Goal: Task Accomplishment & Management: Complete application form

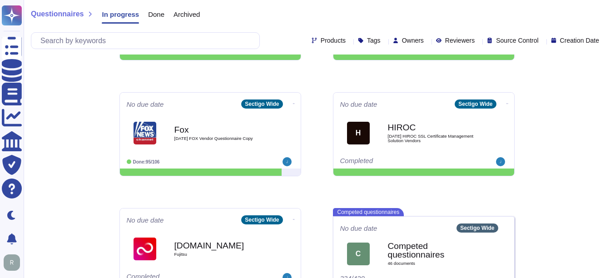
scroll to position [454, 0]
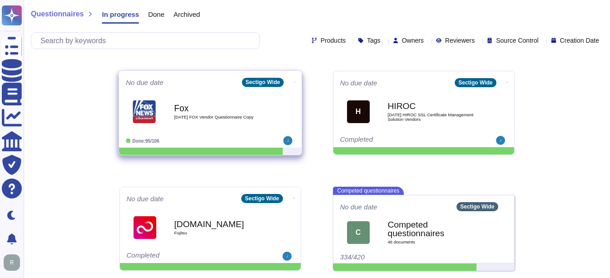
click at [218, 119] on div "Fox [DATE] FOX Vendor Questionnaire Copy" at bounding box center [220, 111] width 92 height 37
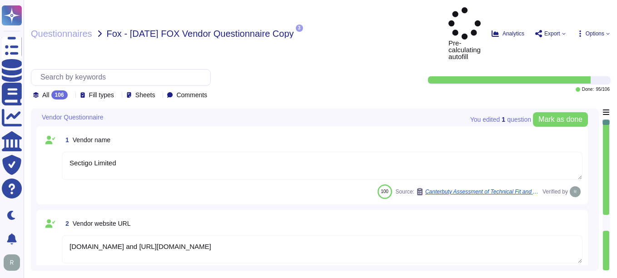
type textarea "Sectigo Limited"
type textarea "[DOMAIN_NAME] and [URL][DOMAIN_NAME]"
type textarea "[PERSON_NAME]"
type textarea "[PERSON_NAME][EMAIL_ADDRESS][PERSON_NAME][DOMAIN_NAME]"
type textarea "Your enterprise sales representative will share the details regarding contacts."
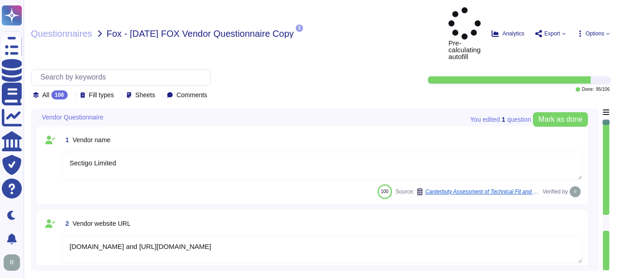
click at [71, 95] on icon at bounding box center [71, 95] width 0 height 0
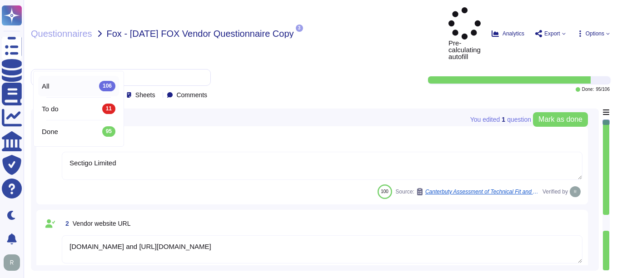
click at [69, 88] on div "All 106" at bounding box center [79, 86] width 74 height 10
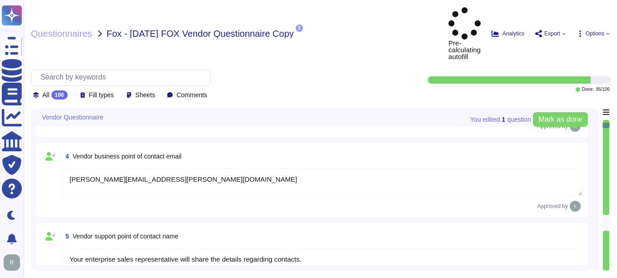
type textarea "Your enterprise sales representative will share the details regarding contacts."
type textarea "The contact telephone number for Sectigo is [PHONE_NUMBER]. Additionally, you c…"
type textarea "Our information security point of contact is [PERSON_NAME], who is the Chief In…"
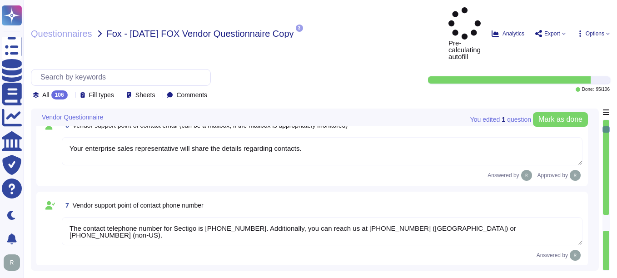
type textarea "[PERSON_NAME][EMAIL_ADDRESS][PERSON_NAME][DOMAIN_NAME]"
type textarea "The contact telephone number for Sectigo is [PHONE_NUMBER]."
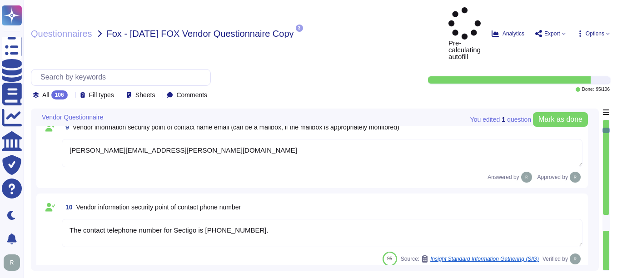
type textarea "Yes, there is an information security function responsible for security initiat…"
type textarea "Yes, there is a current information security policy that has been approved by m…"
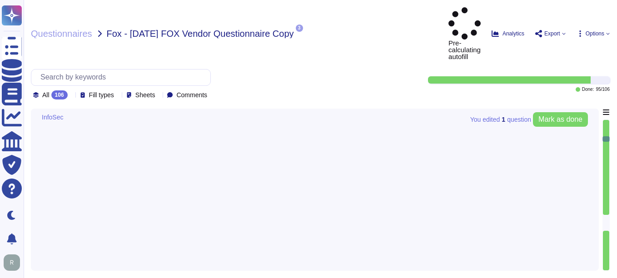
type textarea "Yes, we have a compliance team that monitors non-compliance with our informatio…"
type textarea "Yes, the scoped systems and data are in compliance with applicable regulatory a…"
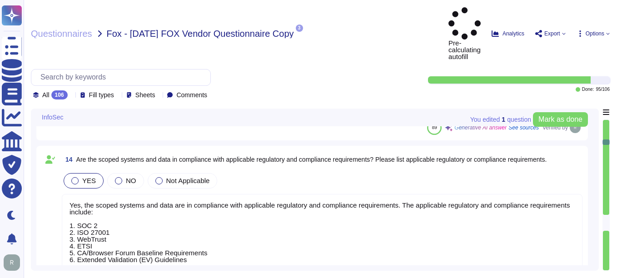
type textarea "Yes, we can demonstrate compliance through several measures, including extensiv…"
type textarea "Yes, new hires are required to sign the code of conduct/ethics, non-disclosure …"
type textarea "Yes, there is a security awareness training program that is mandatory for all e…"
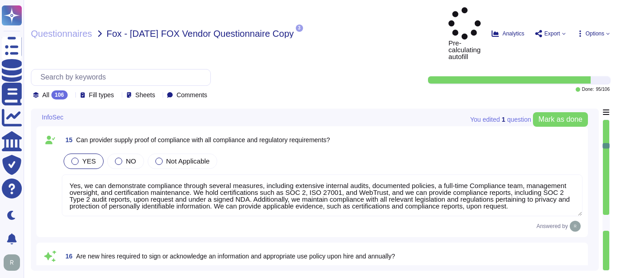
type textarea "Yes, there is a formal disciplinary process for non-compliance with information…"
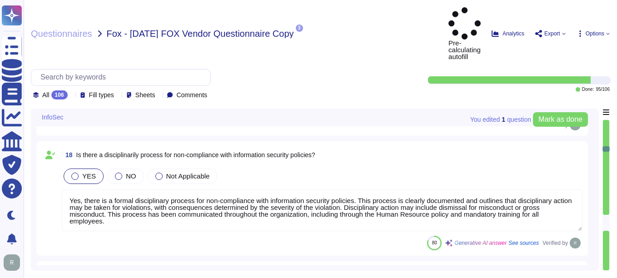
type textarea "We do not use subcontractors for this service. Sectigo does not disclose custom…"
type textarea "Yes, there is a documented process for reviewing and approving third-party serv…"
type textarea "Yes, there is a physical security program approved by management, communicated …"
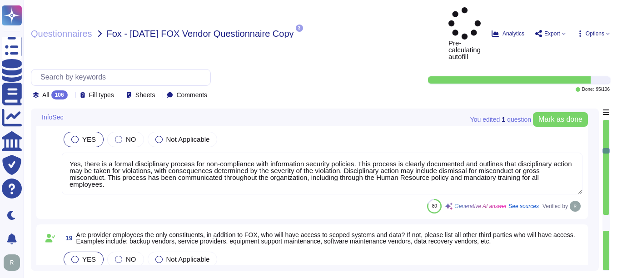
type textarea "Yes, reasonable physical security and environmental controls are present in the…"
type textarea "Yes, we utilize an anti-virus and anti-malware solution across all relevant inf…"
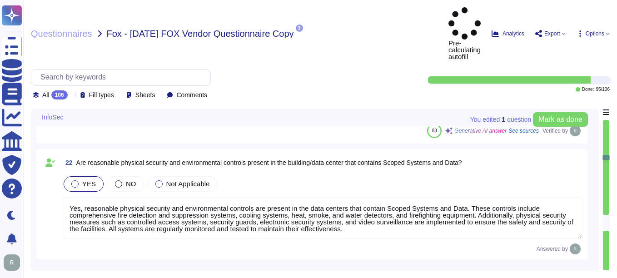
type textarea "Yes, we operate an Endpoint Detection & Response (EDR) solution using CrowdStri…"
type textarea "Yes, network protection solutions are in place for scoped systems and data. The…"
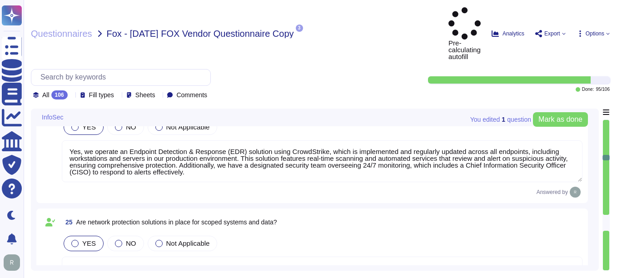
type textarea "Yes, we have a comprehensive patching and vulnerability management program in p…"
type textarea "Yes, user identity is strongly proven for access to scoped systems and data. Mu…"
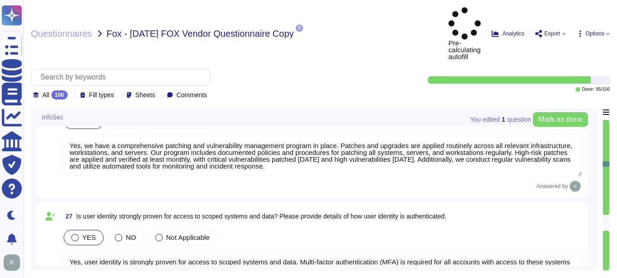
type textarea "Authorization controls are strongly enforced for access to scoped systems and d…"
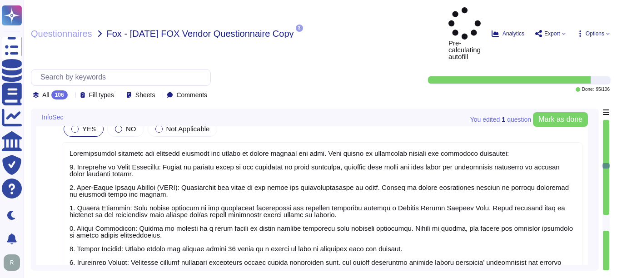
type textarea "Yes, our password policy is consistent with NIST SP800-63b. The key details of …"
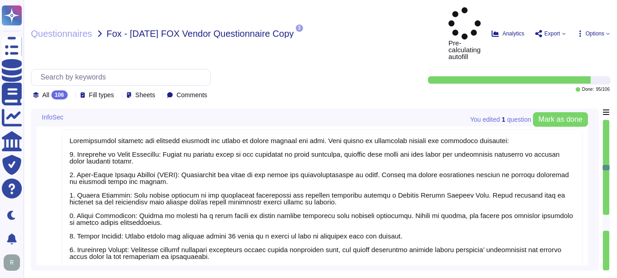
scroll to position [1, 0]
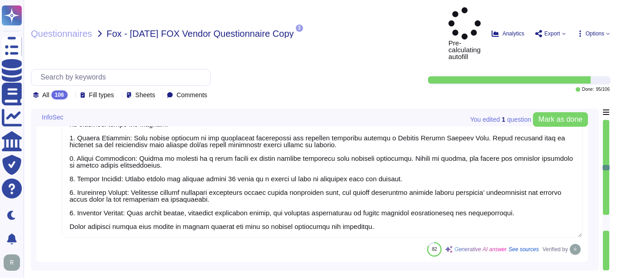
type textarea "Yes, multi-factor authentication (MFA) is enforced for all access to scoped sys…"
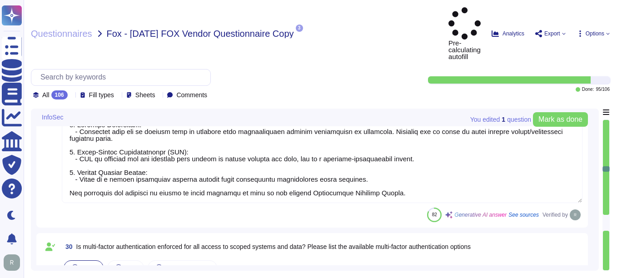
type textarea "Privileged user access rights are reviewed on a quarterly basis, and audit logs…"
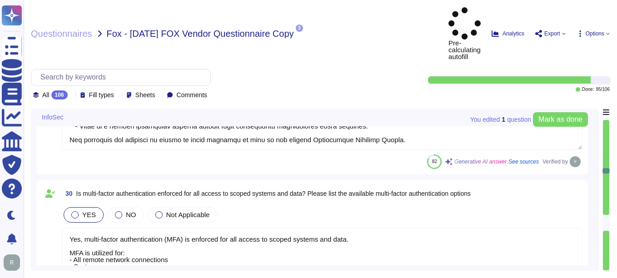
type textarea "Access logs are collected and reviewed on a bi-monthly basis, and new administr…"
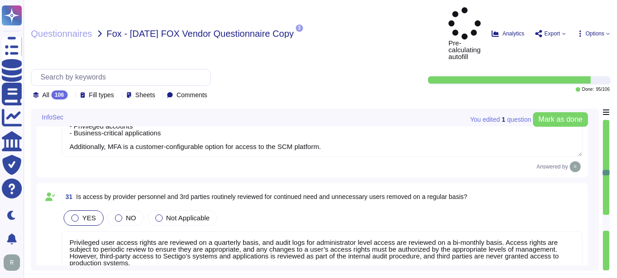
type textarea "Yes, capabilities are in place to detect security anomalies. 1. Real-time Scann…"
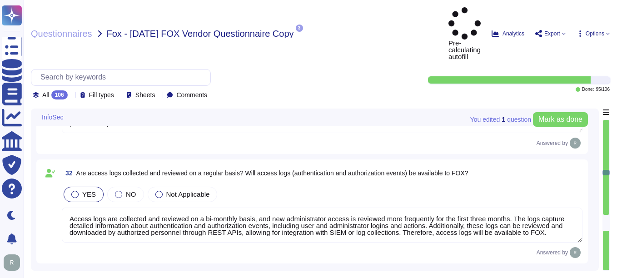
type textarea "Yes, we have a dedicated security team overseeing continuous monitoring and a c…"
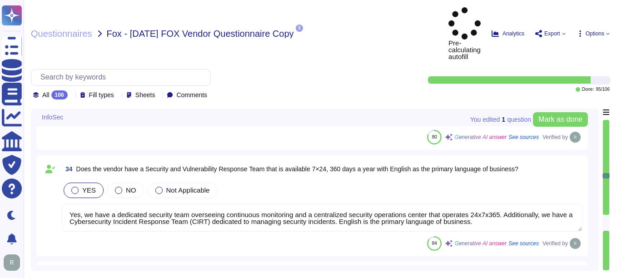
type textarea "Yes, we have a formal Incident Response Plan that includes documented policies …"
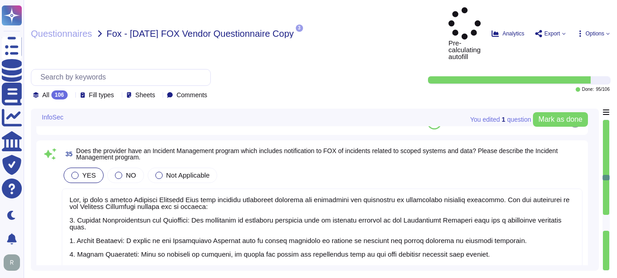
type textarea "Yes, all information assets within the scope of the Information Security Manage…"
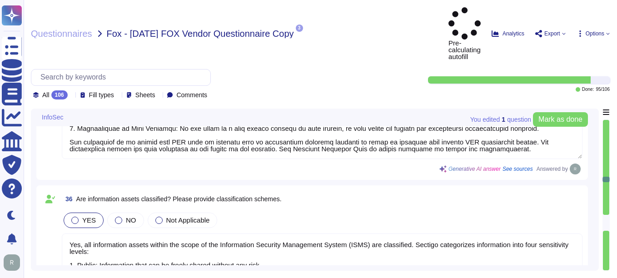
type textarea "Data is disposed of in accordance with our Secure Disposal Policy, which ensure…"
type textarea "Yes, appropriate encryption is used to protect data in transit. We utilize indu…"
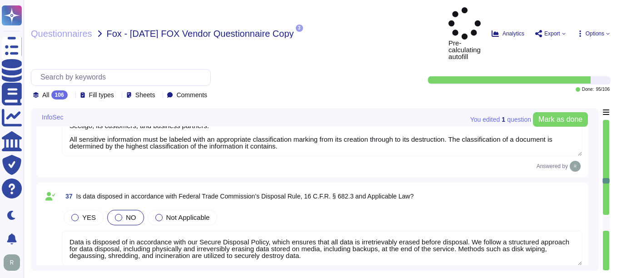
type textarea "In addition to encryption using TLS 1.2 or higher, several other protections ar…"
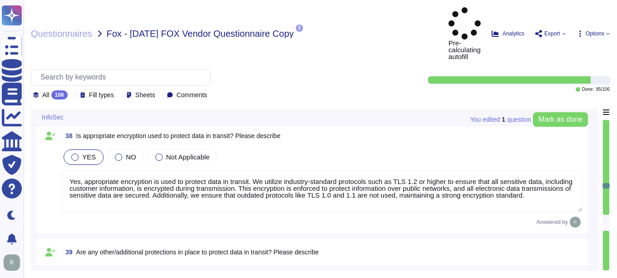
type textarea "Yes, appropriate encryption is used to protect data at rest. All customer data,…"
type textarea "In addition to encryption using AES-256 for all customer data at rest, several …"
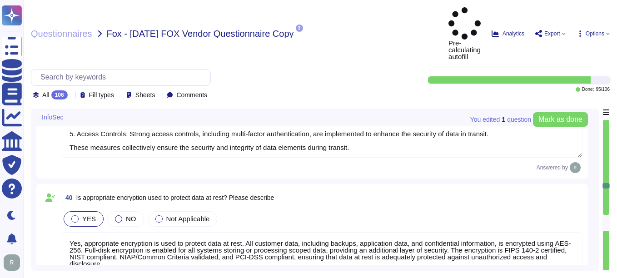
type textarea "Full-disk encryption is required and implemented for all corporate-issued lapto…"
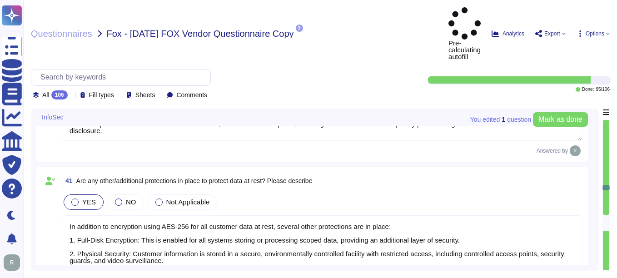
type textarea "Yes, protections are in place to prevent unauthorized modification of data. The…"
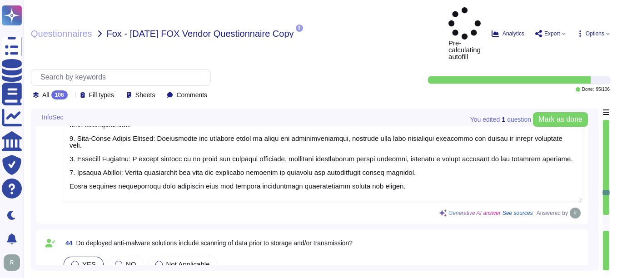
type textarea "Yes, we have appropriate data backup and retention policies and technical solut…"
type textarea "Yes, all security-relevant events, including data access and modification event…"
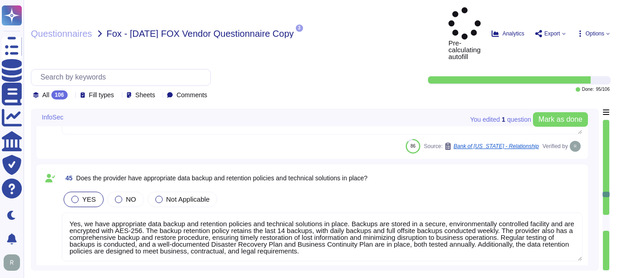
type textarea "Yes, there is a documented policy for business continuity and disaster recovery…"
type textarea "Yes, [GEOGRAPHIC_DATA]/DR tests are conducted at least annually. Our Last BC/DR…"
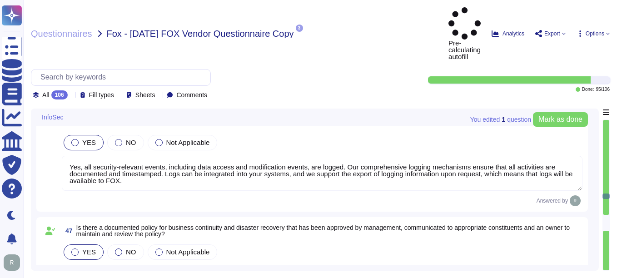
type textarea "Yes, we have appropriate denial of service protections in place. Our organizati…"
type textarea "A subscriber can purchase Sectigo’s transition services at the expiration or te…"
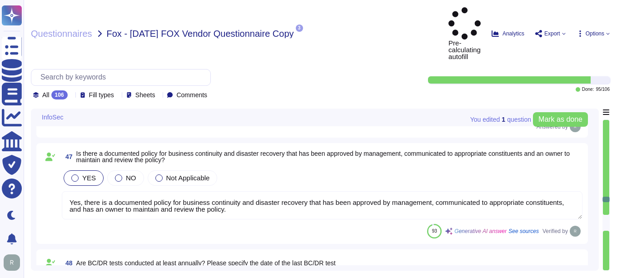
type textarea "Yes, there is an operational Change Management/Change Control policy that has b…"
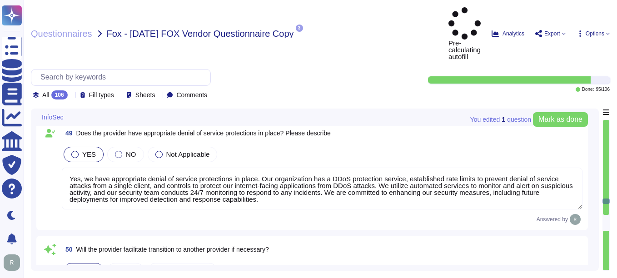
type textarea "Yes, Sectigo has established a formal Software Development Lifecycle (SDLC) pro…"
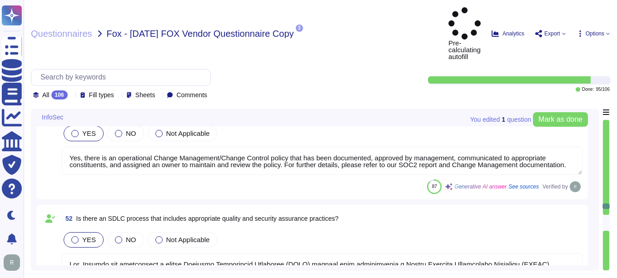
type textarea "Yes, security testing is performed prior to every major release, in addition to…"
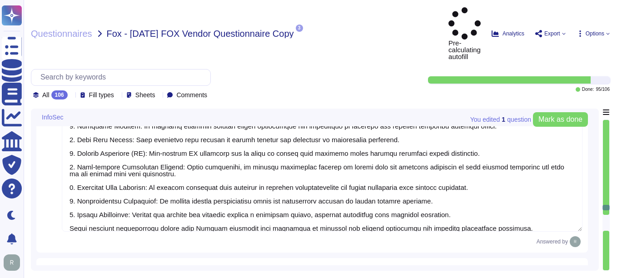
type textarea "No, production data is not used in test, development, or QA environments. Sensi…"
type textarea "Lor, ipsumdolors ametc adi elitseddoei temporinc utl et dolor mag aliqua enimad…"
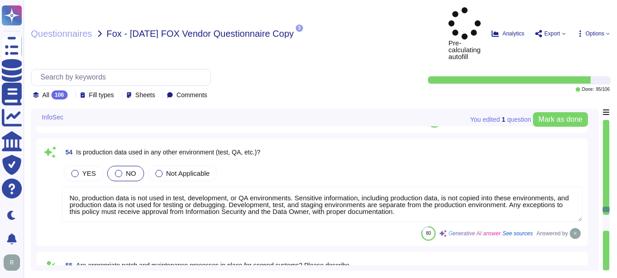
type textarea "Yes, vulnerability scans are performed against in-scope systems. Internal vulne…"
type textarea "Yes, we utilize external penetration testing conducted by a third-party securit…"
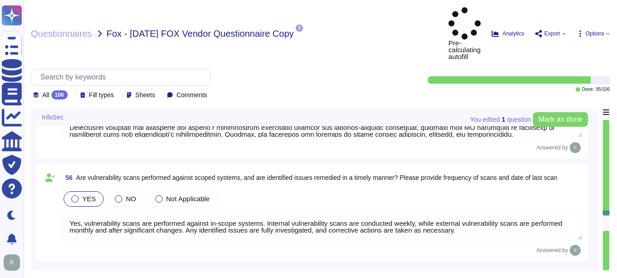
type textarea "Yes, the application or service is internet accessible. It is a SaaS offering t…"
type textarea "No, our application or system does not use Artificial Intelligence (AI), and we…"
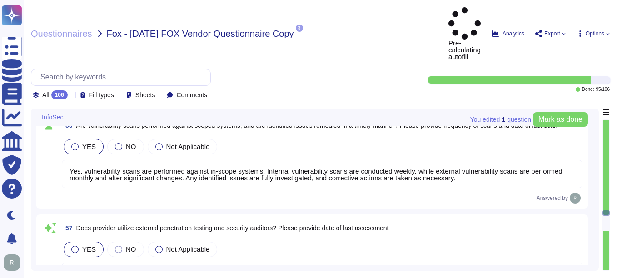
scroll to position [6903, 0]
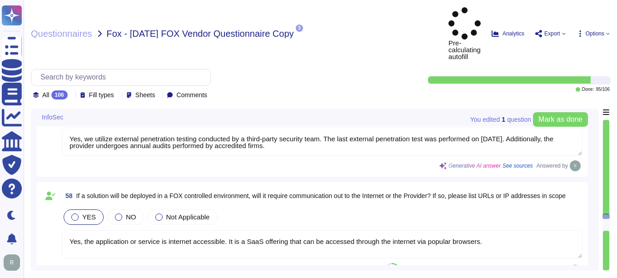
type textarea "No, our application or system does not use Artificial Intelligence (AI), and we…"
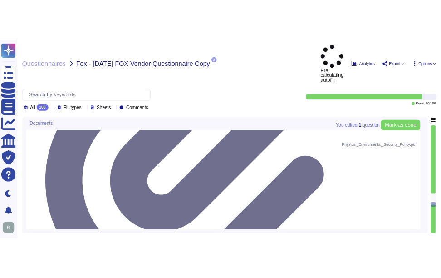
scroll to position [7630, 0]
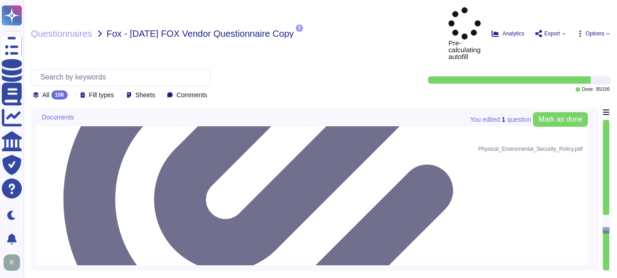
drag, startPoint x: 76, startPoint y: 165, endPoint x: 199, endPoint y: 172, distance: 122.8
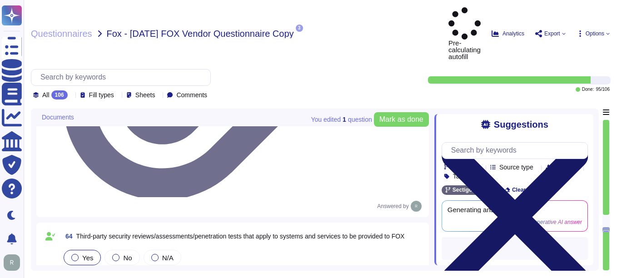
click at [587, 119] on icon at bounding box center [514, 216] width 146 height 195
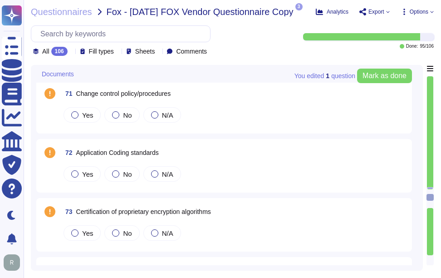
scroll to position [7993, 0]
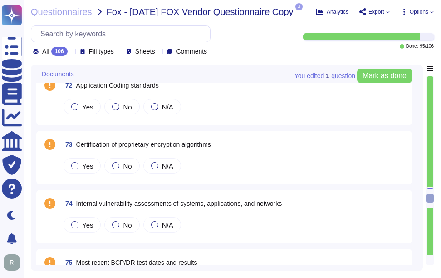
type textarea "Yes, Sectigo maintains insurance coverage for errors and omissions, also known …"
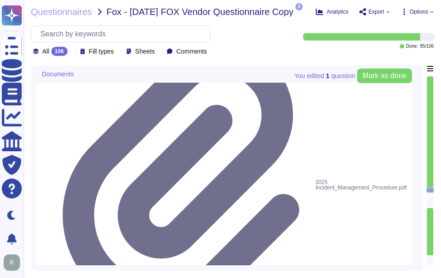
scroll to position [7630, 0]
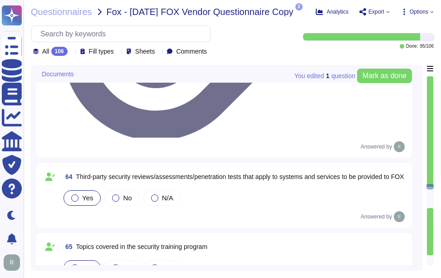
drag, startPoint x: 79, startPoint y: 152, endPoint x: 377, endPoint y: 163, distance: 298.6
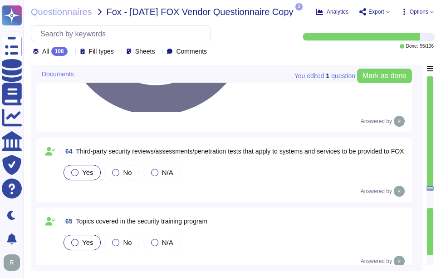
scroll to position [7675, 0]
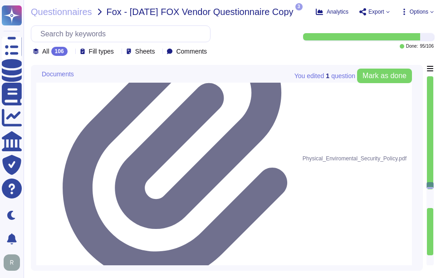
scroll to position [7496, 0]
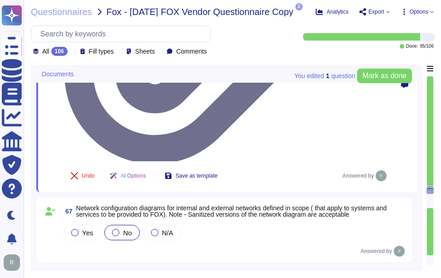
scroll to position [7814, 0]
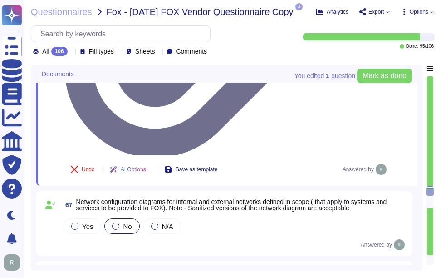
drag, startPoint x: 77, startPoint y: 86, endPoint x: 236, endPoint y: 88, distance: 159.0
click at [236, 267] on div "68 Offsite storage policy and procedures" at bounding box center [234, 275] width 345 height 16
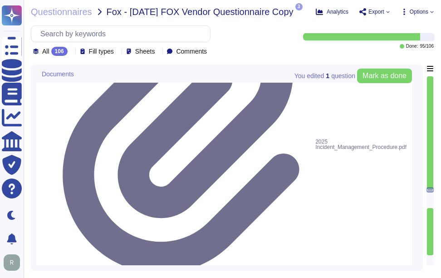
scroll to position [7723, 0]
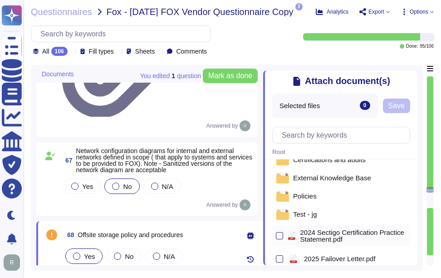
scroll to position [0, 0]
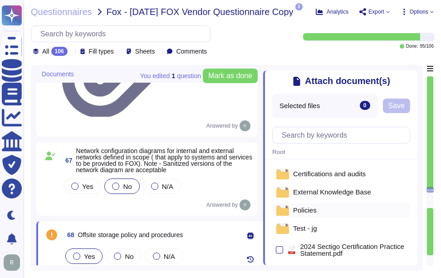
click at [312, 212] on span "Policies" at bounding box center [305, 210] width 24 height 7
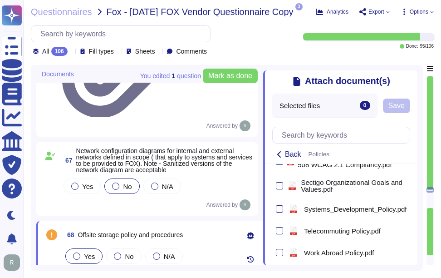
scroll to position [796, 0]
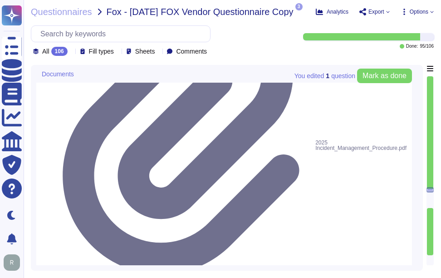
drag, startPoint x: 66, startPoint y: 137, endPoint x: 225, endPoint y: 141, distance: 159.5
copy span "68 Offsite storage policy and procedures"
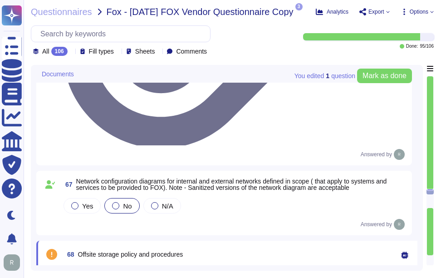
scroll to position [7860, 0]
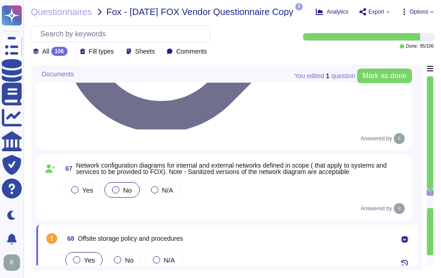
drag, startPoint x: 77, startPoint y: 124, endPoint x: 282, endPoint y: 123, distance: 205.7
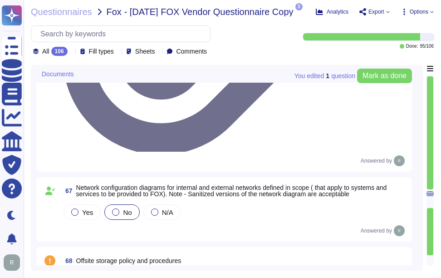
scroll to position [7769, 0]
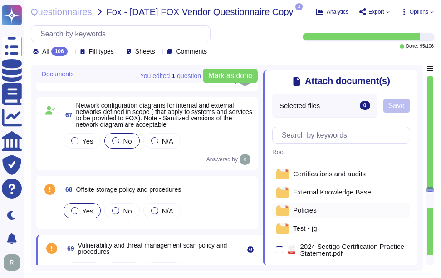
click at [306, 208] on span "Policies" at bounding box center [305, 210] width 24 height 7
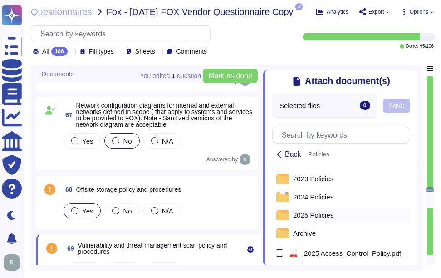
click at [318, 215] on span "2025 Policies" at bounding box center [313, 215] width 40 height 7
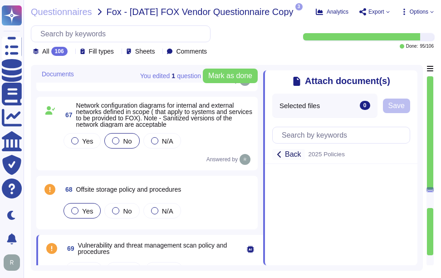
click at [288, 152] on span "Back" at bounding box center [293, 154] width 16 height 7
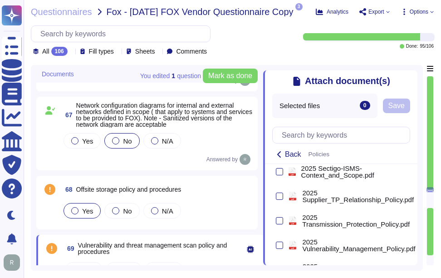
scroll to position [409, 0]
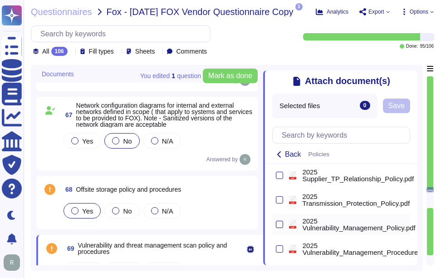
click at [279, 228] on div at bounding box center [279, 224] width 7 height 7
click at [0, 0] on input "checkbox" at bounding box center [0, 0] width 0 height 0
click at [421, 102] on button "Save" at bounding box center [429, 106] width 27 height 15
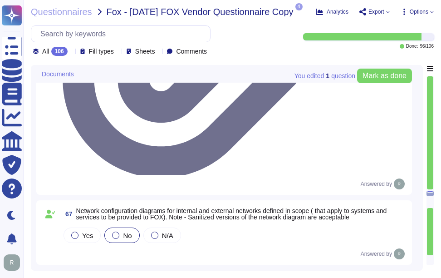
scroll to position [7860, 0]
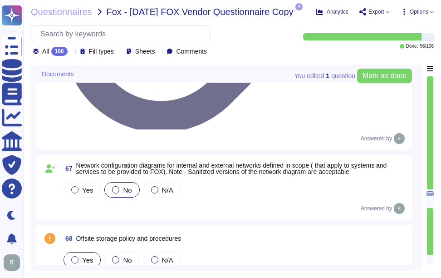
drag, startPoint x: 77, startPoint y: 182, endPoint x: 189, endPoint y: 181, distance: 111.7
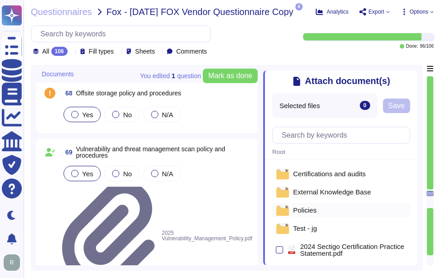
click at [306, 211] on span "Policies" at bounding box center [305, 210] width 24 height 7
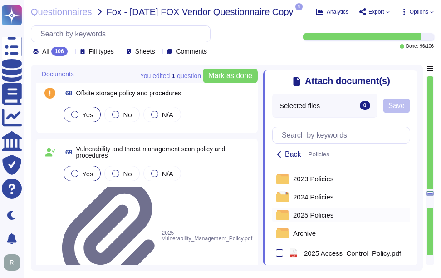
click at [309, 218] on span "2025 Policies" at bounding box center [313, 215] width 40 height 7
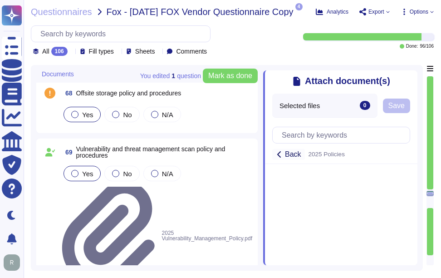
click at [297, 157] on span "Back" at bounding box center [293, 154] width 16 height 7
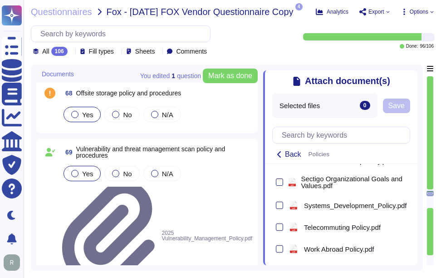
scroll to position [796, 0]
click at [281, 202] on div at bounding box center [279, 205] width 7 height 7
click at [0, 0] on input "checkbox" at bounding box center [0, 0] width 0 height 0
click at [423, 108] on span "Save" at bounding box center [424, 105] width 16 height 7
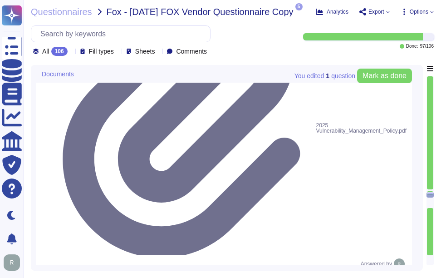
scroll to position [7950, 0]
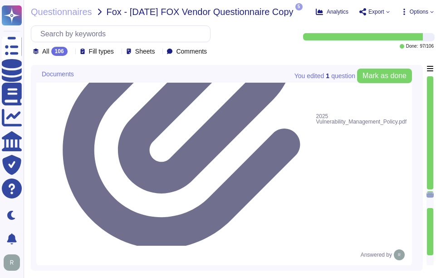
drag, startPoint x: 77, startPoint y: 168, endPoint x: 197, endPoint y: 168, distance: 120.4
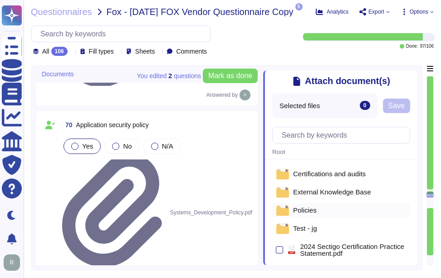
click at [299, 211] on span "Policies" at bounding box center [305, 210] width 24 height 7
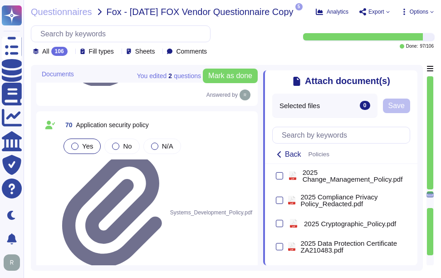
scroll to position [135, 0]
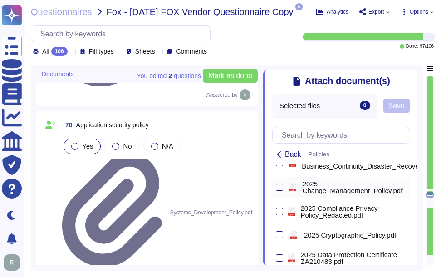
click at [282, 189] on div at bounding box center [279, 186] width 7 height 7
click at [0, 0] on input "checkbox" at bounding box center [0, 0] width 0 height 0
click at [423, 107] on span "Save" at bounding box center [421, 105] width 16 height 7
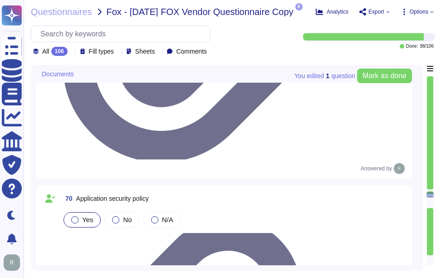
scroll to position [8041, 0]
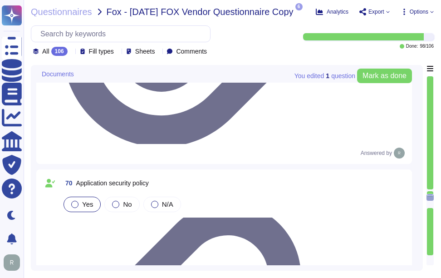
drag, startPoint x: 77, startPoint y: 149, endPoint x: 198, endPoint y: 148, distance: 121.3
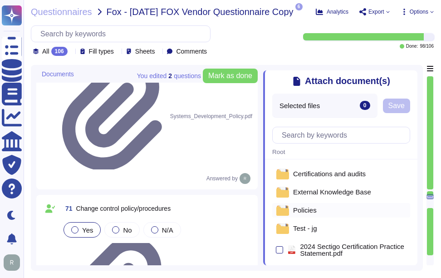
click at [302, 212] on span "Policies" at bounding box center [305, 210] width 24 height 7
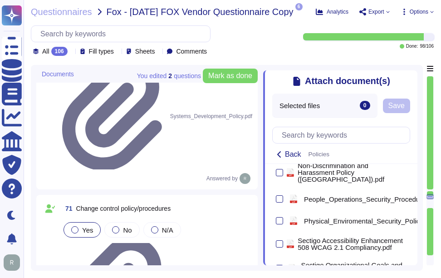
scroll to position [796, 0]
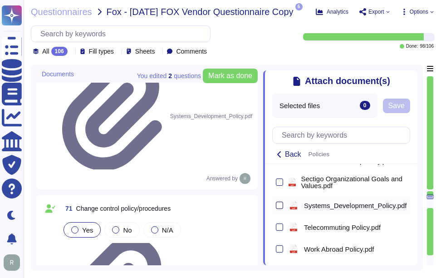
click at [280, 202] on div at bounding box center [279, 205] width 7 height 7
click at [0, 0] on input "checkbox" at bounding box center [0, 0] width 0 height 0
click at [422, 109] on span "Save" at bounding box center [424, 105] width 16 height 7
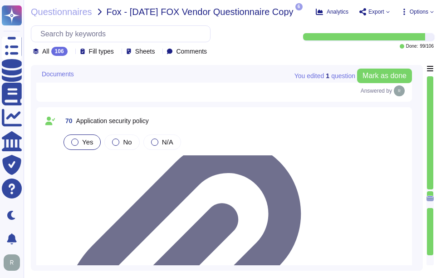
scroll to position [8132, 0]
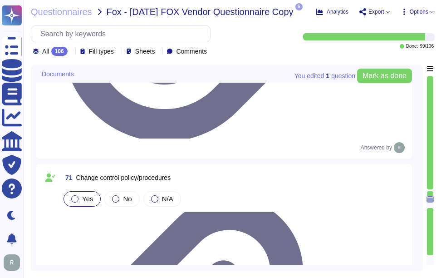
type textarea "Yes, Sectigo maintains insurance coverage for errors and omissions, also known …"
drag, startPoint x: 76, startPoint y: 134, endPoint x: 226, endPoint y: 140, distance: 150.0
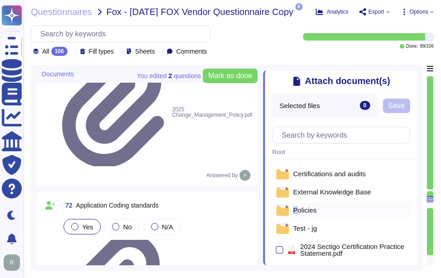
click at [295, 209] on span "Policies" at bounding box center [305, 210] width 24 height 7
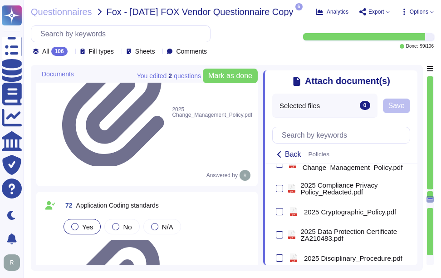
scroll to position [163, 0]
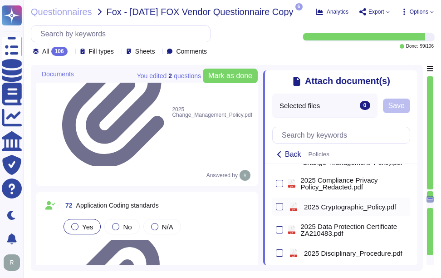
click at [280, 209] on div at bounding box center [279, 206] width 7 height 7
click at [0, 0] on input "checkbox" at bounding box center [0, 0] width 0 height 0
click at [402, 104] on span "Save" at bounding box center [397, 105] width 16 height 7
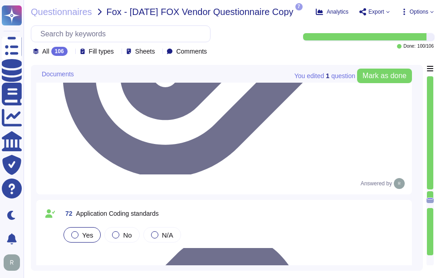
type textarea "Yes, Sectigo maintains insurance coverage for errors and omissions, also known …"
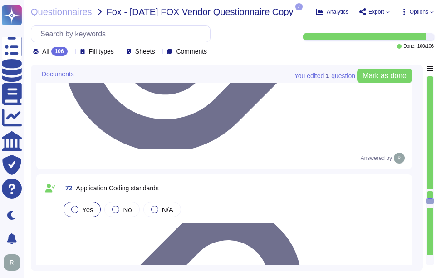
scroll to position [8223, 0]
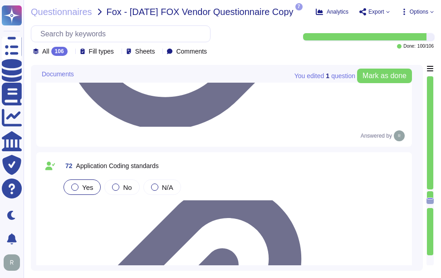
drag, startPoint x: 75, startPoint y: 123, endPoint x: 299, endPoint y: 125, distance: 223.5
type textarea "Yes, Sectigo maintains insurance coverage for errors and omissions, also known …"
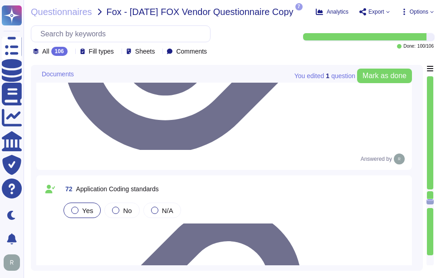
scroll to position [8177, 0]
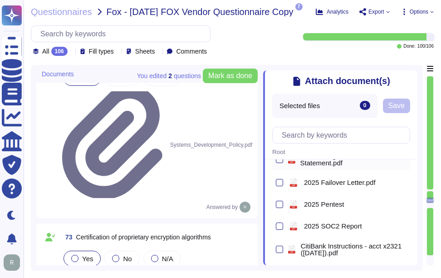
scroll to position [91, 0]
click at [325, 207] on span "2025 Pentest" at bounding box center [324, 203] width 40 height 7
click at [405, 109] on span "Save" at bounding box center [397, 105] width 16 height 7
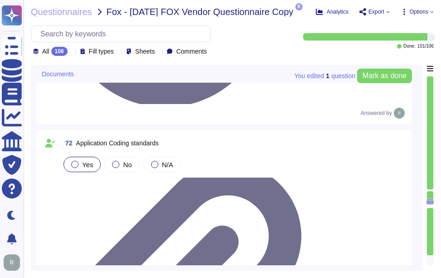
scroll to position [8268, 0]
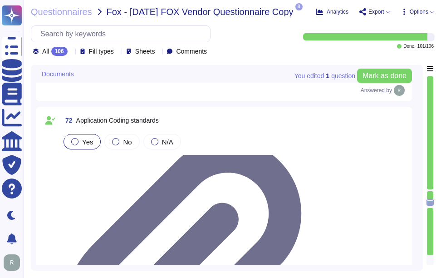
drag, startPoint x: 76, startPoint y: 162, endPoint x: 233, endPoint y: 167, distance: 156.3
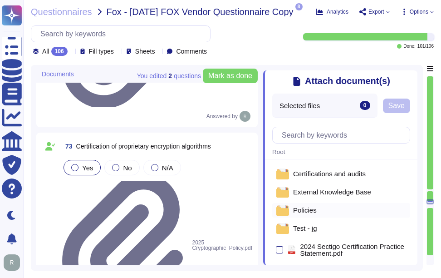
click at [316, 213] on div "Policies" at bounding box center [341, 210] width 138 height 15
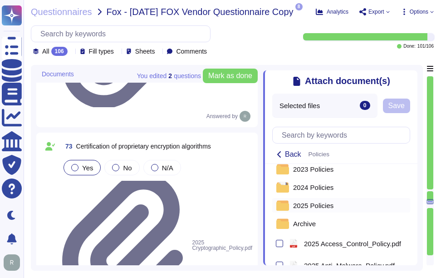
scroll to position [0, 0]
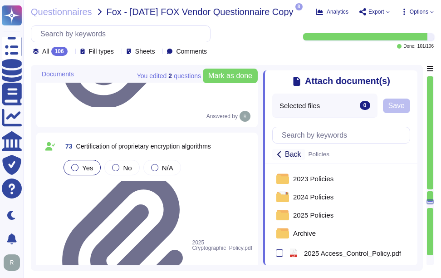
click at [289, 155] on span "Back" at bounding box center [293, 154] width 16 height 7
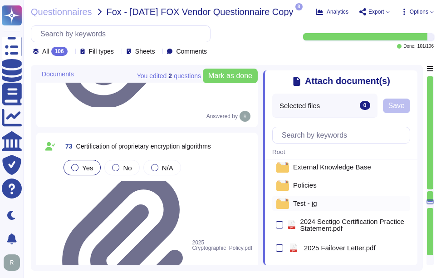
scroll to position [45, 0]
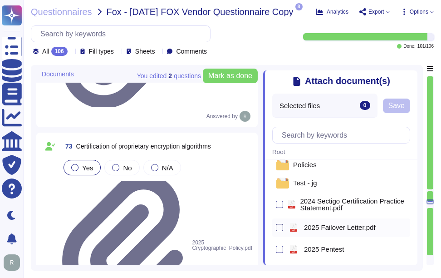
click at [280, 229] on div at bounding box center [279, 227] width 7 height 7
click at [0, 0] on input "checkbox" at bounding box center [0, 0] width 0 height 0
click at [401, 109] on span "Save" at bounding box center [397, 105] width 16 height 7
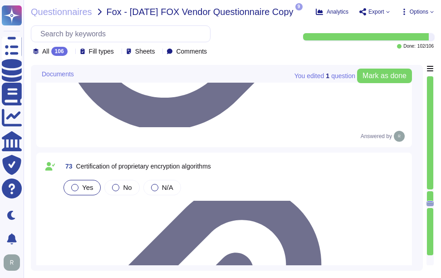
type textarea "Yes, Sectigo maintains cyber insurance coverage, which includes protection agai…"
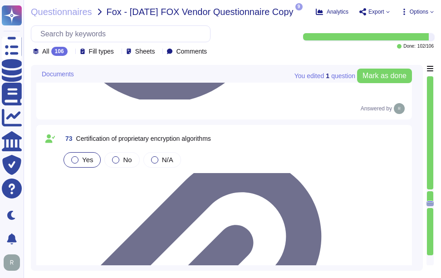
scroll to position [8359, 0]
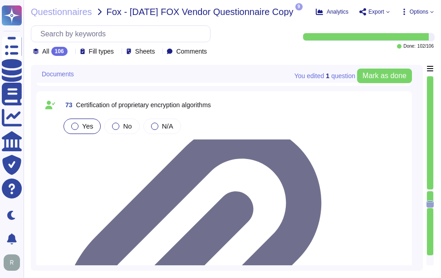
drag, startPoint x: 77, startPoint y: 147, endPoint x: 213, endPoint y: 148, distance: 136.3
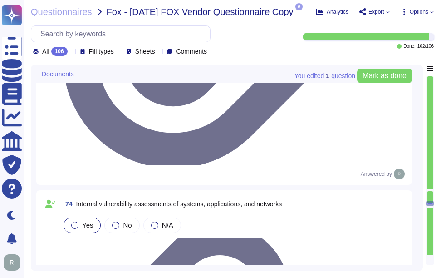
type textarea "Yes, Sectigo maintains cyber insurance coverage, which includes protection agai…"
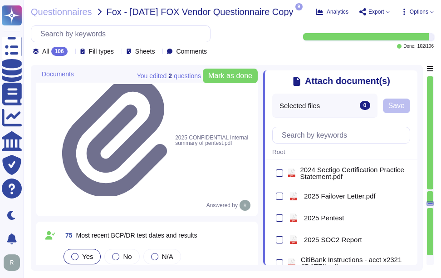
scroll to position [94, 0]
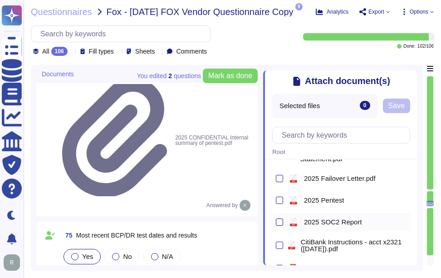
click at [281, 224] on div at bounding box center [279, 221] width 7 height 7
click at [0, 0] on input "checkbox" at bounding box center [0, 0] width 0 height 0
click at [403, 109] on span "Save" at bounding box center [397, 105] width 16 height 7
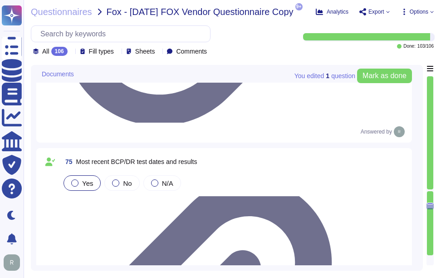
scroll to position [8450, 0]
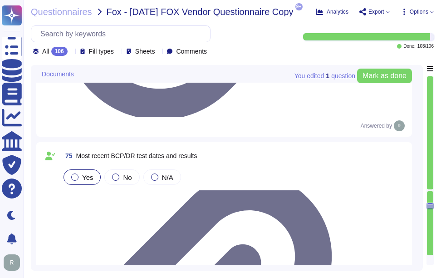
type textarea "Yes, Sectigo employs network segmentation to isolate critical and sensitive sys…"
drag, startPoint x: 75, startPoint y: 126, endPoint x: 120, endPoint y: 129, distance: 45.0
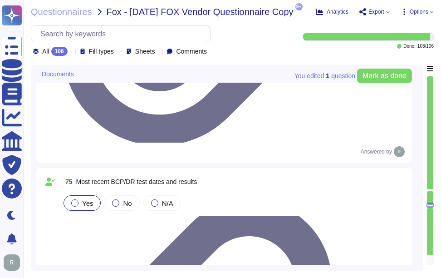
scroll to position [8405, 0]
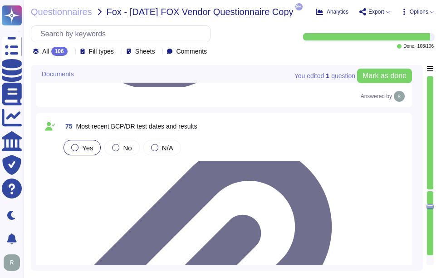
type textarea "Yes, Sectigo employs network segmentation to isolate critical and sensitive sys…"
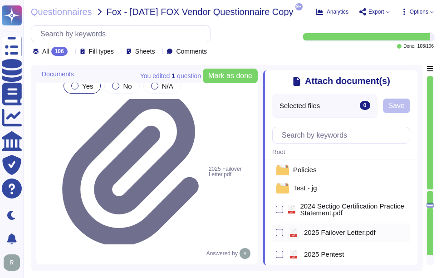
scroll to position [0, 0]
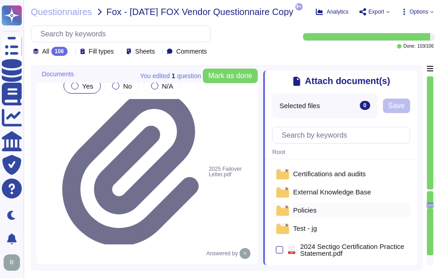
click at [302, 213] on span "Policies" at bounding box center [305, 210] width 24 height 7
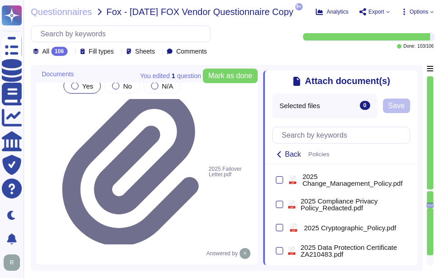
scroll to position [142, 0]
click at [280, 207] on div at bounding box center [279, 204] width 7 height 7
click at [0, 0] on input "checkbox" at bounding box center [0, 0] width 0 height 0
click at [396, 105] on span "Save" at bounding box center [397, 105] width 16 height 7
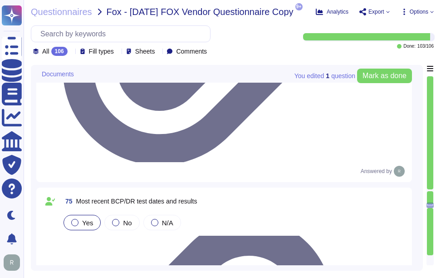
type textarea "Yes, Sectigo employs network segmentation to isolate critical and sensitive sys…"
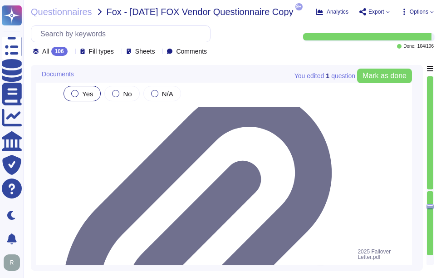
scroll to position [8541, 0]
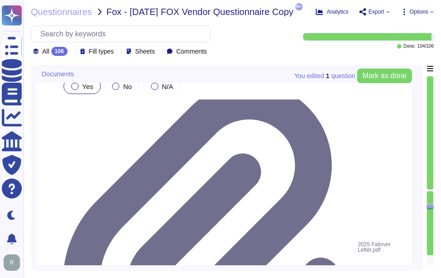
drag, startPoint x: 65, startPoint y: 116, endPoint x: 239, endPoint y: 117, distance: 173.9
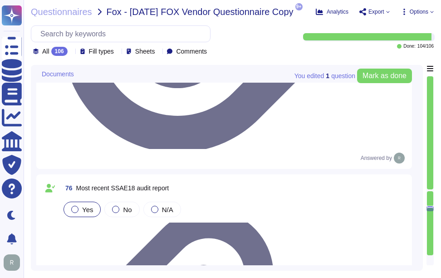
type textarea "Yes, Sectigo employs network segmentation to isolate critical and sensitive sys…"
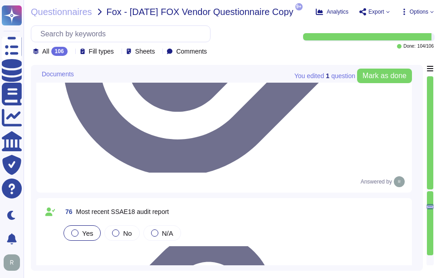
scroll to position [8495, 0]
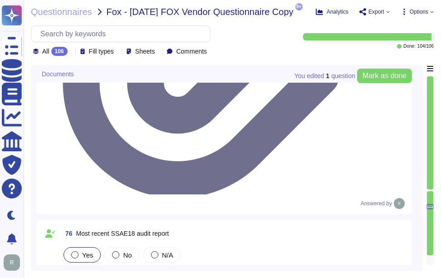
copy span "78 Certificate of Insurance"
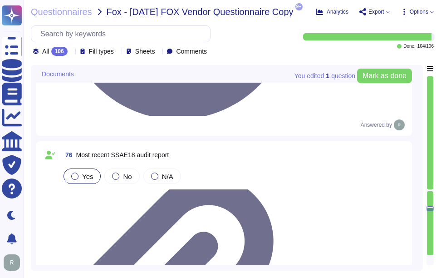
scroll to position [8632, 0]
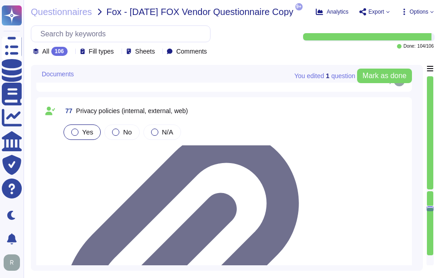
type textarea "Yes, there is a dedicated person responsible for privacy compliance. Our organi…"
drag, startPoint x: 76, startPoint y: 114, endPoint x: 162, endPoint y: 125, distance: 86.5
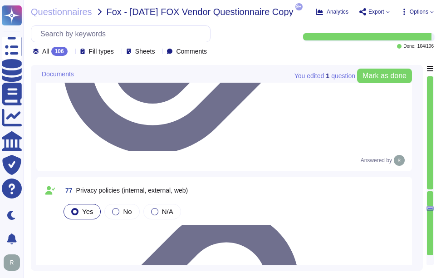
scroll to position [8544, 0]
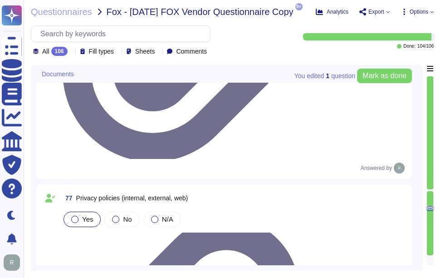
drag, startPoint x: 79, startPoint y: 136, endPoint x: 164, endPoint y: 143, distance: 85.2
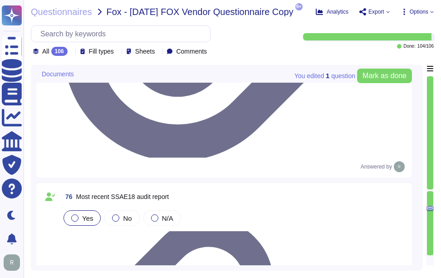
scroll to position [8546, 0]
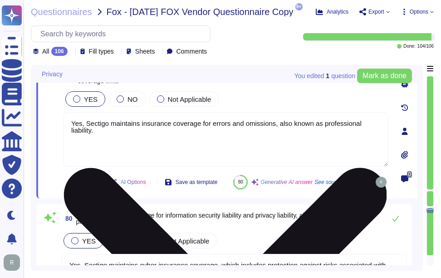
type textarea "Yes, there is a dedicated person responsible for privacy compliance. Our organi…"
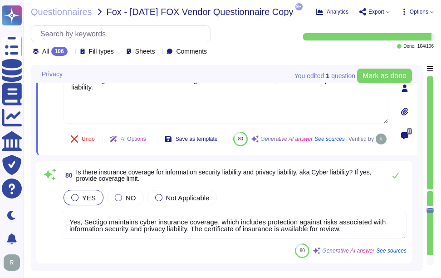
scroll to position [8637, 0]
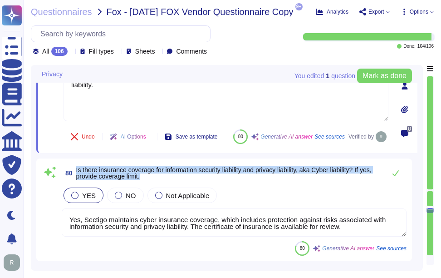
drag, startPoint x: 77, startPoint y: 188, endPoint x: 182, endPoint y: 203, distance: 106.4
click at [182, 182] on div "80 Is there insurance coverage for information security liability and privacy l…" at bounding box center [234, 173] width 345 height 18
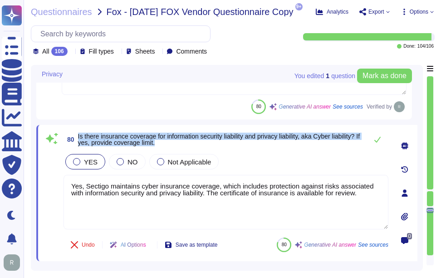
drag, startPoint x: 78, startPoint y: 134, endPoint x: 190, endPoint y: 146, distance: 112.8
click at [190, 146] on span "80 Is there insurance coverage for information security liability and privacy l…" at bounding box center [214, 139] width 300 height 16
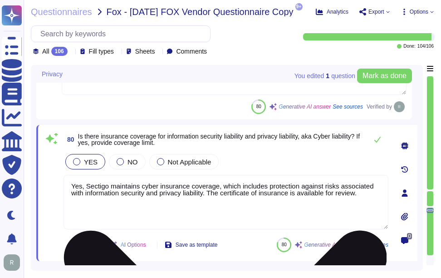
click at [115, 208] on textarea "Yes, Sectigo maintains cyber insurance coverage, which includes protection agai…" at bounding box center [226, 202] width 325 height 54
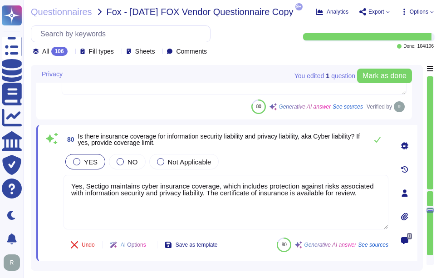
click at [272, 156] on div "YES NO Not Applicable" at bounding box center [226, 161] width 325 height 19
click at [379, 140] on icon at bounding box center [378, 140] width 6 height 6
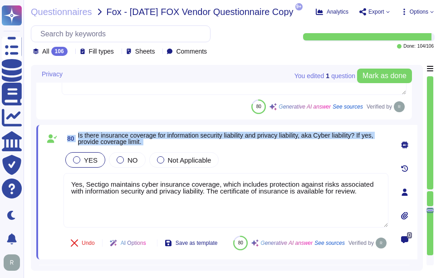
drag, startPoint x: 69, startPoint y: 135, endPoint x: 178, endPoint y: 149, distance: 110.8
click at [178, 149] on div "80 Is there insurance coverage for information security liability and privacy l…" at bounding box center [216, 192] width 345 height 124
copy div "80 Is there insurance coverage for information security liability and privacy l…"
click at [282, 149] on div "80 Is there insurance coverage for information security liability and privacy l…" at bounding box center [216, 192] width 345 height 124
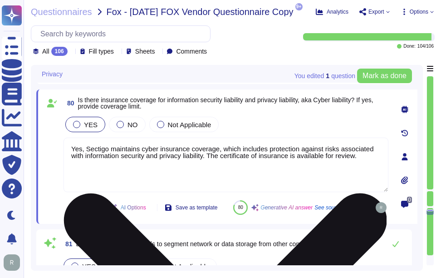
type textarea "Yes, our organization has a formally documented privacy policy. This policy out…"
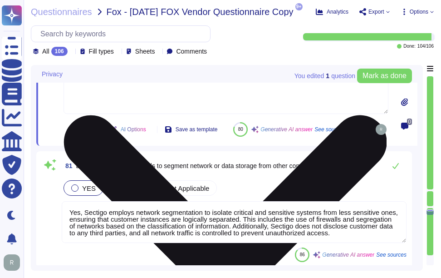
scroll to position [8773, 0]
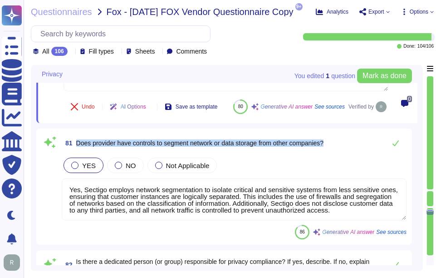
drag, startPoint x: 76, startPoint y: 163, endPoint x: 346, endPoint y: 163, distance: 269.3
click at [346, 152] on div "81 Does provider have controls to segment network or data storage from other co…" at bounding box center [234, 143] width 345 height 18
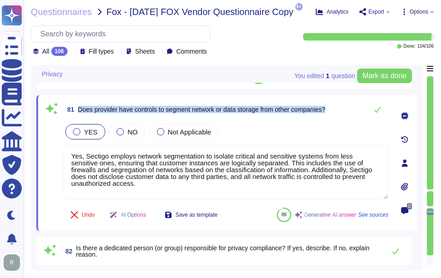
drag, startPoint x: 79, startPoint y: 109, endPoint x: 344, endPoint y: 108, distance: 265.7
click at [344, 108] on div "81 Does provider have controls to segment network or data storage from other co…" at bounding box center [226, 109] width 325 height 18
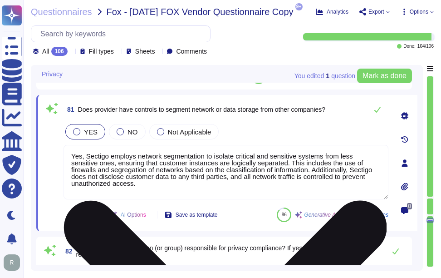
click at [217, 170] on textarea "Yes, Sectigo employs network segmentation to isolate critical and sensitive sys…" at bounding box center [226, 172] width 325 height 54
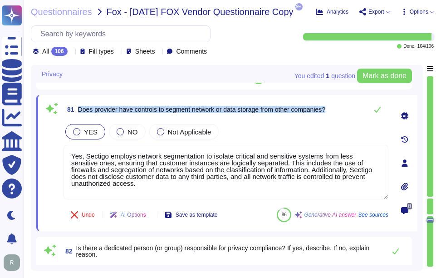
drag, startPoint x: 78, startPoint y: 108, endPoint x: 353, endPoint y: 106, distance: 275.2
click at [353, 106] on div "81 Does provider have controls to segment network or data storage from other co…" at bounding box center [226, 109] width 325 height 18
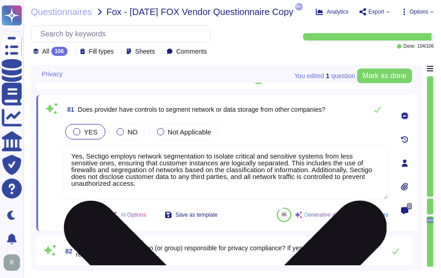
click at [219, 180] on textarea "Yes, Sectigo employs network segmentation to isolate critical and sensitive sys…" at bounding box center [226, 172] width 325 height 54
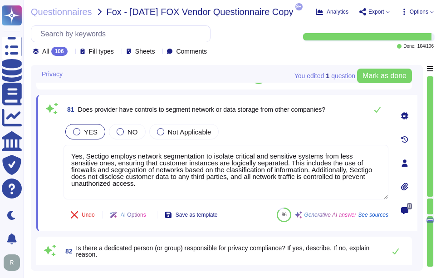
paste textarea "information systems with different functions are placed in separated network zo…"
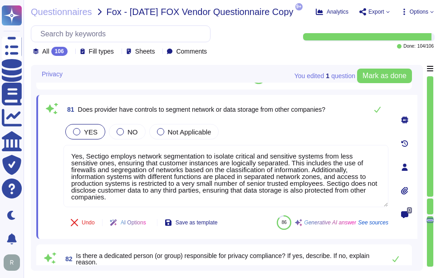
type textarea "Yes, Sectigo employs network segmentation to isolate critical and sensitive sys…"
click at [264, 135] on div "YES NO Not Applicable" at bounding box center [226, 131] width 325 height 19
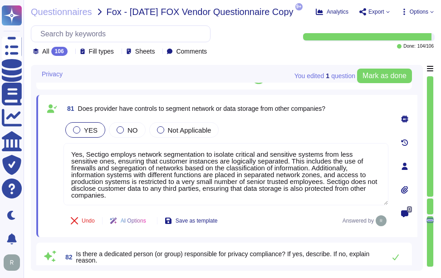
click at [293, 138] on div "YES NO Not Applicable" at bounding box center [226, 129] width 325 height 19
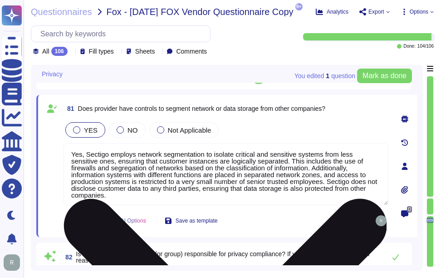
scroll to position [1, 0]
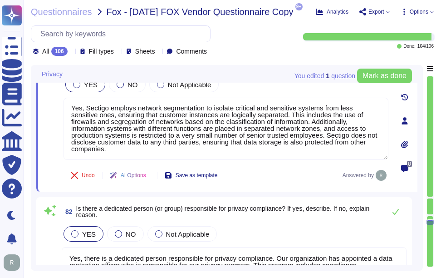
type textarea "Yes, regular privacy risk assessments are performed as part of our formal priva…"
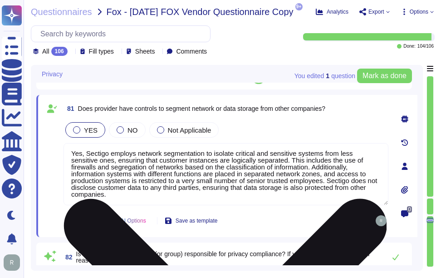
scroll to position [0, 0]
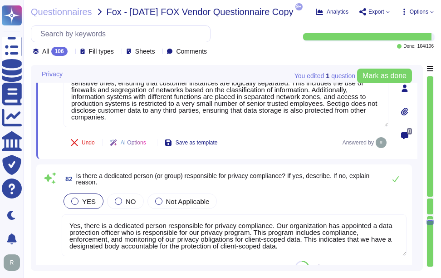
type textarea "Yes, regular privacy risk assessments are performed as part of our formal priva…"
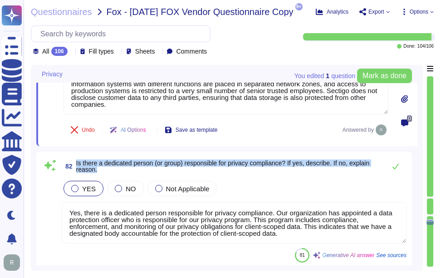
drag, startPoint x: 76, startPoint y: 160, endPoint x: 127, endPoint y: 173, distance: 52.9
click at [127, 173] on span "82 Is there a dedicated person (or group) responsible for privacy compliance? I…" at bounding box center [222, 166] width 320 height 16
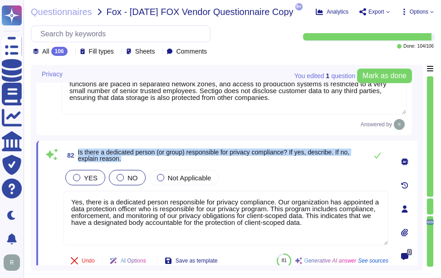
type textarea "Yes, regular privacy risk assessments are performed as part of our formal priva…"
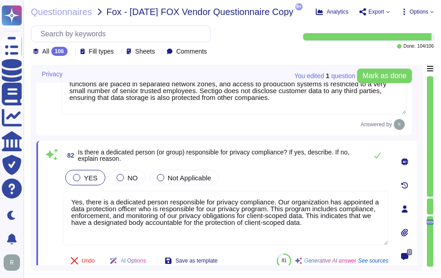
click at [79, 153] on span "Is there a dedicated person (or group) responsible for privacy compliance? If y…" at bounding box center [214, 156] width 272 height 14
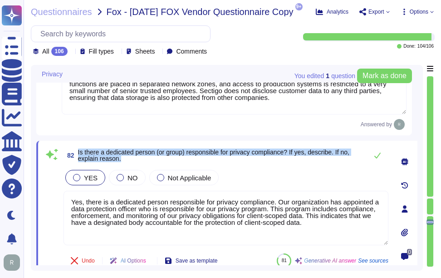
drag, startPoint x: 78, startPoint y: 153, endPoint x: 180, endPoint y: 161, distance: 102.5
click at [180, 161] on span "Is there a dedicated person (or group) responsible for privacy compliance? If y…" at bounding box center [220, 155] width 285 height 13
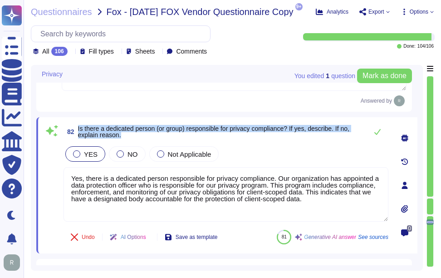
scroll to position [8910, 0]
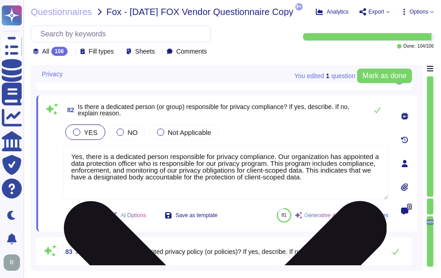
click at [205, 178] on textarea "Yes, there is a dedicated person responsible for privacy compliance. Our organi…" at bounding box center [226, 172] width 325 height 54
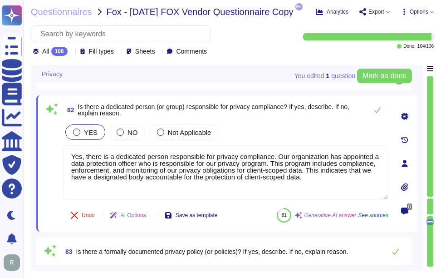
paste textarea ", [PERSON_NAME], who is responsible for our privacy program. This program inclu…"
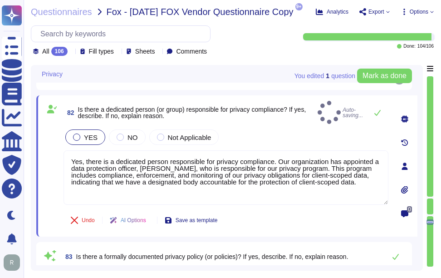
type textarea "Yes, there is a dedicated person responsible for privacy compliance. Our organi…"
click at [294, 134] on div "YES NO Not Applicable" at bounding box center [226, 137] width 325 height 19
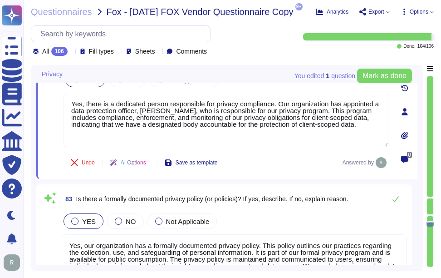
type textarea "Yes, there is formal privacy awareness training for employees and contractors, …"
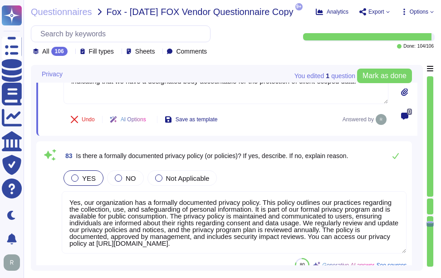
scroll to position [9046, 0]
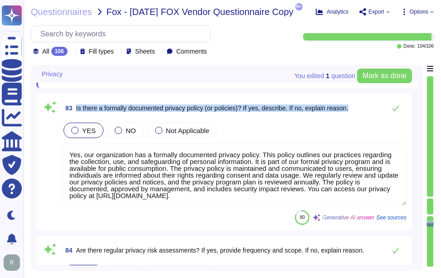
drag, startPoint x: 76, startPoint y: 110, endPoint x: 354, endPoint y: 99, distance: 278.6
click at [354, 99] on div "83 Is there a formally documented privacy policy (or policies)? If yes, describ…" at bounding box center [224, 162] width 376 height 137
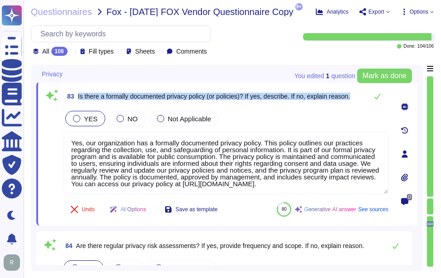
drag, startPoint x: 77, startPoint y: 97, endPoint x: 358, endPoint y: 94, distance: 281.6
click at [358, 94] on div "83 Is there a formally documented privacy policy (or policies)? If yes, describ…" at bounding box center [226, 96] width 325 height 18
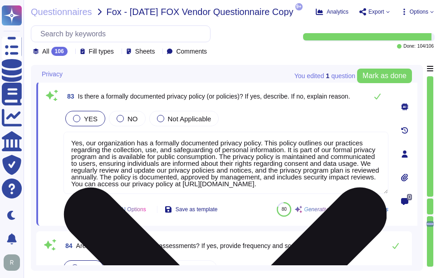
click at [162, 164] on textarea "Yes, our organization has a formally documented privacy policy. This policy out…" at bounding box center [226, 163] width 325 height 62
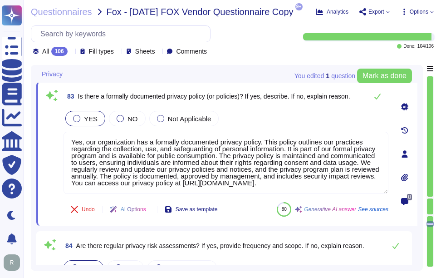
click at [313, 126] on div "YES NO Not Applicable" at bounding box center [226, 118] width 325 height 19
click at [377, 100] on icon at bounding box center [377, 96] width 7 height 7
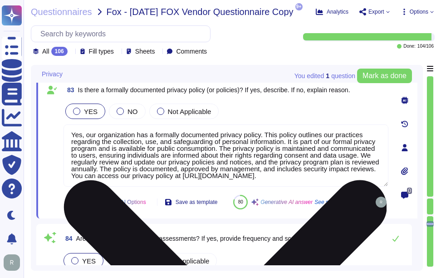
type textarea "Yes, there is formal privacy awareness training for employees and contractors, …"
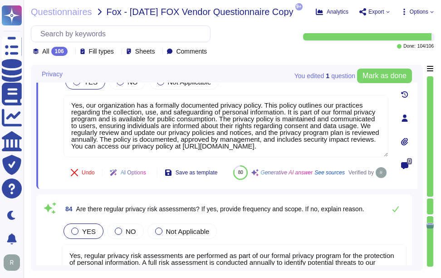
type textarea "Yes, personal information can be transmitted or received from non-US countries.…"
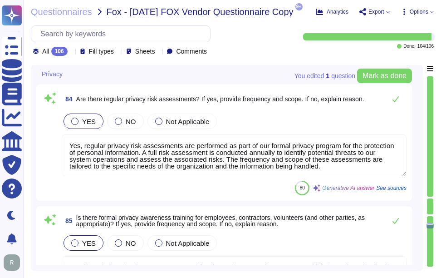
scroll to position [9182, 0]
type textarea "Yes, there is a formal process for responding to a privacy incident. The key co…"
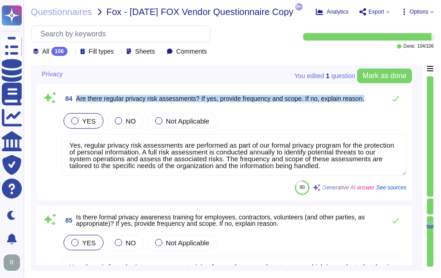
drag, startPoint x: 77, startPoint y: 122, endPoint x: 367, endPoint y: 115, distance: 289.8
click at [367, 108] on div "84 Are there regular privacy risk assessments? If yes, provide frequency and sc…" at bounding box center [234, 98] width 345 height 18
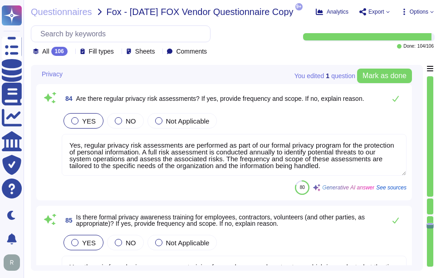
scroll to position [1, 0]
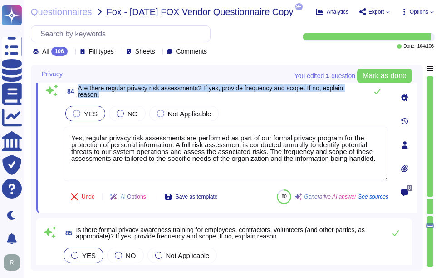
drag, startPoint x: 79, startPoint y: 88, endPoint x: 115, endPoint y: 95, distance: 37.0
click at [115, 95] on span "Are there regular privacy risk assessments? If yes, provide frequency and scope…" at bounding box center [220, 91] width 285 height 13
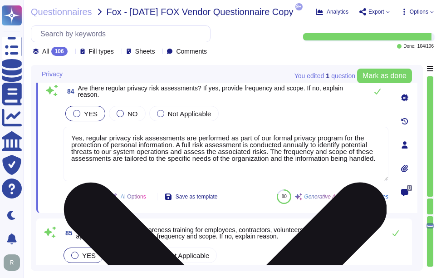
click at [220, 160] on textarea "Yes, regular privacy risk assessments are performed as part of our formal priva…" at bounding box center [226, 154] width 325 height 54
paste textarea "conducted as part of our formal privacy program. A full risk assessment is perf…"
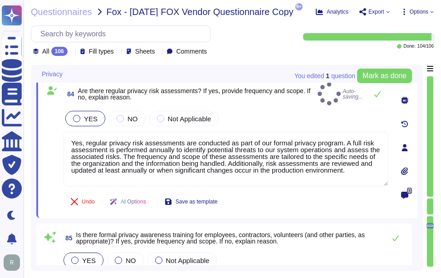
type textarea "Yes, regular privacy risk assessments are conducted as part of our formal priva…"
click at [312, 104] on div "84 Are there regular privacy risk assessments? If yes, provide frequency and sc…" at bounding box center [216, 147] width 345 height 130
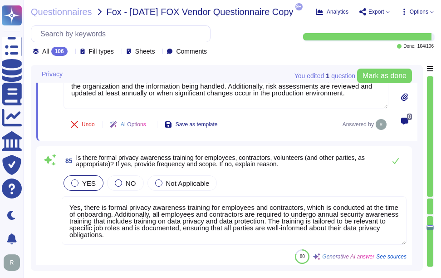
scroll to position [9273, 0]
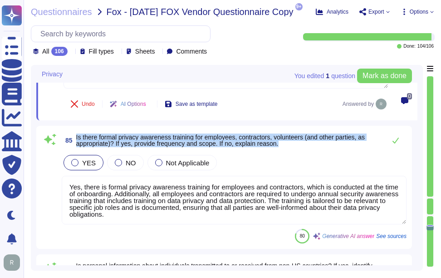
drag, startPoint x: 76, startPoint y: 138, endPoint x: 283, endPoint y: 145, distance: 207.2
click at [283, 145] on span "Is there formal privacy awareness training for employees, contractors, voluntee…" at bounding box center [228, 140] width 305 height 13
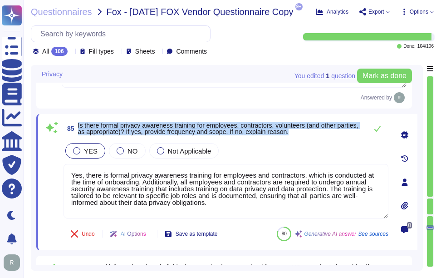
drag, startPoint x: 79, startPoint y: 126, endPoint x: 328, endPoint y: 136, distance: 250.0
click at [328, 135] on span "Is there formal privacy awareness training for employees, contractors, voluntee…" at bounding box center [220, 128] width 285 height 13
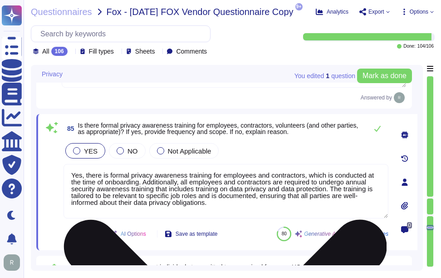
click at [276, 202] on textarea "Yes, there is formal privacy awareness training for employees and contractors, …" at bounding box center [226, 191] width 325 height 54
paste textarea ". The training frequency includes: 1. Initial training [DATE] of hire. 2. Ongoi…"
type textarea "Yes, there is formal privacy awareness training for employees and contractors, …"
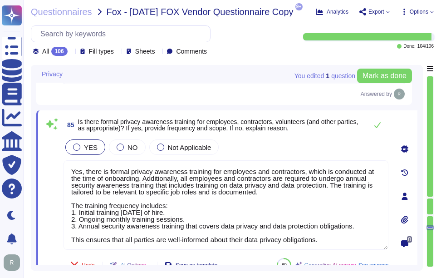
type textarea "Yes, there is a formal process for responding to a privacy incident. The key co…"
type textarea "Yes, there is formal privacy awareness training for employees and contractors, …"
click at [270, 148] on div "YES NO Not Applicable" at bounding box center [226, 147] width 325 height 19
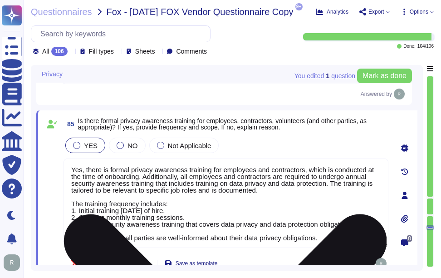
scroll to position [1, 0]
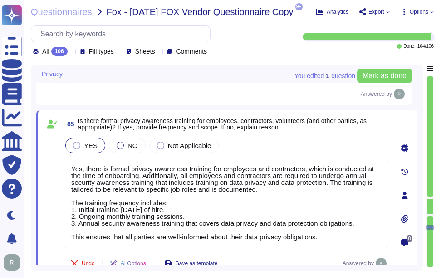
click at [325, 145] on div "YES NO Not Applicable" at bounding box center [226, 145] width 325 height 19
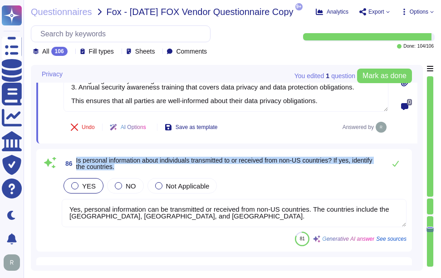
drag, startPoint x: 77, startPoint y: 160, endPoint x: 160, endPoint y: 170, distance: 83.2
click at [160, 170] on span "Is personal information about individuals transmitted to or received from non-U…" at bounding box center [228, 163] width 305 height 13
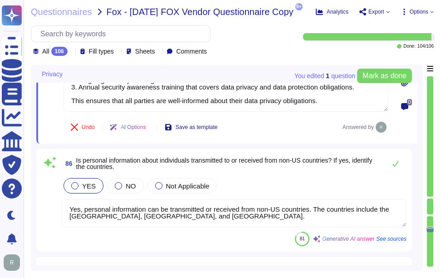
scroll to position [0, 0]
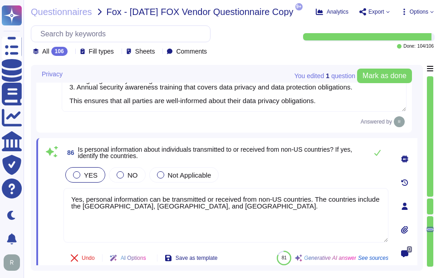
click at [281, 153] on span "Is personal information about individuals transmitted to or received from non-U…" at bounding box center [215, 153] width 275 height 14
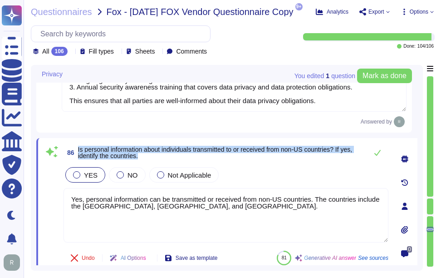
drag, startPoint x: 77, startPoint y: 152, endPoint x: 151, endPoint y: 162, distance: 75.2
click at [151, 161] on span "86 Is personal information about individuals transmitted to or received from no…" at bounding box center [214, 152] width 300 height 16
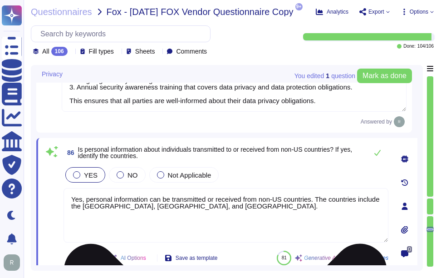
click at [275, 216] on textarea "Yes, personal information can be transmitted or received from non-US countries.…" at bounding box center [226, 215] width 325 height 54
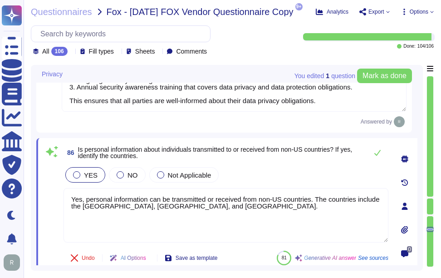
click at [281, 178] on div "YES NO Not Applicable" at bounding box center [226, 174] width 325 height 19
click at [379, 156] on icon at bounding box center [378, 153] width 6 height 6
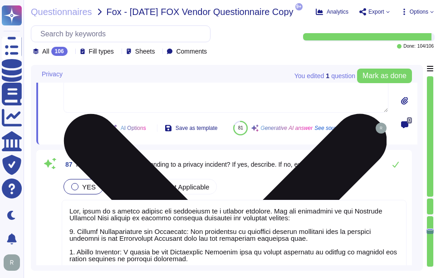
type textarea "Yes, personal information is collected directly from individuals as a service t…"
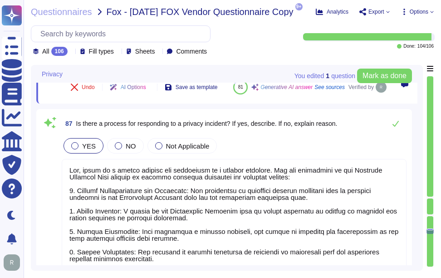
scroll to position [9591, 0]
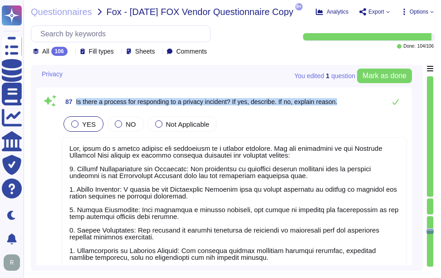
drag, startPoint x: 75, startPoint y: 125, endPoint x: 350, endPoint y: 125, distance: 274.3
click at [350, 111] on div "87 Is there a process for responding to a privacy incident? If yes, describe. I…" at bounding box center [234, 102] width 345 height 18
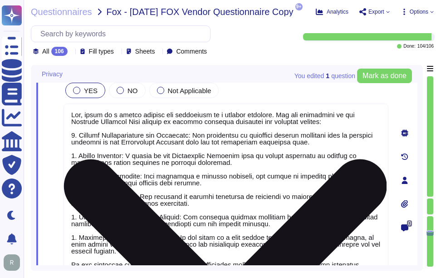
type textarea "Yes, we maintain a comprehensive data retention policy that covers various data…"
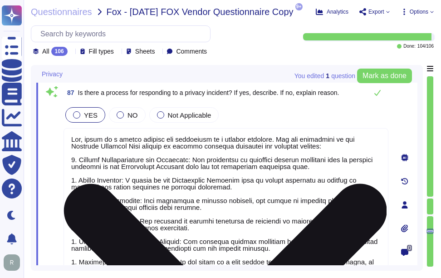
scroll to position [9545, 0]
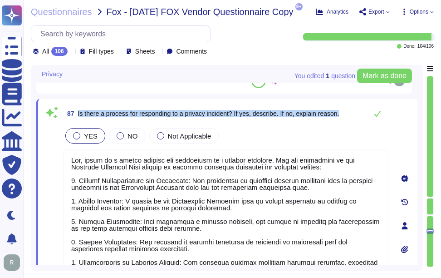
drag, startPoint x: 77, startPoint y: 114, endPoint x: 361, endPoint y: 114, distance: 284.3
click at [361, 114] on div "87 Is there a process for responding to a privacy incident? If yes, describe. I…" at bounding box center [226, 113] width 325 height 18
click at [376, 112] on icon at bounding box center [377, 113] width 7 height 7
click at [380, 117] on icon at bounding box center [377, 113] width 7 height 7
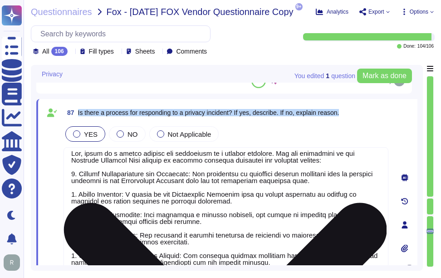
scroll to position [8, 0]
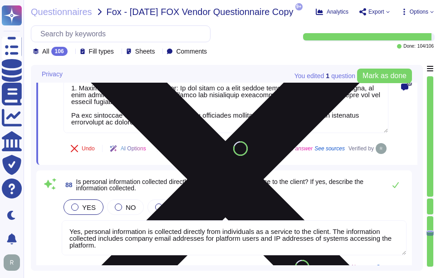
type textarea "Yes, our organization provides appropriate controls to ensure the privacy of da…"
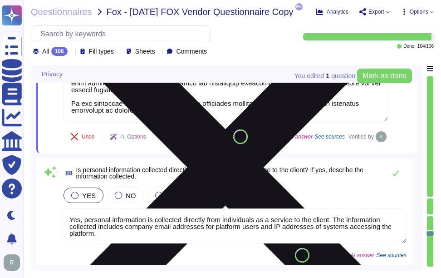
scroll to position [9772, 0]
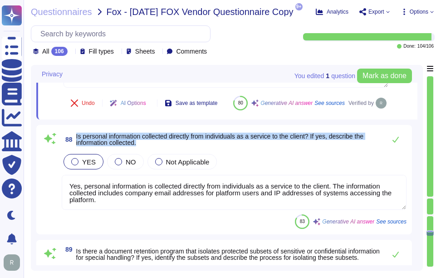
drag, startPoint x: 75, startPoint y: 156, endPoint x: 157, endPoint y: 164, distance: 82.1
click at [157, 148] on span "88 Is personal information collected directly from individuals as a service to …" at bounding box center [222, 139] width 320 height 16
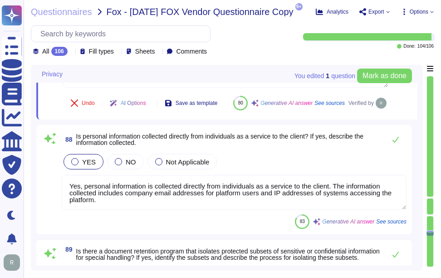
scroll to position [1, 0]
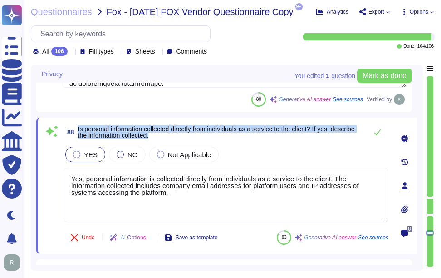
drag, startPoint x: 78, startPoint y: 127, endPoint x: 167, endPoint y: 133, distance: 89.2
click at [167, 133] on span "88 Is personal information collected directly from individuals as a service to …" at bounding box center [214, 132] width 300 height 16
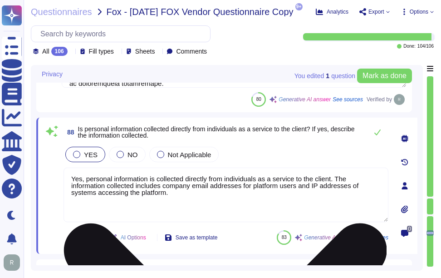
click at [193, 205] on textarea "Yes, personal information is collected directly from individuals as a service t…" at bounding box center [226, 195] width 325 height 54
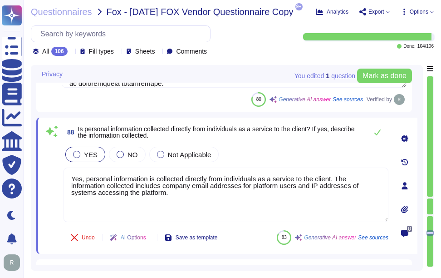
click at [257, 145] on div "YES NO Not Applicable" at bounding box center [226, 154] width 325 height 19
click at [380, 131] on icon at bounding box center [378, 132] width 6 height 6
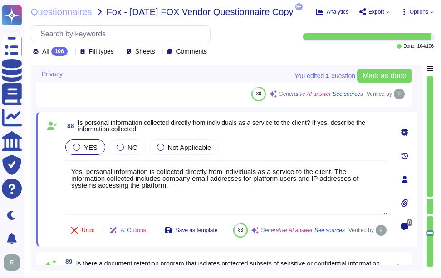
type textarea "Yes, our organization provides appropriate controls to ensure the privacy of da…"
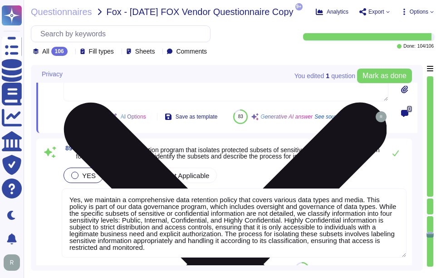
scroll to position [9909, 0]
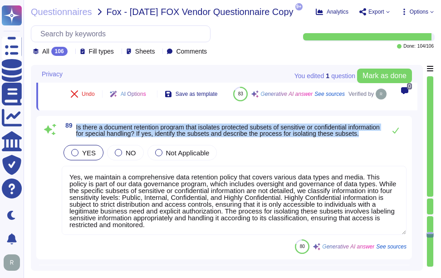
drag, startPoint x: 77, startPoint y: 144, endPoint x: 123, endPoint y: 161, distance: 49.3
click at [123, 137] on span "Is there a document retention program that isolates protected subsets of sensit…" at bounding box center [228, 130] width 305 height 13
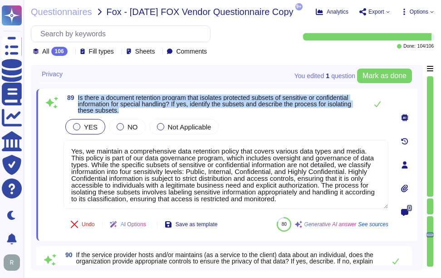
drag, startPoint x: 78, startPoint y: 95, endPoint x: 131, endPoint y: 112, distance: 55.2
click at [131, 112] on span "Is there a document retention program that isolates protected subsets of sensit…" at bounding box center [220, 103] width 285 height 19
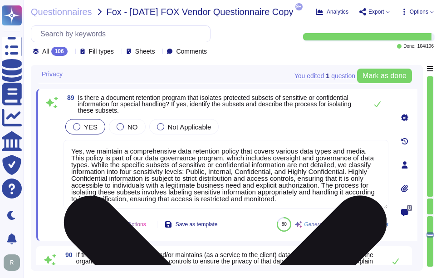
click at [161, 163] on textarea "Yes, we maintain a comprehensive data retention policy that covers various data…" at bounding box center [226, 174] width 325 height 69
paste textarea
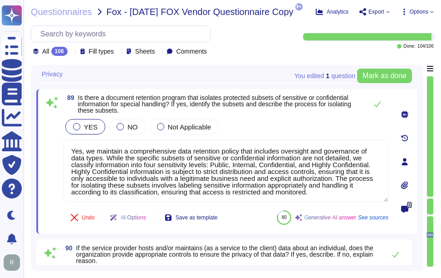
type textarea "Yes, we maintain a comprehensive data retention policy that includes oversight …"
click at [253, 137] on div "YES NO Not Applicable Yes, we maintain a comprehensive data retention policy th…" at bounding box center [226, 160] width 325 height 86
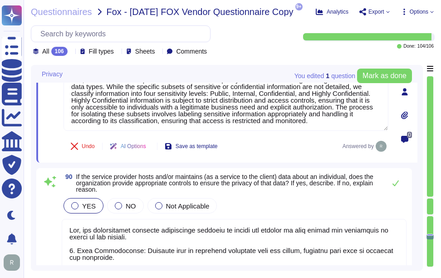
scroll to position [10000, 0]
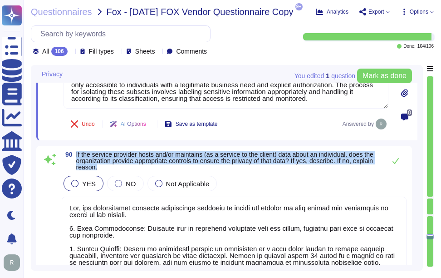
drag, startPoint x: 76, startPoint y: 154, endPoint x: 144, endPoint y: 173, distance: 70.4
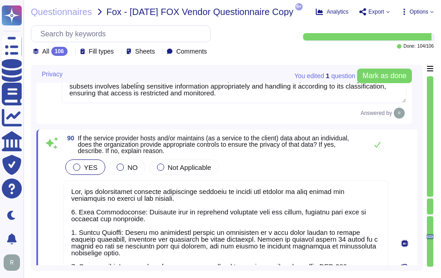
type textarea "No, personal information collected is not shared with external entities, and we…"
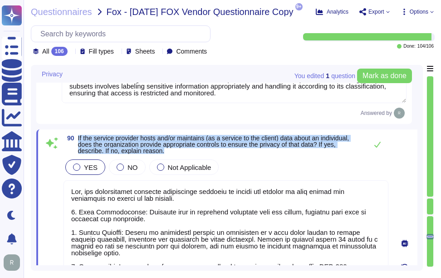
drag, startPoint x: 78, startPoint y: 139, endPoint x: 190, endPoint y: 157, distance: 114.1
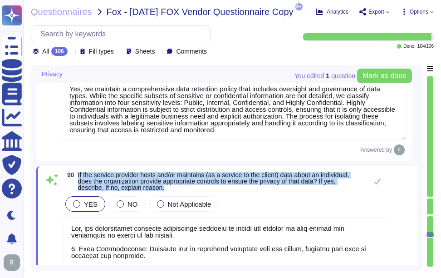
scroll to position [9909, 0]
type textarea "Yes, there is a formal process for responding to a privacy incident. The key co…"
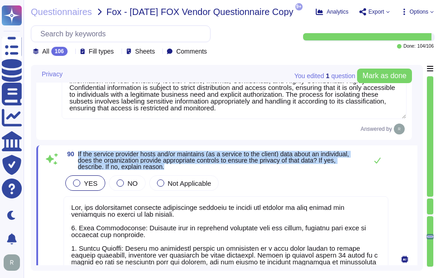
scroll to position [10000, 0]
type textarea "No, personal information collected is not shared with external entities, and we…"
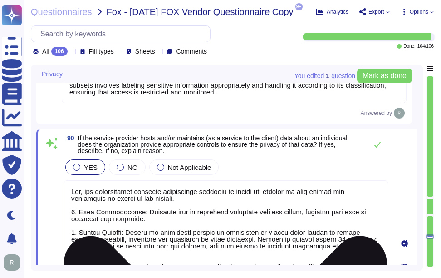
paste textarea "The measures include: 1. Data Segmentation: Customer data is virtually segmente…"
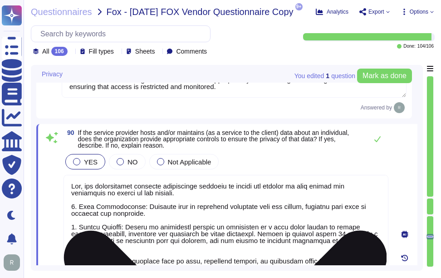
type textarea "No, personal information collected is not shared with external entities."
type textarea "Yes, our organization provides appropriate controls to ensure the privacy of da…"
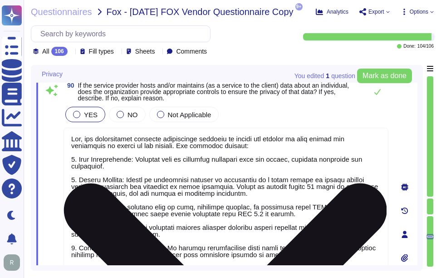
type textarea "Yes, personal information is collected directly from individuals as a service t…"
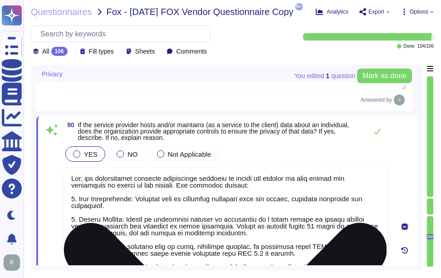
scroll to position [9961, 0]
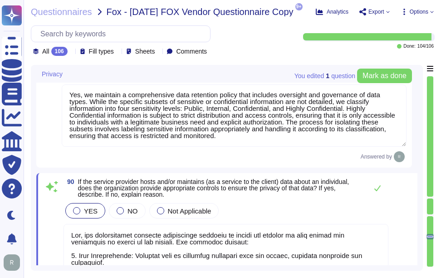
type textarea "Yes, there is a formal process for responding to a privacy incident. The key co…"
type textarea "Yes, our organization provides appropriate controls to ensure the privacy of da…"
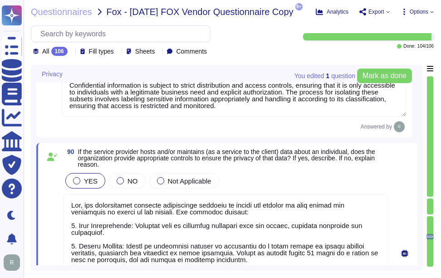
scroll to position [10007, 0]
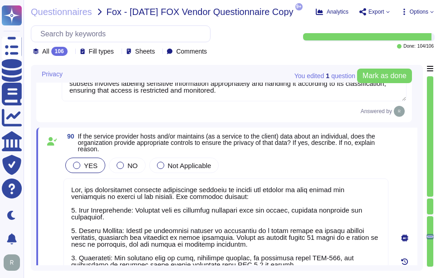
type textarea "No, personal information collected is not shared with external entities, and we…"
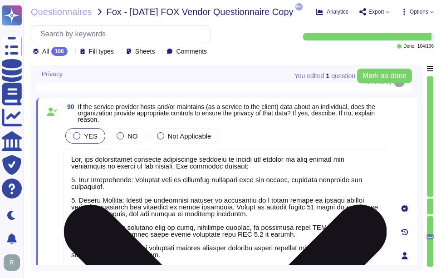
scroll to position [10052, 0]
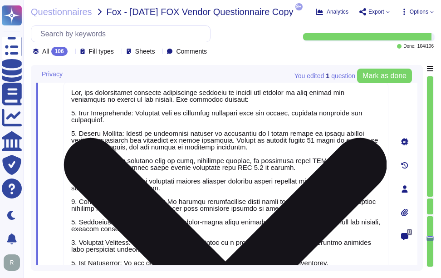
type textarea "No, personal information collected is not shared with external entities."
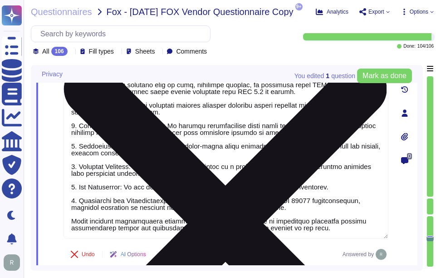
type textarea "Yes, there are appropriate contractual controls in place to ensure that persona…"
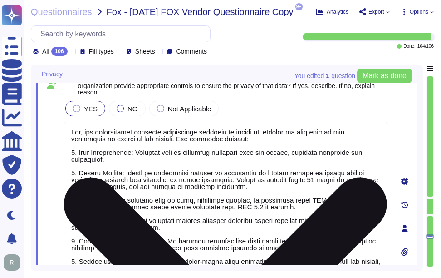
type textarea "Yes, personal information is collected directly from individuals as a service t…"
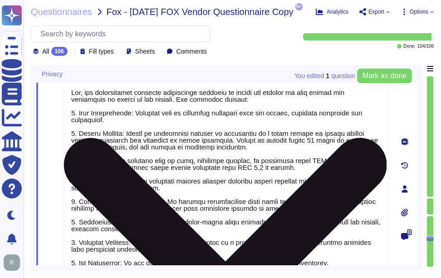
type textarea "No, personal information collected is not shared with external entities."
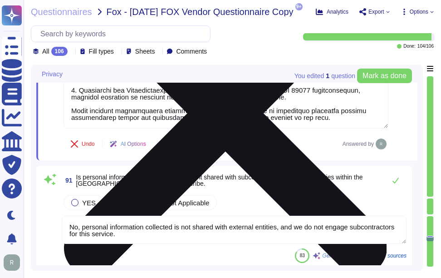
type textarea "Yes, there are appropriate contractual controls in place to ensure that persona…"
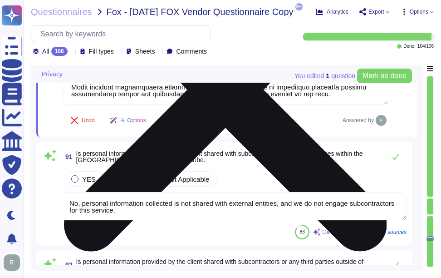
scroll to position [10325, 0]
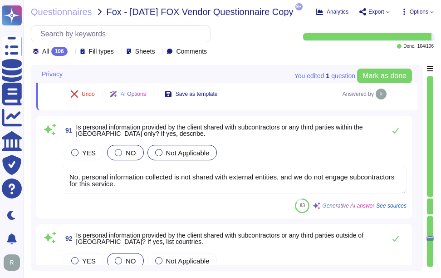
type textarea "Yes, we have documented controls and procedures in place to appropriately safeg…"
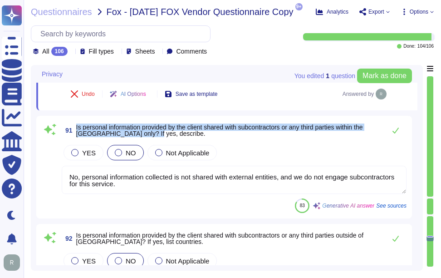
drag, startPoint x: 77, startPoint y: 126, endPoint x: 161, endPoint y: 138, distance: 84.3
click at [161, 138] on span "91 Is personal information provided by the client shared with subcontractors or…" at bounding box center [222, 130] width 320 height 16
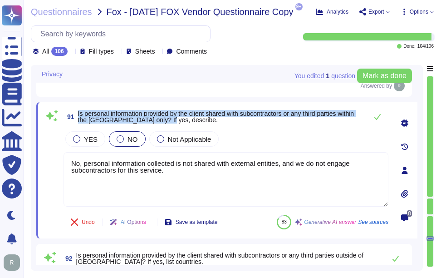
drag, startPoint x: 77, startPoint y: 113, endPoint x: 195, endPoint y: 124, distance: 118.2
click at [195, 124] on span "91 Is personal information provided by the client shared with subcontractors or…" at bounding box center [214, 117] width 300 height 16
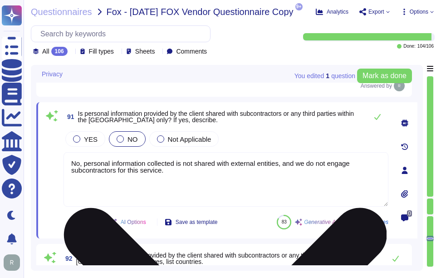
click at [247, 178] on textarea "No, personal information collected is not shared with external entities, and we…" at bounding box center [226, 179] width 325 height 54
paste textarea "Sectigo does not disclose customer data to any third parties."
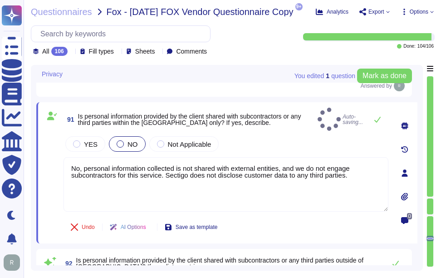
type textarea "No, personal information collected is not shared with external entities, and we…"
click at [257, 142] on div "YES NO Not Applicable" at bounding box center [226, 143] width 325 height 19
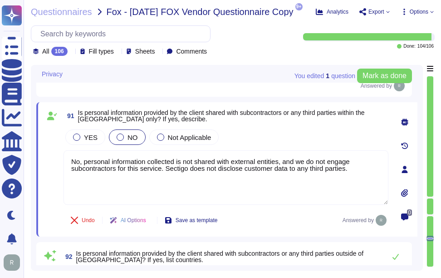
click at [257, 142] on div "YES NO Not Applicable" at bounding box center [226, 137] width 325 height 19
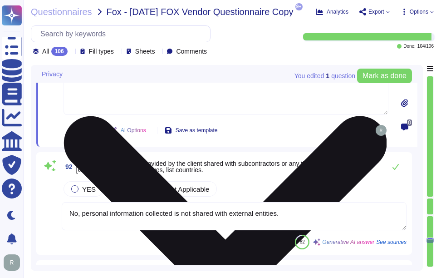
type textarea "Yes, we have documented controls and procedures in place to appropriately safeg…"
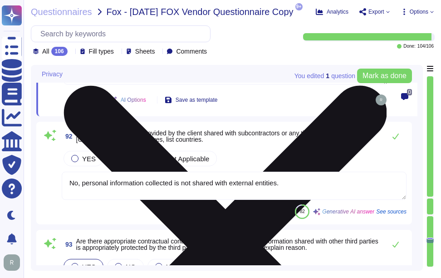
scroll to position [10461, 0]
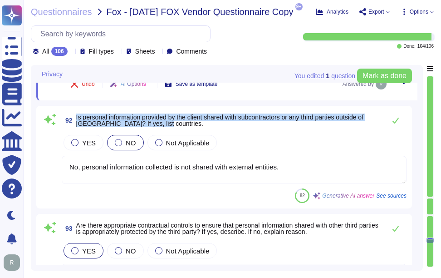
drag, startPoint x: 77, startPoint y: 118, endPoint x: 162, endPoint y: 128, distance: 86.0
click at [162, 127] on span "Is personal information provided by the client shared with subcontractors or an…" at bounding box center [228, 120] width 305 height 13
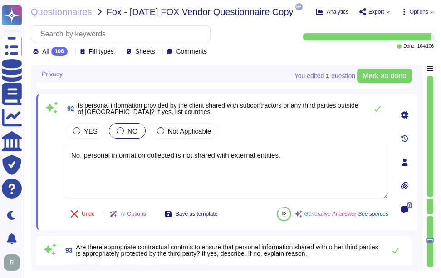
type textarea "Yes, we have documented controls and procedures in place to appropriately safeg…"
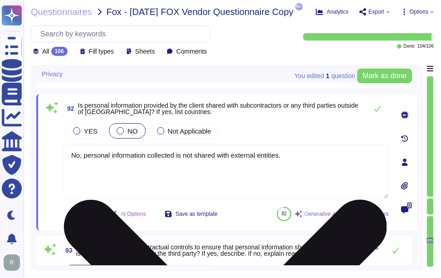
click at [318, 168] on textarea "No, personal information collected is not shared with external entities." at bounding box center [226, 171] width 325 height 54
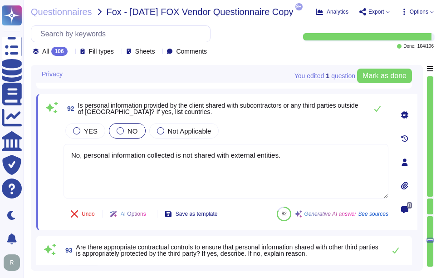
paste textarea ", and we do not engage subcontractors for this service"
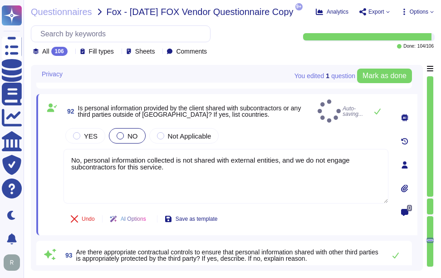
type textarea "No, personal information collected is not shared with external entities, and we…"
click at [318, 139] on div "YES NO Not Applicable" at bounding box center [226, 135] width 325 height 19
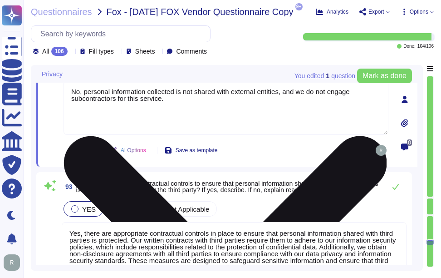
scroll to position [10552, 0]
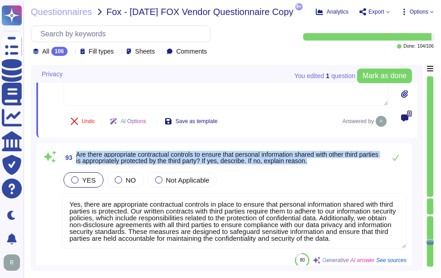
drag, startPoint x: 76, startPoint y: 154, endPoint x: 347, endPoint y: 162, distance: 270.8
click at [347, 162] on span "93 Are there appropriate contractual controls to ensure that personal informati…" at bounding box center [222, 157] width 320 height 16
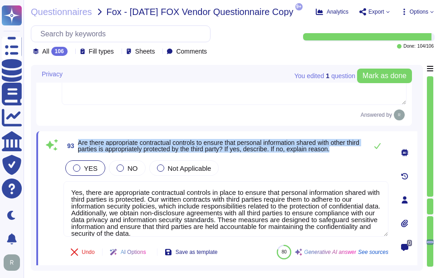
drag, startPoint x: 79, startPoint y: 143, endPoint x: 360, endPoint y: 155, distance: 281.4
click at [360, 154] on span "93 Are there appropriate contractual controls to ensure that personal informati…" at bounding box center [214, 146] width 300 height 16
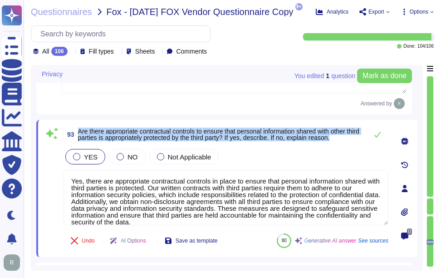
scroll to position [10597, 0]
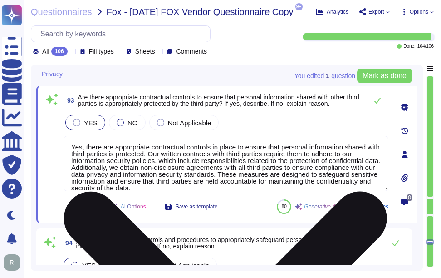
click at [140, 167] on textarea "Yes, there are appropriate contractual controls in place to ensure that persona…" at bounding box center [226, 163] width 325 height 55
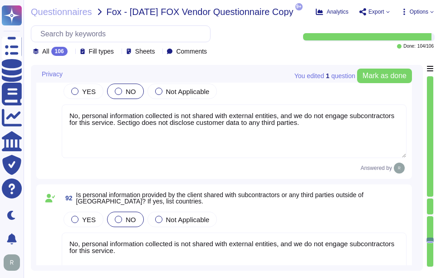
scroll to position [10370, 0]
click at [173, 145] on textarea "No, personal information collected is not shared with external entities, and we…" at bounding box center [234, 132] width 345 height 54
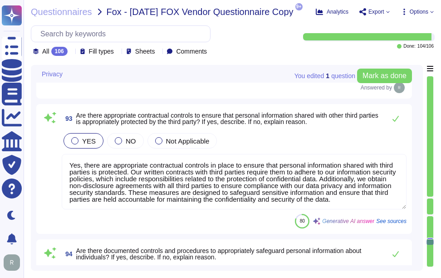
scroll to position [10597, 0]
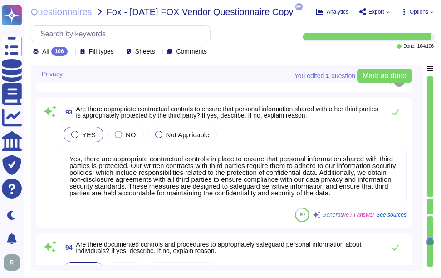
click at [168, 188] on textarea "Yes, there are appropriate contractual controls in place to ensure that persona…" at bounding box center [234, 175] width 345 height 55
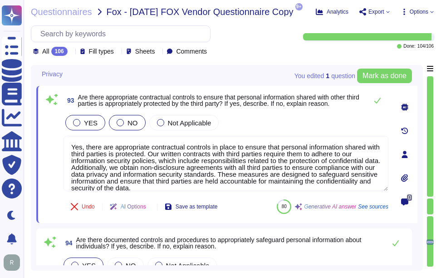
click at [120, 123] on div at bounding box center [120, 122] width 7 height 7
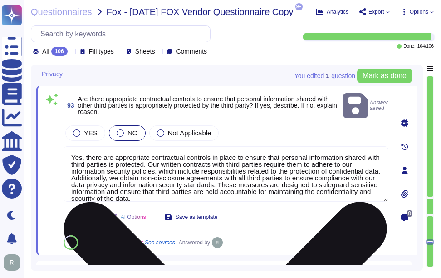
click at [93, 155] on textarea "Yes, there are appropriate contractual controls in place to ensure that persona…" at bounding box center [226, 173] width 325 height 55
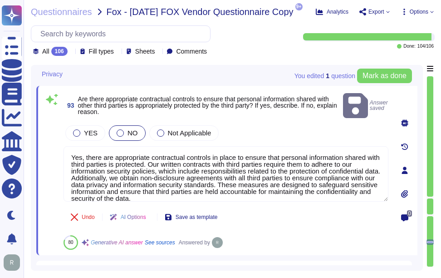
paste textarea "No, personal information collected is not shared with external entities, and we…"
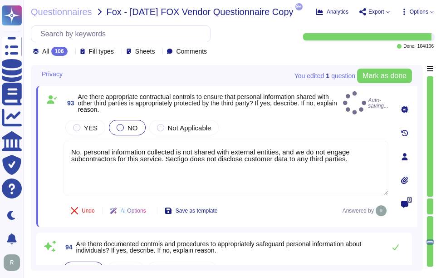
type textarea "No, personal information collected is not shared with external entities, and we…"
click at [271, 113] on div "93 Are there appropriate contractual controls to ensure that personal informati…" at bounding box center [216, 156] width 345 height 130
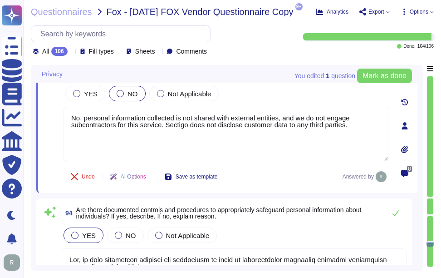
type textarea "Yes, the information security program addresses the protection of personal info…"
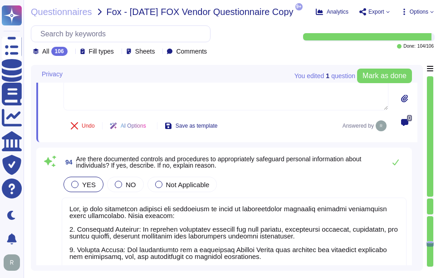
scroll to position [10688, 0]
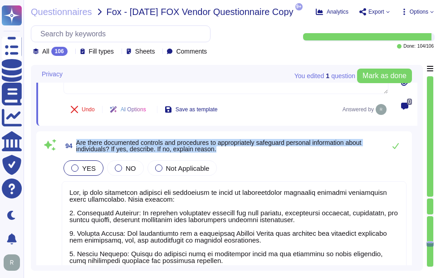
drag, startPoint x: 77, startPoint y: 142, endPoint x: 229, endPoint y: 151, distance: 152.4
click at [229, 151] on span "Are there documented controls and procedures to appropriately safeguard persona…" at bounding box center [228, 145] width 305 height 13
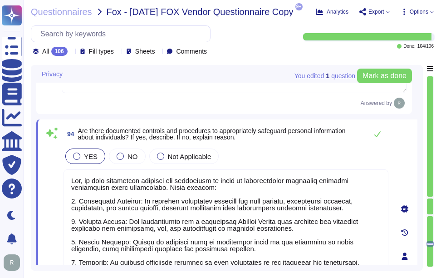
click at [283, 127] on span "Are there documented controls and procedures to appropriately safeguard persona…" at bounding box center [212, 134] width 268 height 14
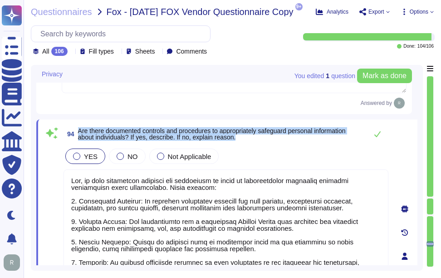
drag, startPoint x: 80, startPoint y: 129, endPoint x: 265, endPoint y: 138, distance: 185.5
click at [265, 138] on span "Are there documented controls and procedures to appropriately safeguard persona…" at bounding box center [220, 134] width 285 height 13
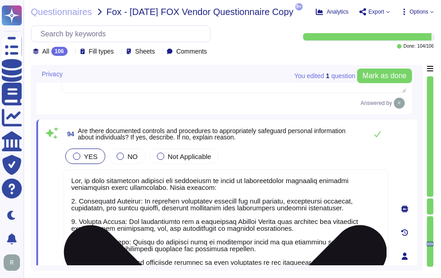
click at [150, 199] on textarea at bounding box center [226, 265] width 325 height 192
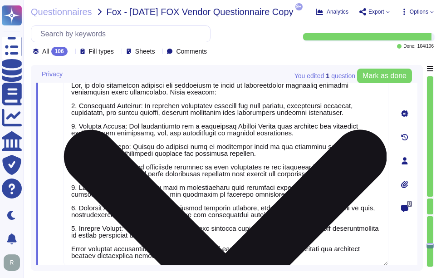
type textarea "Yes, the information security function regularly communicates and collaborates …"
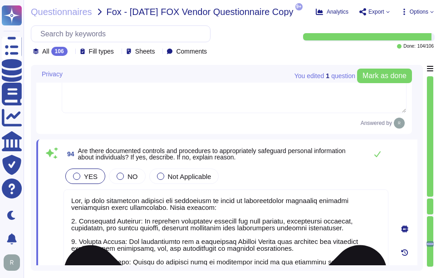
scroll to position [10616, 0]
type textarea "No, personal information collected is not shared with external entities, and we…"
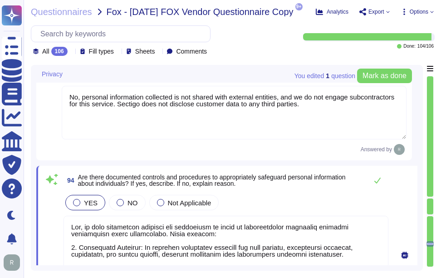
click at [313, 197] on div "YES NO Not Applicable" at bounding box center [226, 202] width 325 height 19
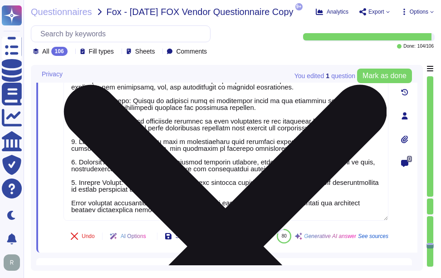
scroll to position [10798, 0]
type textarea "Yes, the information security function regularly communicates and collaborates …"
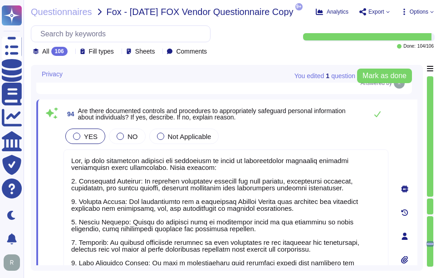
scroll to position [10662, 0]
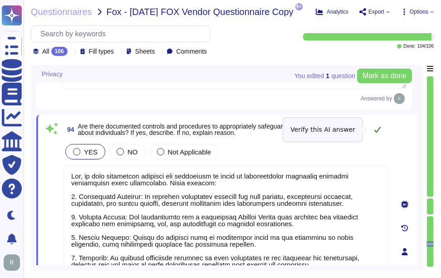
click at [380, 129] on icon at bounding box center [378, 130] width 6 height 6
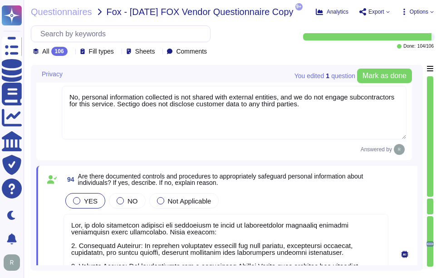
type textarea "No, personal information collected is not shared with external entities, and we…"
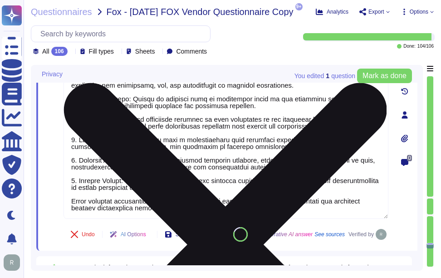
type textarea "Yes, the information security function regularly communicates and collaborates …"
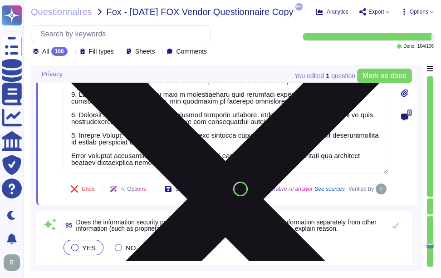
scroll to position [10889, 0]
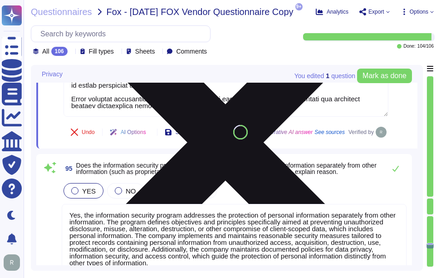
type textarea "Yes, there is a process for ensuring the accuracy and currency of personal info…"
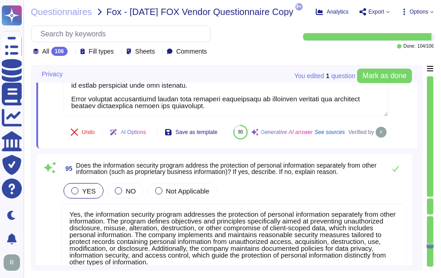
scroll to position [10934, 0]
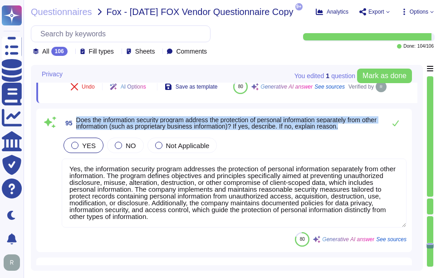
drag, startPoint x: 76, startPoint y: 139, endPoint x: 364, endPoint y: 154, distance: 288.7
click at [364, 132] on div "95 Does the information security program address the protection of personal inf…" at bounding box center [234, 123] width 345 height 18
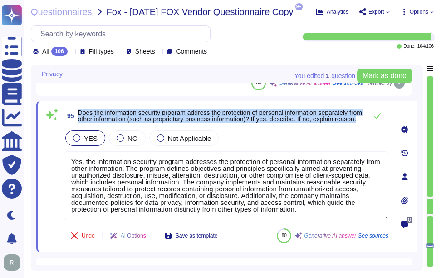
drag, startPoint x: 79, startPoint y: 108, endPoint x: 125, endPoint y: 123, distance: 48.3
click at [125, 122] on span "Does the information security program address the protection of personal inform…" at bounding box center [220, 115] width 285 height 13
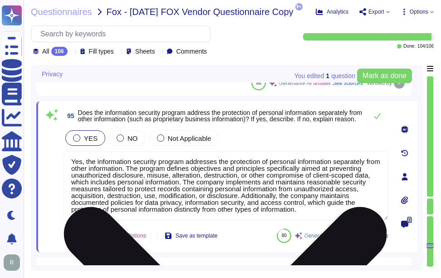
click at [250, 199] on textarea "Yes, the information security program addresses the protection of personal info…" at bounding box center [226, 185] width 325 height 69
paste textarea "It defines specific objectives and principles aimed at preventing unauthorized …"
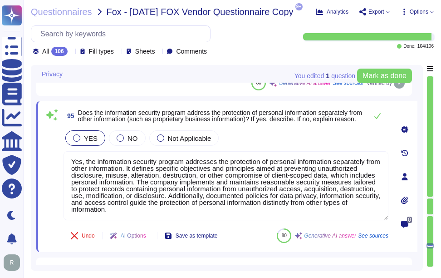
type textarea "Yes, the information security program addresses the protection of personal info…"
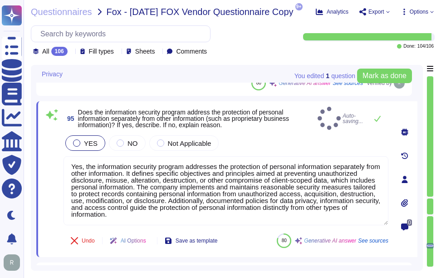
click at [260, 136] on div "YES NO Not Applicable" at bounding box center [226, 143] width 325 height 19
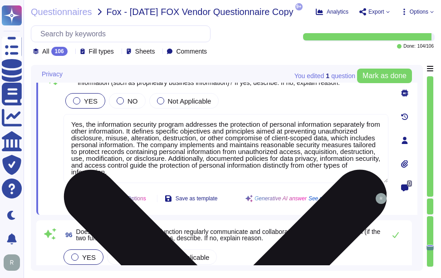
type textarea "Yes, there is a process in place to ensure that personal information provided b…"
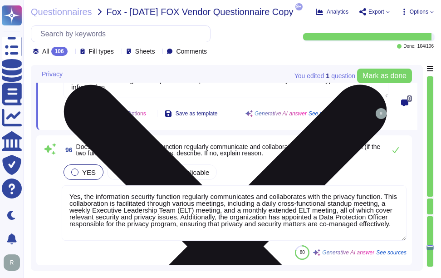
scroll to position [11070, 0]
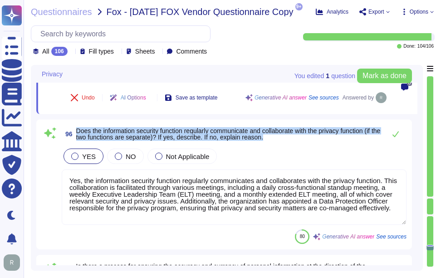
drag, startPoint x: 77, startPoint y: 127, endPoint x: 372, endPoint y: 139, distance: 295.9
click at [372, 139] on span "Does the information security function regularly communicate and collaborate wi…" at bounding box center [228, 134] width 305 height 13
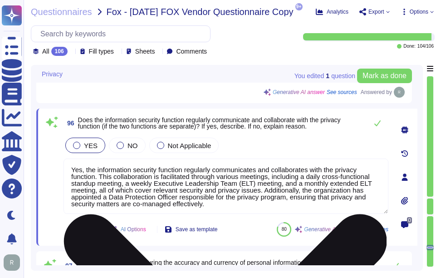
scroll to position [0, 0]
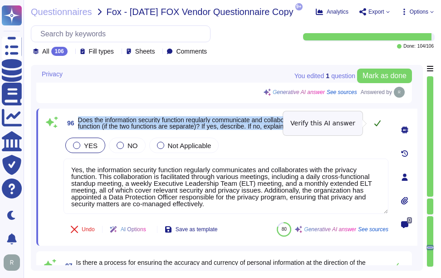
drag, startPoint x: 79, startPoint y: 119, endPoint x: 370, endPoint y: 127, distance: 291.2
click at [370, 127] on div "96 Does the information security function regularly communicate and collaborate…" at bounding box center [226, 123] width 325 height 18
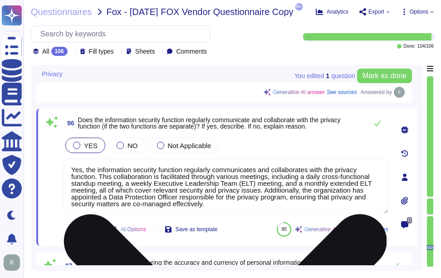
click at [249, 194] on textarea "Yes, the information security function regularly communicates and collaborates …" at bounding box center [226, 185] width 325 height 55
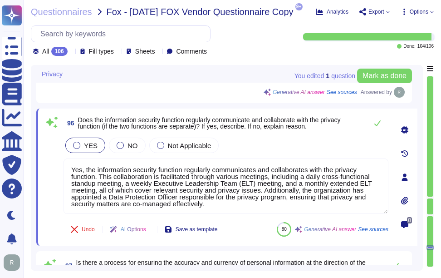
click at [262, 143] on div "YES NO Not Applicable" at bounding box center [226, 145] width 325 height 19
click at [376, 124] on icon at bounding box center [377, 122] width 7 height 7
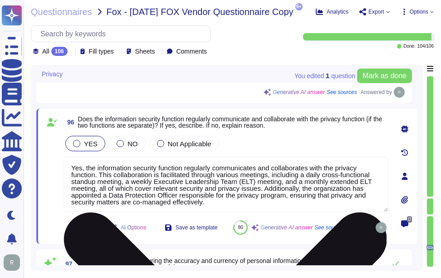
type textarea "Yes, there is a process in place to ensure that personal information provided b…"
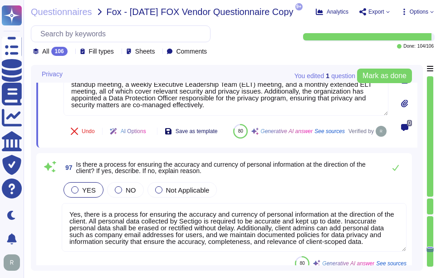
type textarea "Yes, monitoring and reporting for privacy compliance are performed by the Compl…"
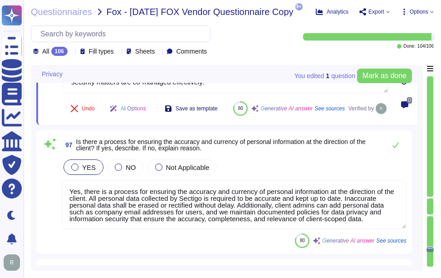
scroll to position [11207, 0]
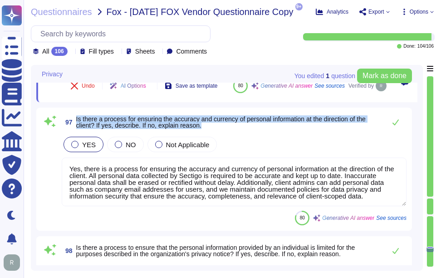
drag, startPoint x: 76, startPoint y: 139, endPoint x: 257, endPoint y: 149, distance: 180.6
click at [257, 129] on span "Is there a process for ensuring the accuracy and currency of personal informati…" at bounding box center [228, 122] width 305 height 13
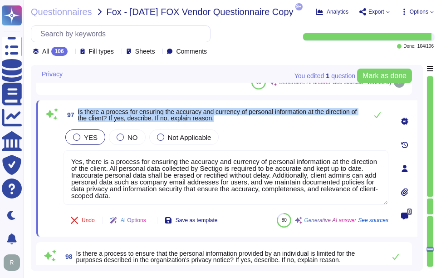
drag, startPoint x: 77, startPoint y: 110, endPoint x: 247, endPoint y: 121, distance: 170.2
click at [247, 121] on span "97 Is there a process for ensuring the accuracy and currency of personal inform…" at bounding box center [214, 115] width 300 height 16
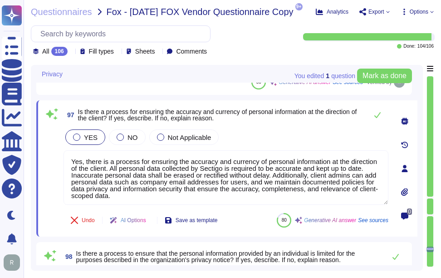
click at [71, 52] on icon at bounding box center [71, 52] width 0 height 0
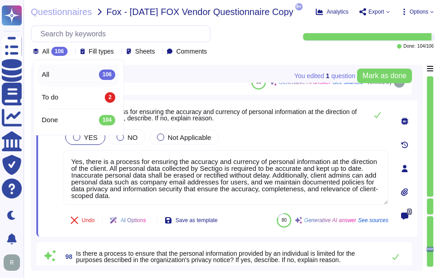
click at [71, 52] on icon at bounding box center [71, 52] width 0 height 0
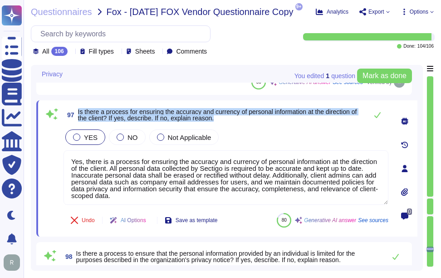
drag, startPoint x: 77, startPoint y: 112, endPoint x: 226, endPoint y: 120, distance: 149.2
click at [226, 120] on span "97 Is there a process for ensuring the accuracy and currency of personal inform…" at bounding box center [214, 115] width 300 height 16
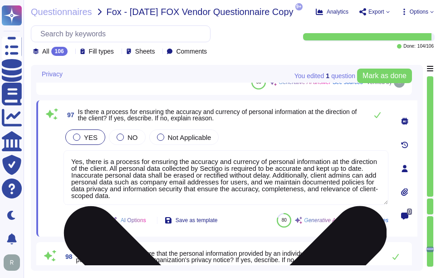
click at [146, 167] on textarea "Yes, there is a process for ensuring the accuracy and currency of personal info…" at bounding box center [226, 177] width 325 height 54
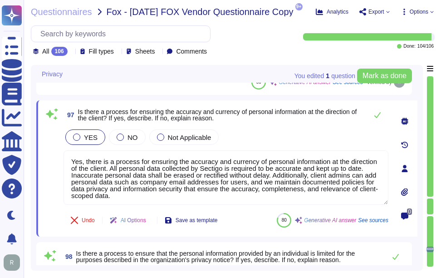
paste textarea "is required to be accurate and kept up to date. Inaccurate personal data shall …"
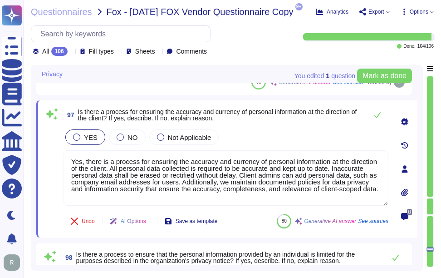
type textarea "Yes, there is a process for ensuring the accuracy and currency of personal info…"
click at [241, 136] on div "YES NO Not Applicable" at bounding box center [226, 137] width 325 height 19
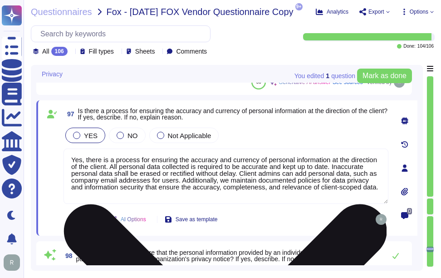
scroll to position [1, 0]
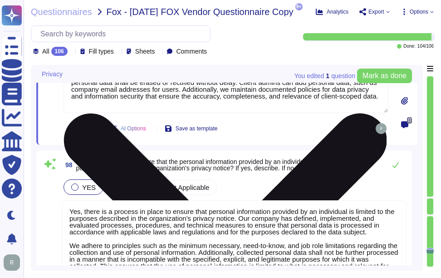
type textarea "Yes, third-party service providers are regularly monitored for privacy complian…"
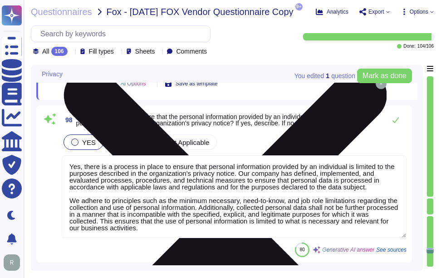
scroll to position [11343, 0]
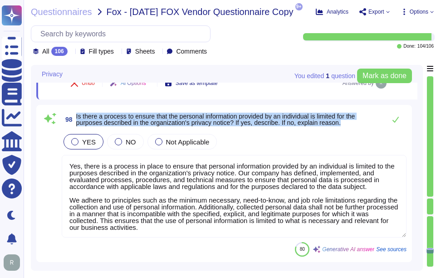
drag, startPoint x: 76, startPoint y: 115, endPoint x: 351, endPoint y: 124, distance: 274.5
click at [351, 124] on span "Is there a process to ensure that the personal information provided by an indiv…" at bounding box center [228, 119] width 305 height 13
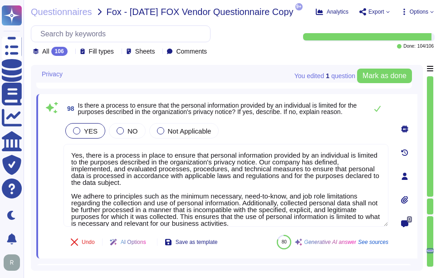
scroll to position [0, 0]
click at [77, 99] on div "98 Is there a process to ensure that the personal information provided by an in…" at bounding box center [226, 108] width 325 height 18
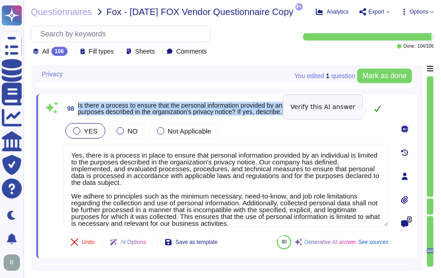
drag, startPoint x: 78, startPoint y: 104, endPoint x: 371, endPoint y: 109, distance: 293.4
click at [371, 109] on div "98 Is there a process to ensure that the personal information provided by an in…" at bounding box center [226, 108] width 325 height 18
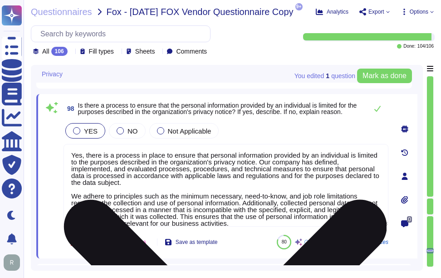
click at [213, 183] on textarea "Yes, there is a process in place to ensure that personal information provided b…" at bounding box center [226, 185] width 325 height 83
paste textarea "We also maintain documented policies for data privacy that address limitations …"
type textarea "Yes, there is a process in place to ensure that personal information provided b…"
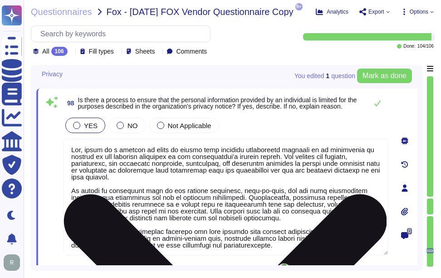
type textarea "Yes, third-party service providers are regularly monitored for privacy complian…"
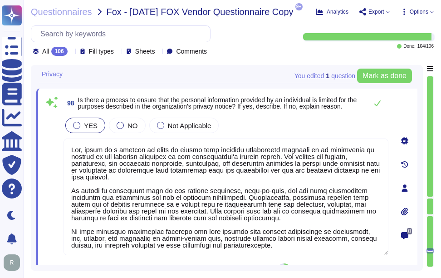
type textarea "Yes, there is a process in place to ensure that personal information provided b…"
click at [263, 131] on div "YES NO Not Applicable" at bounding box center [226, 125] width 325 height 19
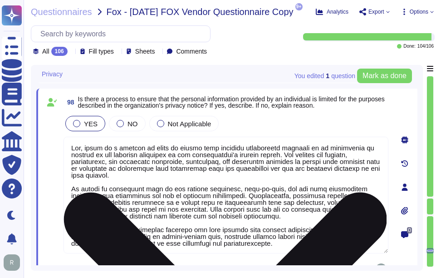
scroll to position [1, 0]
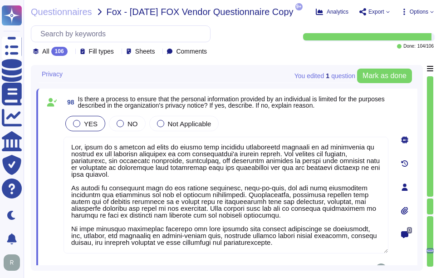
click at [306, 129] on div "YES NO Not Applicable" at bounding box center [226, 123] width 325 height 19
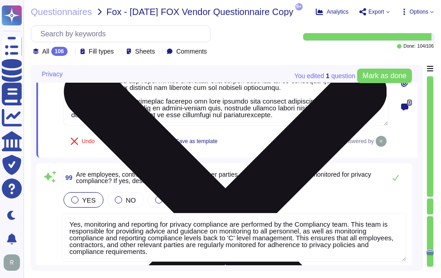
type textarea "Yes, appropriate sanctions are applied to employees, contractors, and other par…"
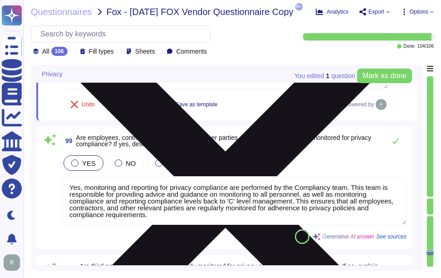
scroll to position [11525, 0]
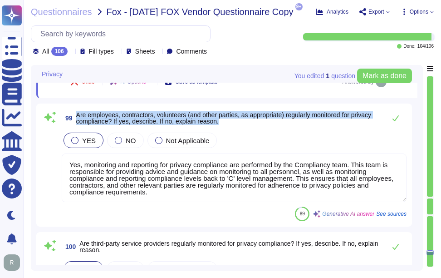
drag, startPoint x: 76, startPoint y: 113, endPoint x: 230, endPoint y: 128, distance: 154.7
click at [230, 128] on div "99 Are employees, contractors, volunteers (and other parties, as appropriate) r…" at bounding box center [224, 165] width 365 height 112
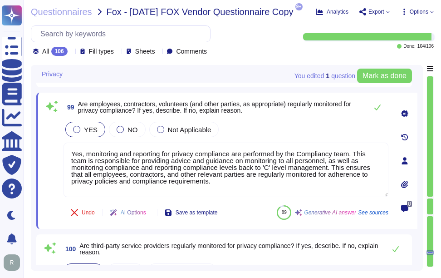
scroll to position [0, 0]
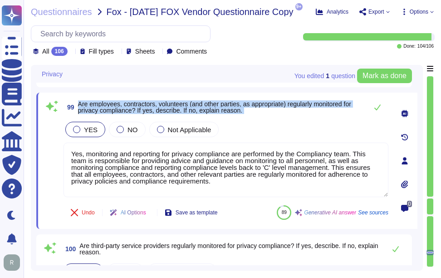
drag, startPoint x: 79, startPoint y: 104, endPoint x: 264, endPoint y: 120, distance: 186.1
click at [264, 120] on div "99 Are employees, contractors, volunteers (and other parties, as appropriate) r…" at bounding box center [216, 160] width 345 height 125
click at [116, 109] on span "Are employees, contractors, volunteers (and other parties, as appropriate) regu…" at bounding box center [214, 107] width 273 height 14
click at [79, 102] on span "Are employees, contractors, volunteers (and other parties, as appropriate) regu…" at bounding box center [214, 107] width 273 height 14
drag, startPoint x: 79, startPoint y: 102, endPoint x: 247, endPoint y: 110, distance: 168.2
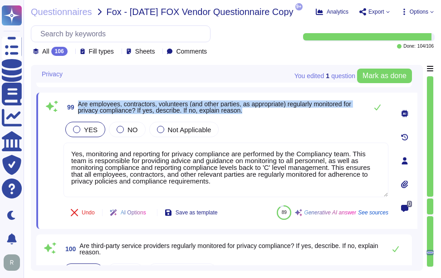
click at [247, 110] on span "Are employees, contractors, volunteers (and other parties, as appropriate) regu…" at bounding box center [220, 107] width 285 height 13
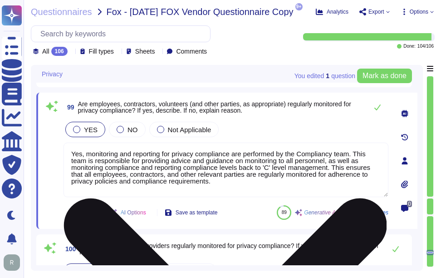
click at [258, 185] on textarea "Yes, monitoring and reporting for privacy compliance are performed by the Compl…" at bounding box center [226, 170] width 325 height 54
paste textarea "employees, contractors, and other relevant parties are regularly monitored for …"
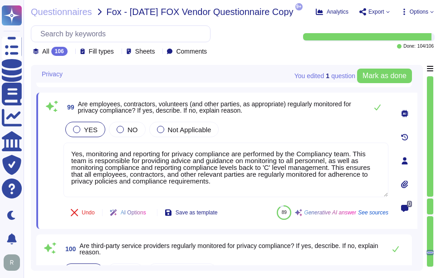
type textarea "Yes, employees, contractors, and other relevant parties are regularly monitored…"
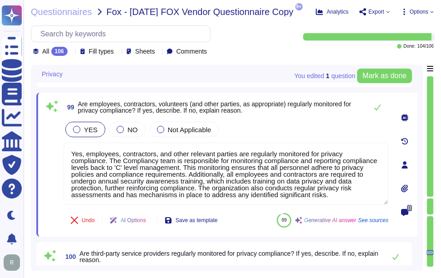
type textarea "Yes, appropriate sanctions are applied to employees, contractors, and other par…"
type textarea "Yes, employees, contractors, and other relevant parties are regularly monitored…"
click at [281, 134] on div "YES NO Not Applicable" at bounding box center [226, 129] width 325 height 19
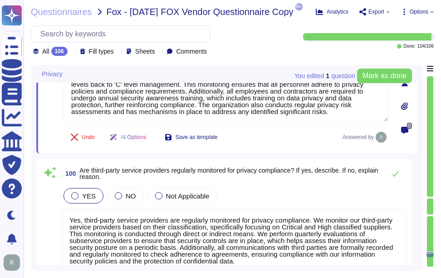
scroll to position [11661, 0]
type textarea "Yes, there is a process for employees, contractors, and other relevant parties …"
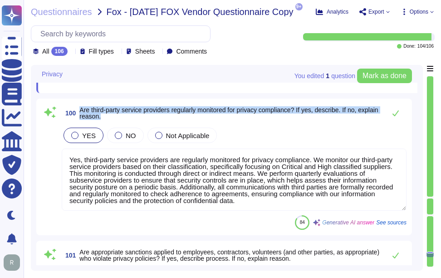
drag, startPoint x: 81, startPoint y: 110, endPoint x: 146, endPoint y: 115, distance: 65.6
click at [146, 115] on span "Are third-party service providers regularly monitored for privacy compliance? I…" at bounding box center [230, 113] width 302 height 13
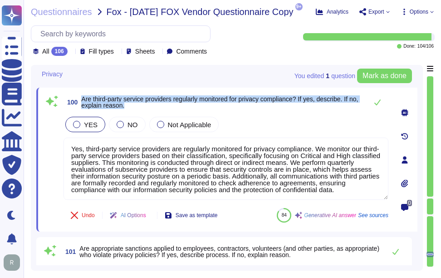
drag, startPoint x: 83, startPoint y: 98, endPoint x: 161, endPoint y: 106, distance: 78.5
click at [161, 106] on span "Are third-party service providers regularly monitored for privacy compliance? I…" at bounding box center [222, 102] width 282 height 13
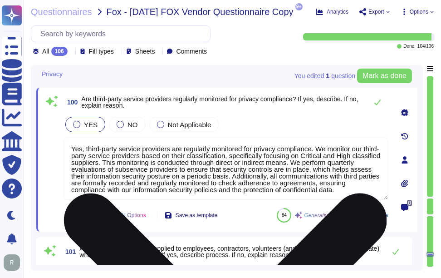
click at [224, 176] on textarea "Yes, third-party service providers are regularly monitored for privacy complian…" at bounding box center [226, 169] width 325 height 62
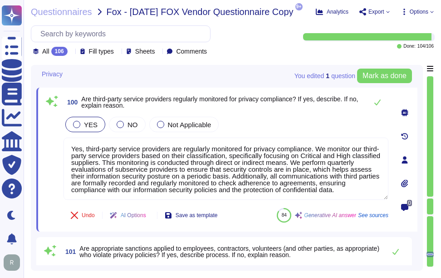
paste textarea "The monitoring is based on their classification, specifically focusing on Criti…"
type textarea "Yes, third-party service providers are regularly monitored for privacy complian…"
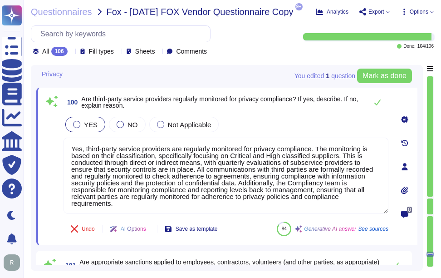
type textarea "Yes, there is a process for employees, contractors, and other relevant parties …"
type textarea "Yes, third-party service providers are regularly monitored for privacy complian…"
click at [267, 120] on div "YES NO Not Applicable" at bounding box center [226, 124] width 325 height 19
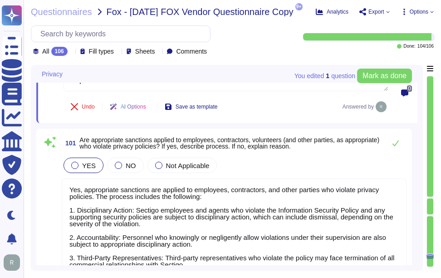
scroll to position [11797, 0]
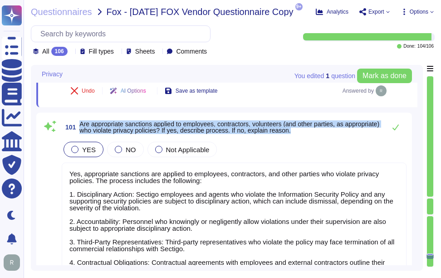
drag, startPoint x: 79, startPoint y: 123, endPoint x: 337, endPoint y: 134, distance: 257.7
click at [337, 134] on span "101 Are appropriate sanctions applied to employees, contractors, volunteers (an…" at bounding box center [222, 127] width 320 height 16
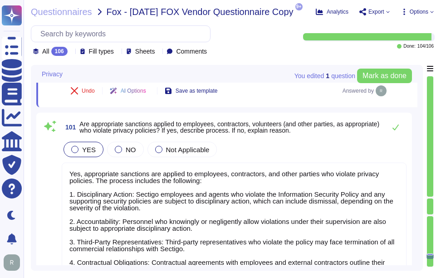
scroll to position [0, 0]
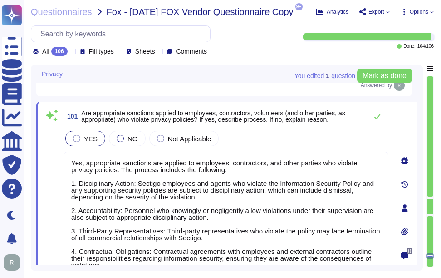
click at [298, 115] on span "Are appropriate sanctions applied to employees, contractors, volunteers (and ot…" at bounding box center [213, 116] width 264 height 14
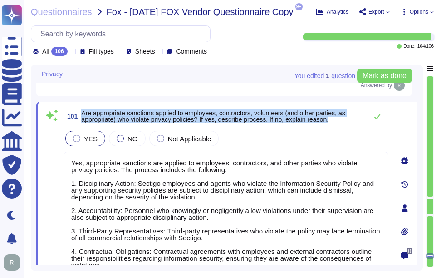
drag, startPoint x: 82, startPoint y: 112, endPoint x: 336, endPoint y: 121, distance: 254.0
click at [336, 121] on span "Are appropriate sanctions applied to employees, contractors, volunteers (and ot…" at bounding box center [222, 116] width 282 height 13
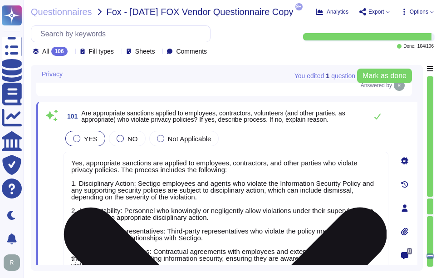
click at [290, 196] on textarea "Yes, appropriate sanctions are applied to employees, contractors, and other par…" at bounding box center [226, 217] width 325 height 130
paste textarea "Employees and agents who violate the Information Security Policy and any suppor…"
type textarea "Yes, appropriate sanctions are applied to employees, contractors, and other par…"
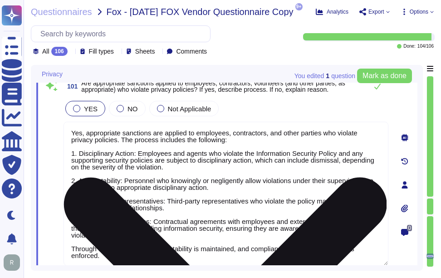
type textarea "Yes, there is a process for employees, contractors, and other relevant parties …"
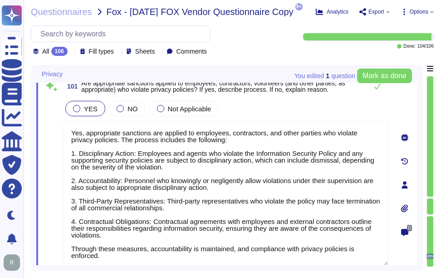
type textarea "Yes, appropriate sanctions are applied to employees, contractors, and other par…"
click at [297, 114] on div "YES NO Not Applicable" at bounding box center [226, 108] width 325 height 19
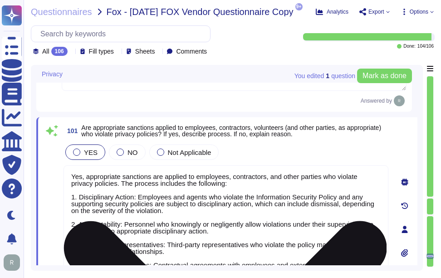
scroll to position [1, 0]
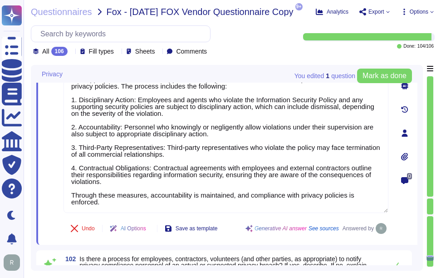
type textarea "Yes, Sectigo shall indemnify each Application Software Supplier against any thi…"
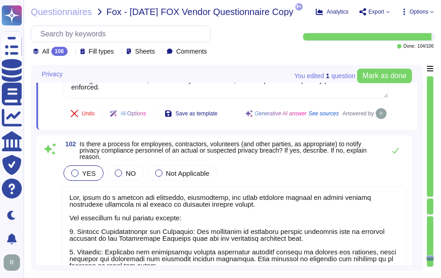
scroll to position [12003, 0]
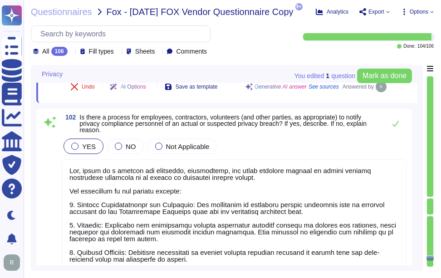
type textarea "Sectigo shall indemnify each Application Software Supplier against any third pa…"
click at [81, 114] on span "Is there a process for employees, contractors, volunteers (and other parties, a…" at bounding box center [222, 124] width 287 height 20
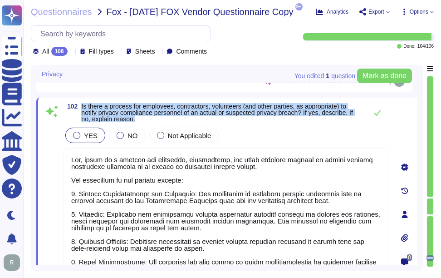
drag, startPoint x: 82, startPoint y: 104, endPoint x: 169, endPoint y: 123, distance: 89.6
click at [169, 123] on div "102 Is there a process for employees, contractors, volunteers (and other partie…" at bounding box center [216, 214] width 345 height 223
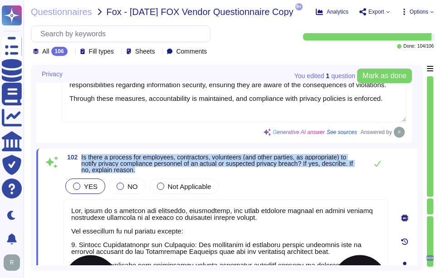
type textarea "Yes, third-party service providers are regularly monitored for privacy complian…"
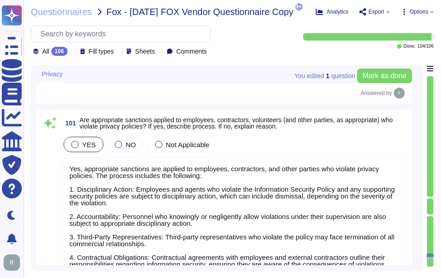
type textarea "Yes, employees, contractors, and other relevant parties are regularly monitored…"
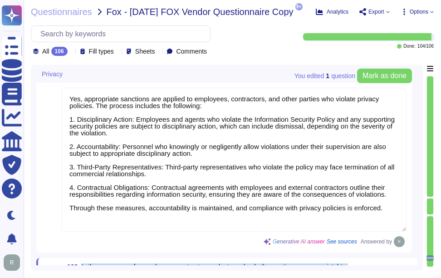
type textarea "Yes, Sectigo shall indemnify each Application Software Supplier against any thi…"
type textarea "Sectigo shall indemnify each Application Software Supplier against any third pa…"
type textarea "Any liability incurred in this case or any other case if the fault in this veri…"
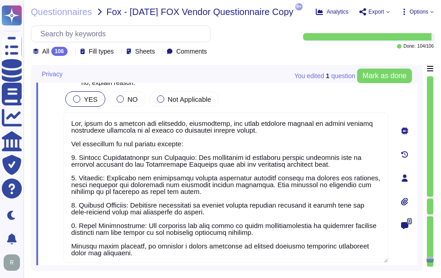
scroll to position [12011, 0]
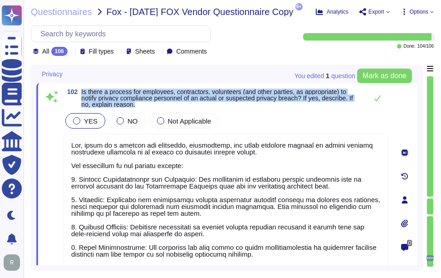
drag, startPoint x: 80, startPoint y: 89, endPoint x: 145, endPoint y: 106, distance: 66.6
click at [145, 106] on span "102 Is there a process for employees, contractors, volunteers (and other partie…" at bounding box center [214, 98] width 300 height 19
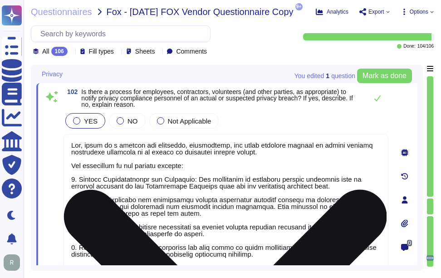
click at [222, 203] on textarea at bounding box center [226, 209] width 325 height 151
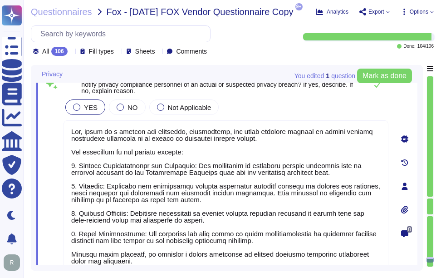
click at [253, 109] on div "YES NO Not Applicable" at bounding box center [226, 107] width 325 height 19
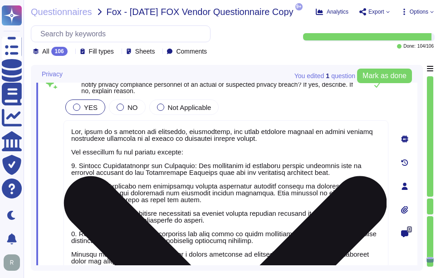
scroll to position [1, 0]
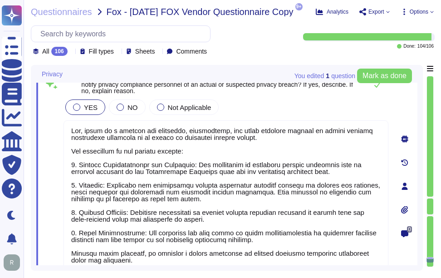
click at [380, 86] on div "You edited 1 question [PERSON_NAME] as done" at bounding box center [354, 76] width 118 height 22
click at [375, 86] on div "You edited 1 question [PERSON_NAME] as done" at bounding box center [354, 76] width 118 height 22
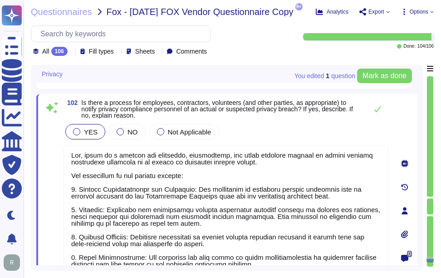
scroll to position [11979, 0]
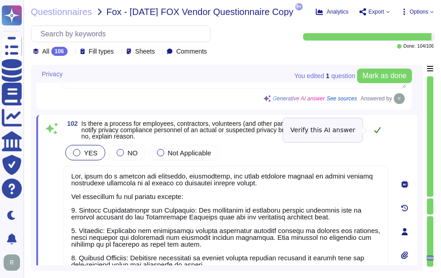
click at [377, 130] on icon at bounding box center [377, 129] width 7 height 7
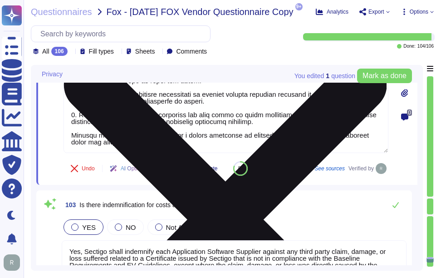
type textarea "Any liability incurred in this case or any other case if the fault in this veri…"
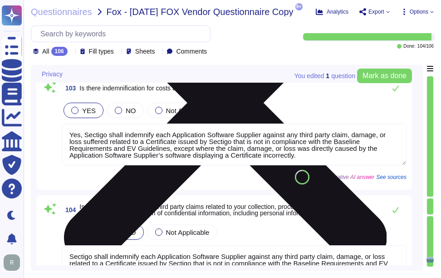
scroll to position [12252, 0]
type textarea "Please reach out to our Enterprise Sales representative."
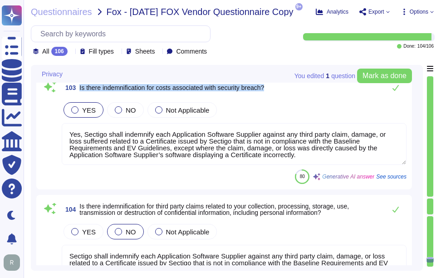
drag, startPoint x: 79, startPoint y: 112, endPoint x: 277, endPoint y: 118, distance: 197.6
click at [277, 97] on div "103 Is there indemnification for costs associated with security breach?" at bounding box center [234, 88] width 345 height 18
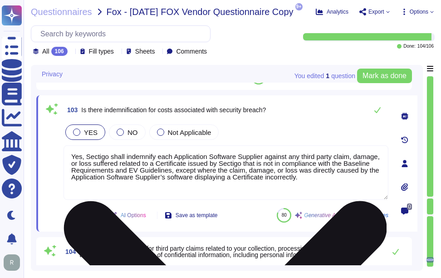
scroll to position [12206, 0]
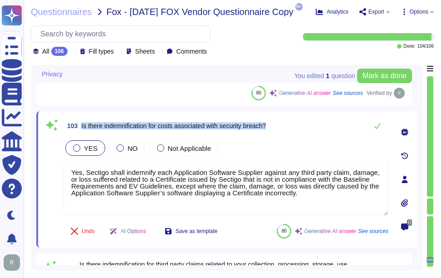
drag, startPoint x: 82, startPoint y: 124, endPoint x: 279, endPoint y: 131, distance: 197.2
click at [279, 131] on div "103 Is there indemnification for costs associated with security breach?" at bounding box center [226, 126] width 325 height 18
click at [131, 123] on span "Is there indemnification for costs associated with security breach?" at bounding box center [173, 125] width 185 height 7
drag, startPoint x: 80, startPoint y: 123, endPoint x: 286, endPoint y: 123, distance: 205.7
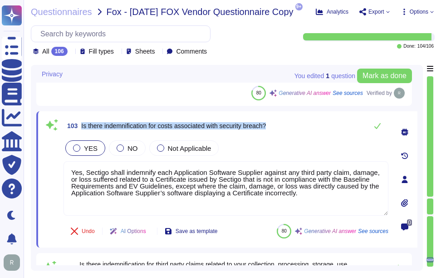
click at [286, 123] on div "103 Is there indemnification for costs associated with security breach?" at bounding box center [226, 126] width 325 height 18
drag, startPoint x: 316, startPoint y: 195, endPoint x: 63, endPoint y: 158, distance: 255.3
click at [63, 158] on div "103 Is there indemnification for costs associated with security breach? YES NO …" at bounding box center [216, 179] width 345 height 125
paste textarea "Please reach out to our Enterprise Sales representative"
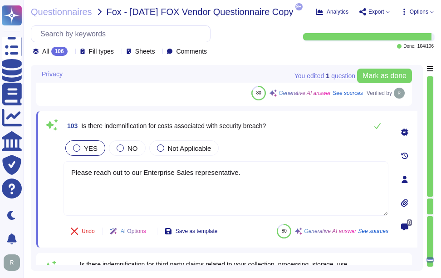
type textarea "Please reach out to our Enterprise Sales representative."
click at [233, 141] on div "YES NO Not Applicable" at bounding box center [226, 148] width 325 height 19
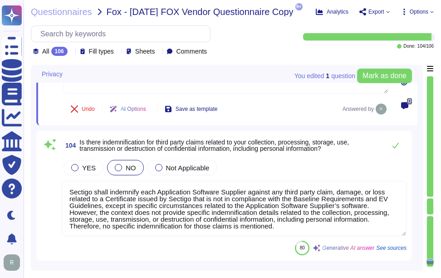
scroll to position [12343, 0]
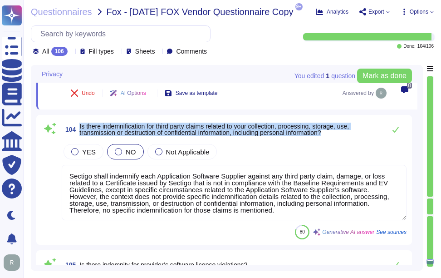
drag, startPoint x: 79, startPoint y: 124, endPoint x: 347, endPoint y: 133, distance: 268.1
click at [347, 133] on span "104 Is there indemnification for third party claims related to your collection,…" at bounding box center [222, 129] width 320 height 16
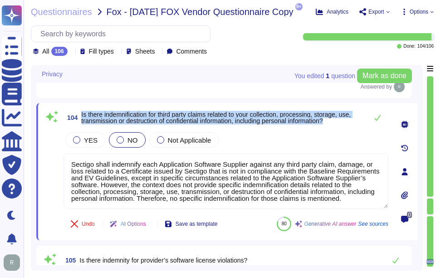
drag, startPoint x: 81, startPoint y: 112, endPoint x: 346, endPoint y: 122, distance: 264.5
click at [346, 122] on span "104 Is there indemnification for third party claims related to your collection,…" at bounding box center [214, 117] width 300 height 16
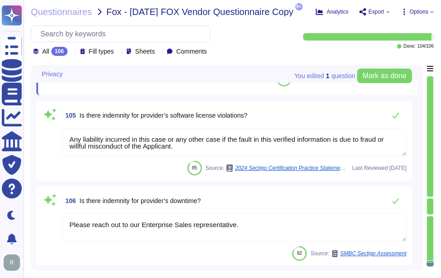
scroll to position [12483, 0]
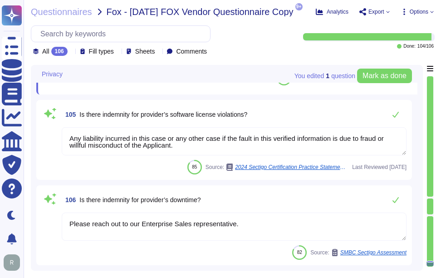
drag, startPoint x: 241, startPoint y: 222, endPoint x: -2, endPoint y: 218, distance: 242.5
click at [0, 218] on html "Questionnaires Knowledge Base Documents Analytics CAIQ / SIG Trust Center Help …" at bounding box center [220, 139] width 441 height 278
click at [397, 198] on icon at bounding box center [395, 199] width 7 height 7
click at [399, 200] on icon at bounding box center [395, 199] width 7 height 7
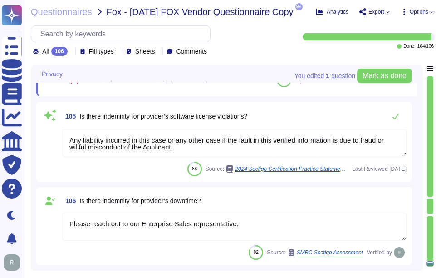
drag, startPoint x: 181, startPoint y: 146, endPoint x: 60, endPoint y: 132, distance: 122.1
click at [63, 132] on textarea "Any liability incurred in this case or any other case if the fault in this veri…" at bounding box center [234, 143] width 345 height 28
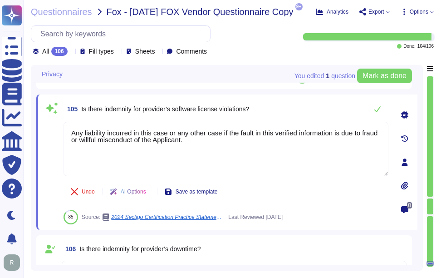
paste textarea "Please reach out to our Enterprise Sales representative"
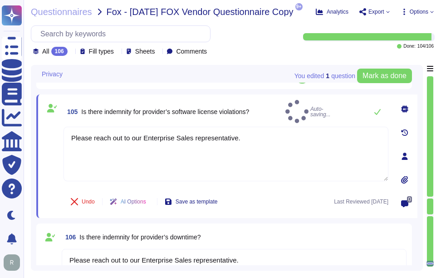
type textarea "Please reach out to our Enterprise Sales representative."
click at [271, 106] on div "105 Is there indemnity for provider’s software license violations? Auto-saving.…" at bounding box center [226, 111] width 325 height 23
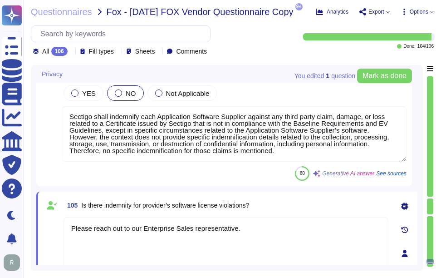
scroll to position [12357, 0]
type textarea "Yes, there is a process for employees, contractors, and other relevant parties …"
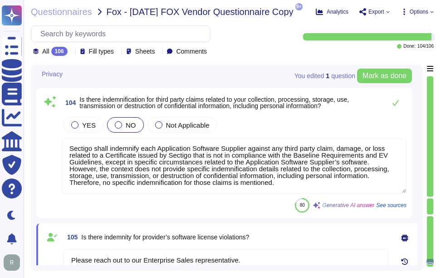
scroll to position [0, 0]
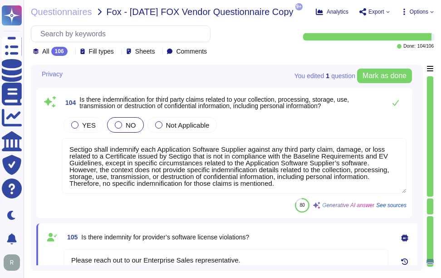
drag, startPoint x: 282, startPoint y: 179, endPoint x: 83, endPoint y: 142, distance: 203.3
click at [84, 141] on textarea "Sectigo shall indemnify each Application Software Supplier against any third pa…" at bounding box center [234, 165] width 345 height 55
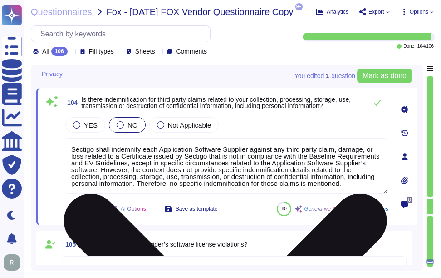
click at [157, 159] on textarea "Sectigo shall indemnify each Application Software Supplier against any third pa…" at bounding box center [226, 165] width 325 height 55
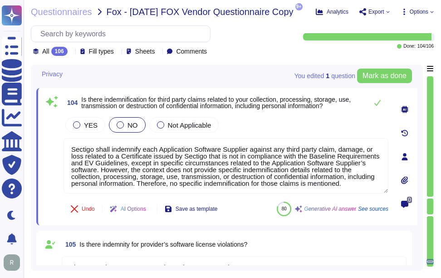
paste textarea "Please reach out to our Enterprise Sales representative"
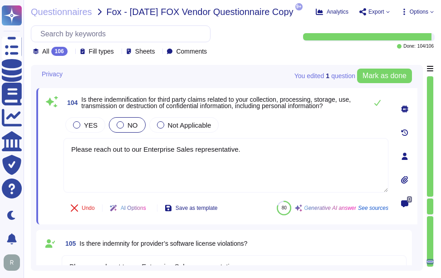
type textarea "Please reach out to our Enterprise Sales representative."
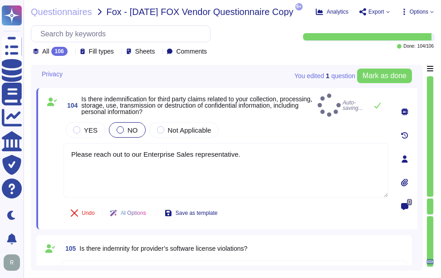
click at [271, 125] on div "YES NO Not Applicable" at bounding box center [226, 129] width 325 height 19
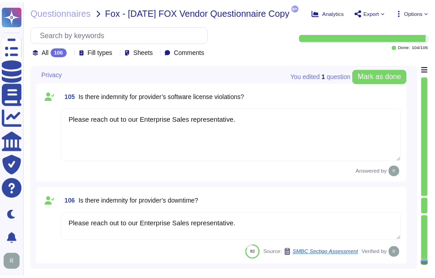
scroll to position [12498, 0]
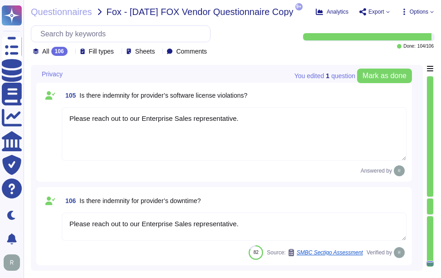
click at [68, 52] on div "All 106" at bounding box center [52, 51] width 38 height 9
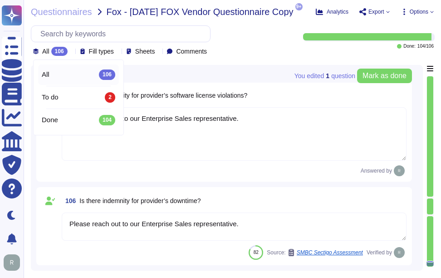
click at [68, 79] on div "All 106" at bounding box center [79, 74] width 74 height 10
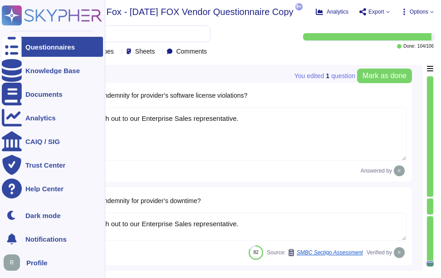
click at [18, 44] on div at bounding box center [12, 47] width 20 height 20
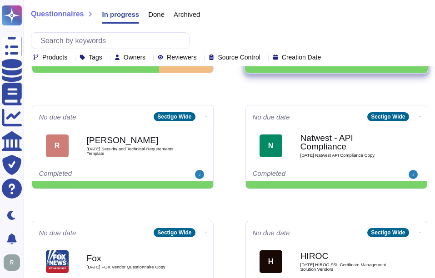
scroll to position [318, 0]
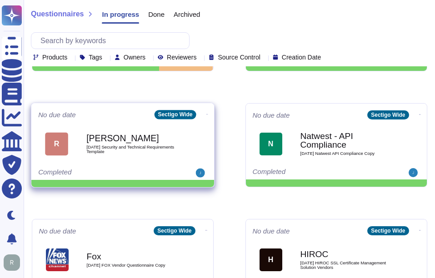
click at [143, 148] on span "[DATE] Security and Technical Requirements Template" at bounding box center [132, 149] width 92 height 9
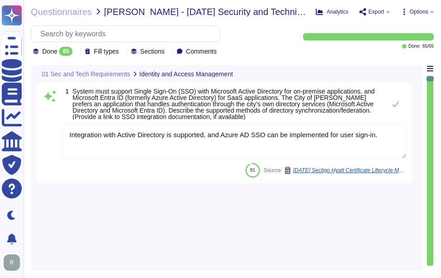
type textarea "Integration with Active Directory is supported, and Azure AD SSO can be impleme…"
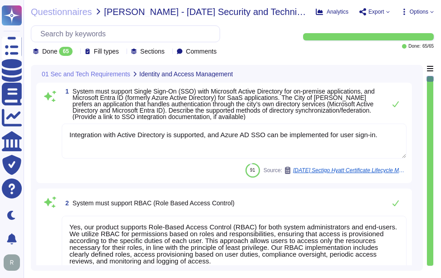
type textarea "Yes, our product supports Role-Based Access Control (RBAC) for both system admi…"
type textarea "Yes, the password policy requires initial passwords to be changed upon first us…"
type textarea "Customers manage their own user provisioning/deprovisioning using whatever mode…"
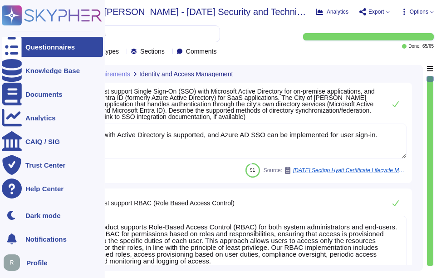
click at [30, 48] on div "Questionnaires" at bounding box center [50, 47] width 50 height 7
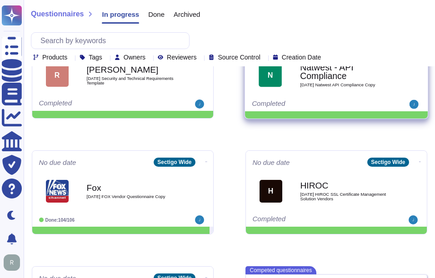
scroll to position [409, 0]
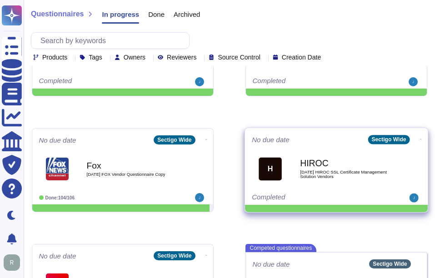
click at [334, 168] on div "HIROC [DATE] HIROC SSL Certificate Management Solution Vendors" at bounding box center [346, 168] width 92 height 37
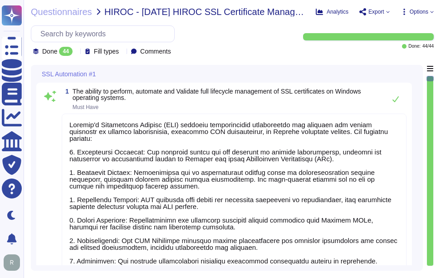
type textarea "Sectigo's Certificate Manager (SCM) provides comprehensive capabilities for man…"
type textarea "Sectigo Certificate Manager (SCM) provides comprehensive capabilities for manag…"
click at [73, 54] on div "Done 44" at bounding box center [54, 51] width 43 height 9
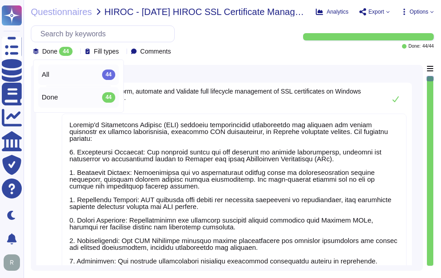
click at [71, 78] on div "All 44" at bounding box center [79, 74] width 74 height 10
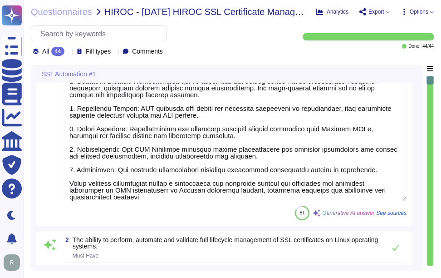
scroll to position [91, 0]
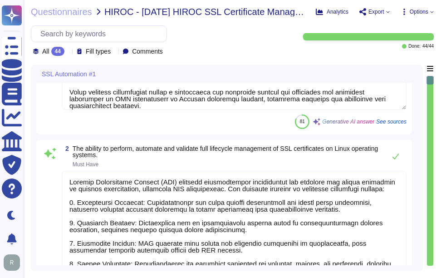
type textarea "Sectigo Certificate Manager (SCM) provides comprehensive capabilities for manag…"
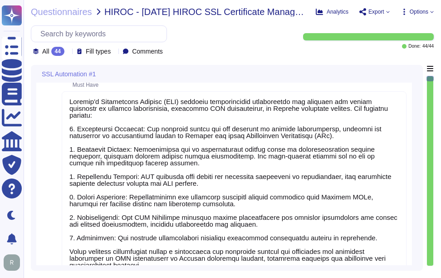
scroll to position [0, 0]
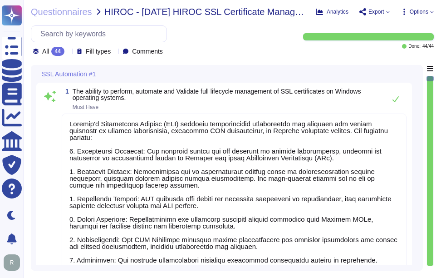
click at [68, 52] on icon at bounding box center [68, 52] width 0 height 0
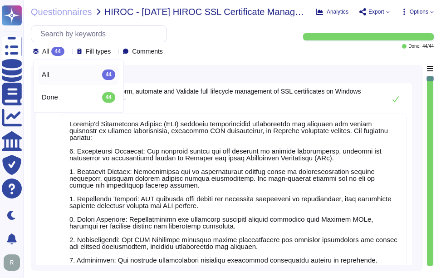
click at [68, 52] on icon at bounding box center [68, 52] width 0 height 0
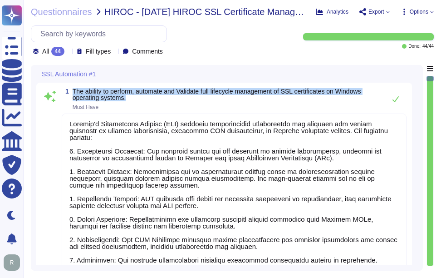
drag, startPoint x: 72, startPoint y: 89, endPoint x: 131, endPoint y: 96, distance: 59.5
click at [131, 96] on span "1 The ability to perform, automate and Validate full lifecycle management of SS…" at bounding box center [222, 99] width 320 height 22
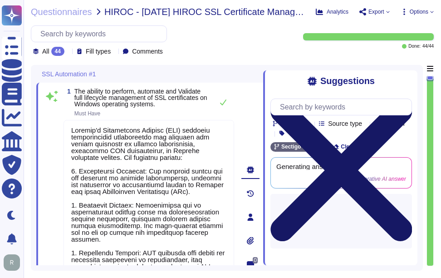
click at [409, 80] on icon at bounding box center [342, 170] width 142 height 189
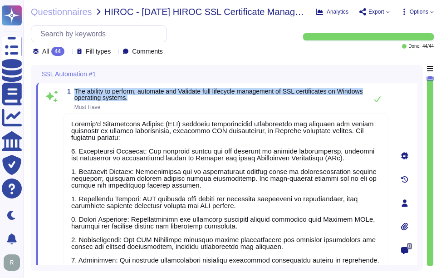
drag, startPoint x: 75, startPoint y: 88, endPoint x: 163, endPoint y: 96, distance: 88.1
click at [163, 96] on div "1 The ability to perform, automate and Validate full lifecycle management of SS…" at bounding box center [226, 203] width 381 height 241
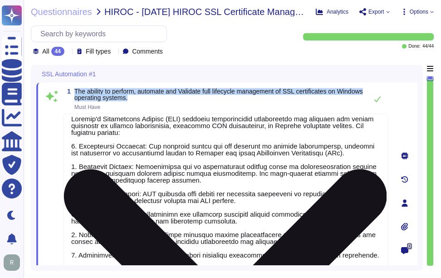
scroll to position [8, 0]
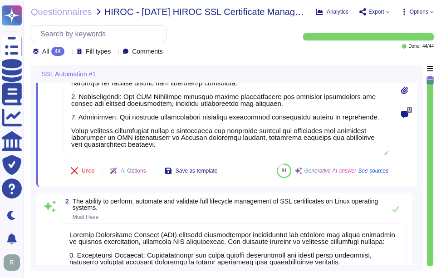
type textarea "Sectigo Certificate Manager (SCM) provides comprehensive capabilities for manag…"
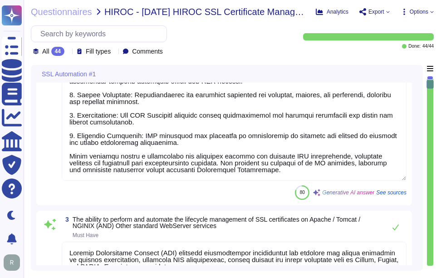
scroll to position [454, 0]
type textarea "please see External URL tab within this document"
type textarea "Sectigo's Certificate Manager (SCM) provides comprehensive capabilities for man…"
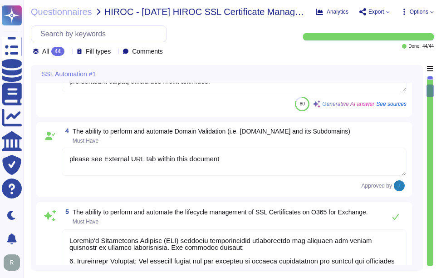
scroll to position [681, 0]
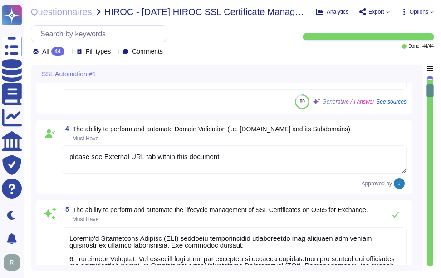
type textarea "Sectigo's Certificate Manager (SCM) provides comprehensive capabilities for man…"
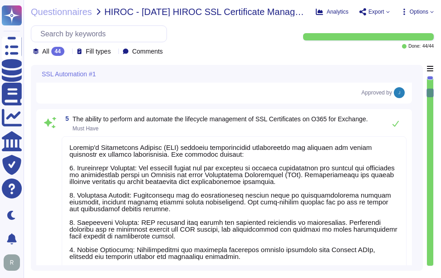
scroll to position [1, 0]
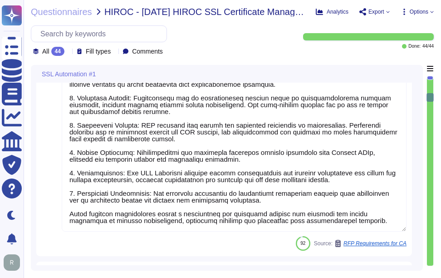
type textarea "Sectigo Certificate Manager (SCM) can be utilized for TLS certificate lifecycle…"
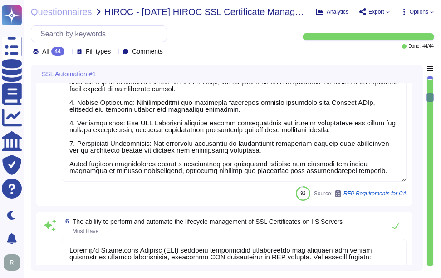
scroll to position [999, 0]
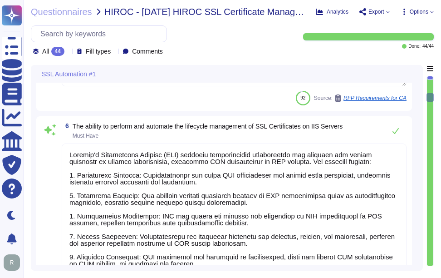
type textarea "Sectigo's Certificate Manager (SCM) provides a comprehensive solution for manag…"
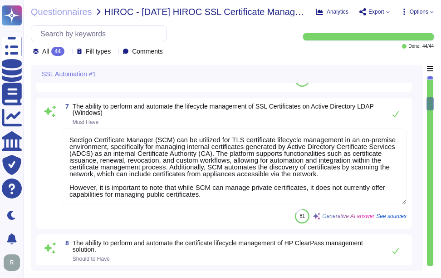
scroll to position [1226, 0]
type textarea "This section addresses certain technological aspects of the Sectigo infrastruct…"
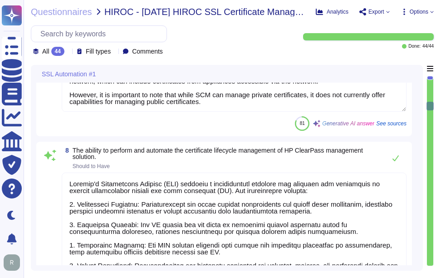
type textarea "A process shall be in place that enables the differentiation between Standard, …"
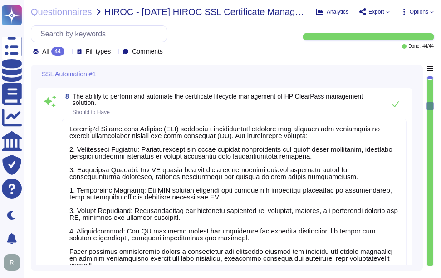
scroll to position [1499, 0]
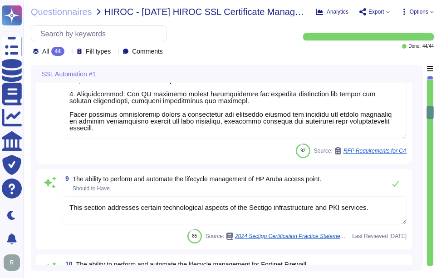
type textarea "SCM is a leading, CA-agnostic, cloud-based CLM platform purpose-built to issue …"
type textarea "Sectigo's Certificate Manager (SCM) provides comprehensive capabilities for man…"
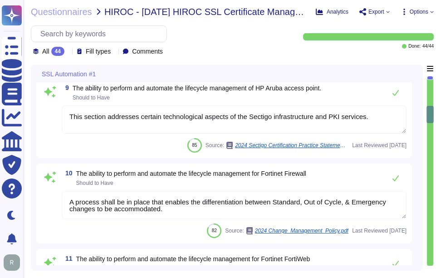
scroll to position [1, 0]
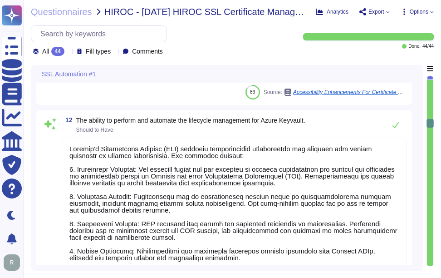
type textarea "Sectigo's automated, cloud-native platform gives you complete visibility and co…"
type textarea "Sectigo's Certificate Manager (SCM) provides a comprehensive solution for manag…"
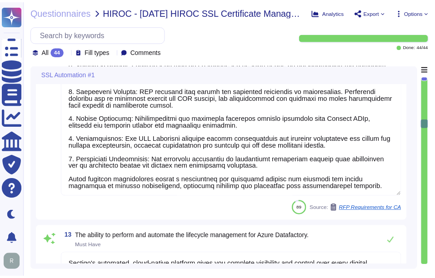
scroll to position [1953, 0]
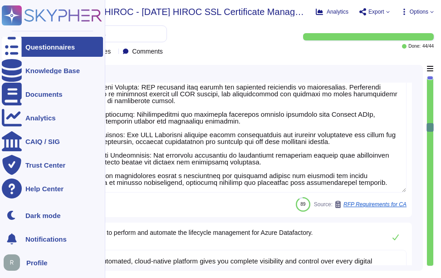
click at [54, 42] on div "Questionnaires" at bounding box center [52, 47] width 101 height 20
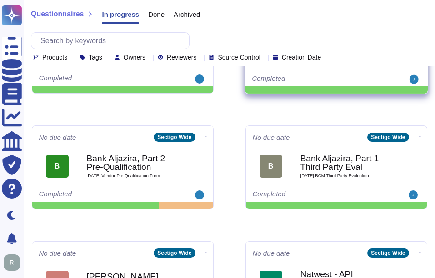
scroll to position [182, 0]
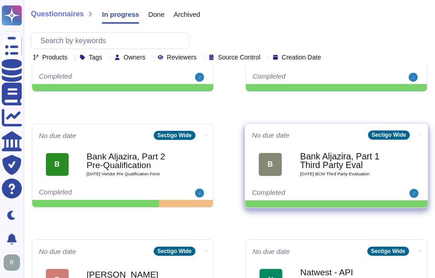
click at [322, 159] on b "Bank Aljazira, Part 1 Third Party Eval" at bounding box center [346, 161] width 92 height 18
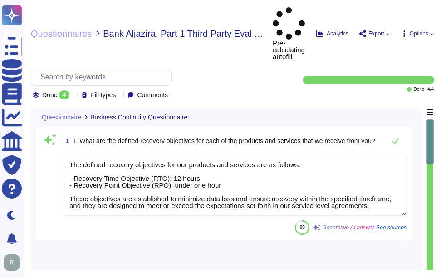
type textarea "The defined recovery objectives for our products and services are as follows: -…"
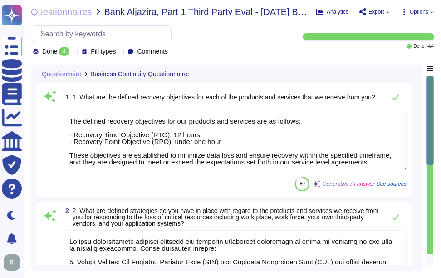
type textarea "We have comprehensive disaster recovery and business continuity strategies in p…"
type textarea "Yes, we conducted a full failover exercise on [DATE], which included the actual…"
click at [73, 52] on icon at bounding box center [73, 52] width 0 height 0
click at [74, 73] on div "All 4" at bounding box center [79, 74] width 74 height 10
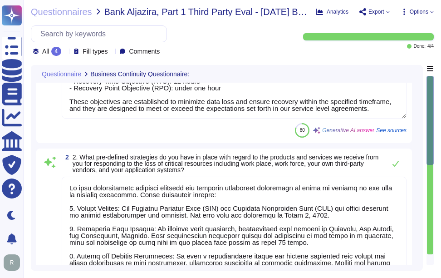
type textarea "The escalation process for communicating during a service disruption involves t…"
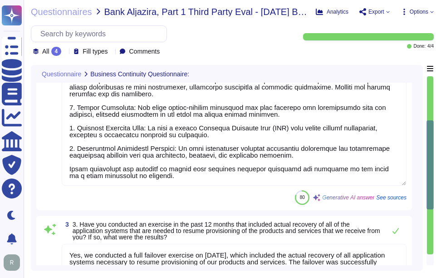
type textarea "The defined recovery objectives for our products and services are as follows: -…"
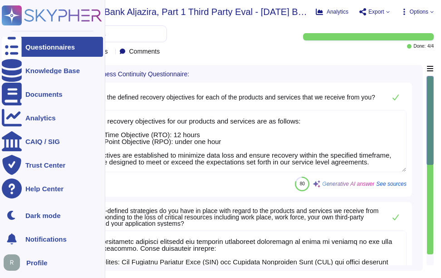
click at [30, 49] on div "Questionnaires" at bounding box center [50, 47] width 50 height 7
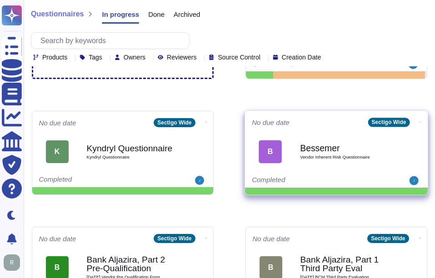
scroll to position [91, 0]
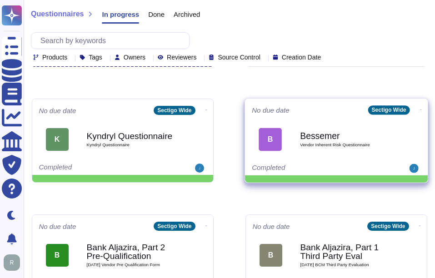
click at [347, 140] on b "Bessemer" at bounding box center [346, 135] width 92 height 9
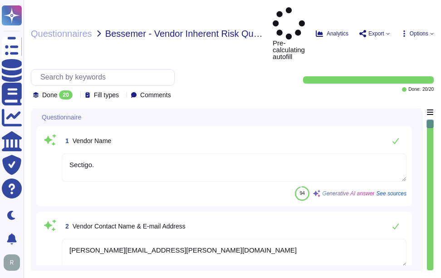
type textarea "Sectigo."
type textarea "[PERSON_NAME][EMAIL_ADDRESS][PERSON_NAME][DOMAIN_NAME]"
type textarea "The relevant department for additional information is the HR Department. Additi…"
type textarea "The Sectigo Group is 100% owned by entities rolling up to GI GP V LLC."
type textarea "[EMAIL_ADDRESS][DOMAIN_NAME]"
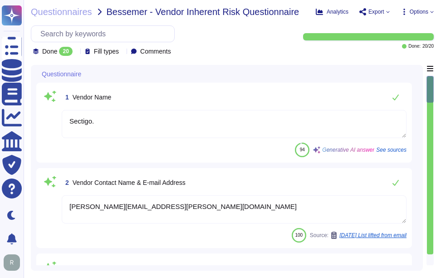
click at [78, 124] on icon at bounding box center [177, 182] width 203 height 116
click at [76, 52] on icon at bounding box center [76, 52] width 0 height 0
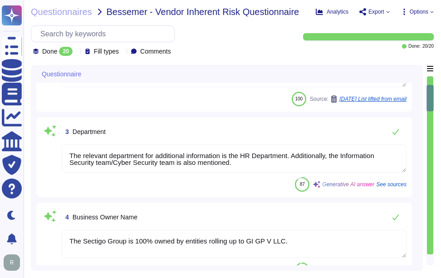
type textarea "Sectigo's products and services are designed to address digital security challe…"
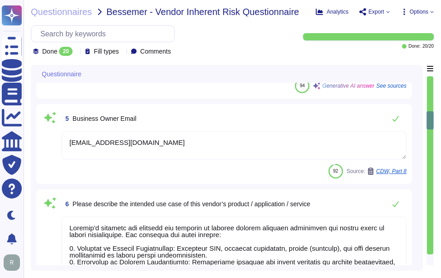
type textarea "The vendor has access to the following types of data: 1. Confidential Employee …"
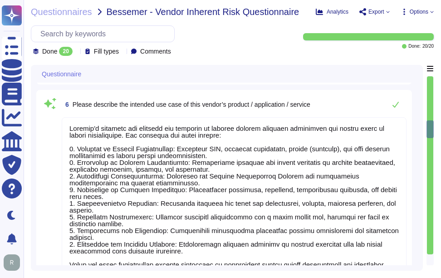
type textarea "No."
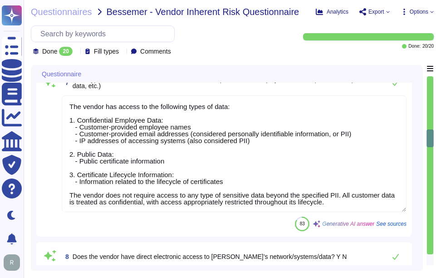
type textarea "Yes."
type textarea "Our service is called Sectigo Certificate Manager (SCM), and it is a Software a…"
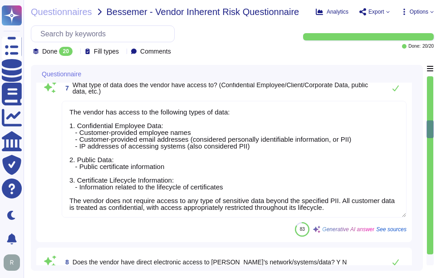
type textarea "[EMAIL_ADDRESS][DOMAIN_NAME]"
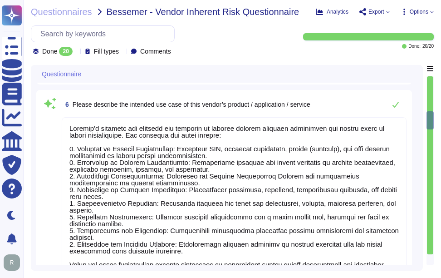
type textarea "The relevant department for additional information is the HR Department. Additi…"
type textarea "The Sectigo Group is 100% owned by entities rolling up to GI GP V LLC."
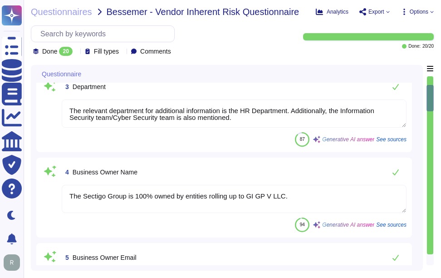
scroll to position [57, 0]
type textarea "Sectigo."
type textarea "[PERSON_NAME][EMAIL_ADDRESS][PERSON_NAME][DOMAIN_NAME]"
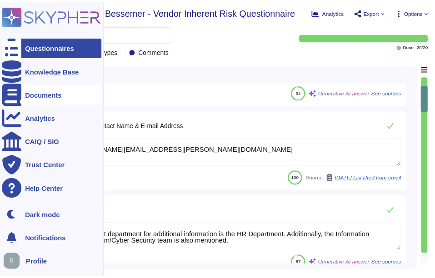
scroll to position [0, 0]
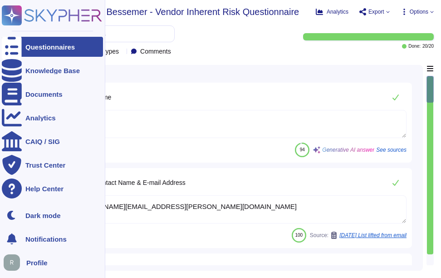
click at [15, 44] on icon at bounding box center [12, 47] width 20 height 27
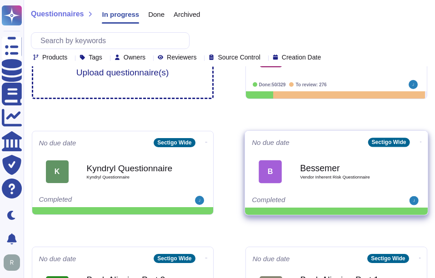
scroll to position [182, 0]
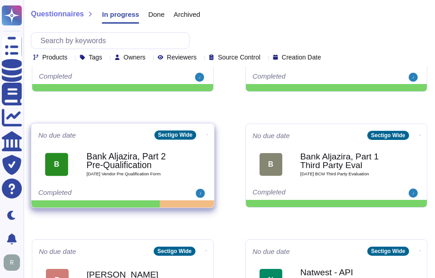
click at [126, 157] on b "Bank Aljazira, Part 2 Pre-Qualification" at bounding box center [132, 161] width 92 height 18
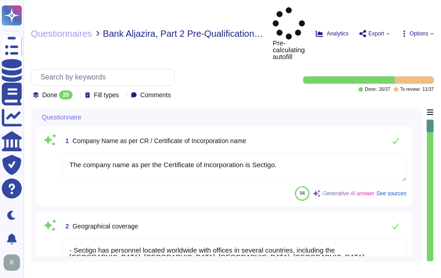
type textarea "The company name as per the Certificate of Incorporation is Sectigo."
type textarea "- Sectigo has personnel located worldwide with offices in several countries, in…"
type textarea "Over 500."
type textarea "We currently have over 500 employees."
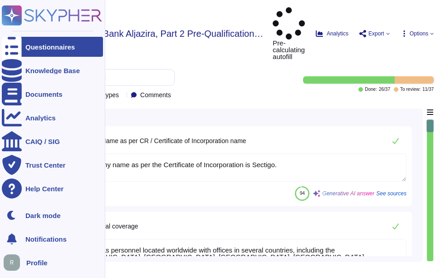
click at [37, 47] on div "Questionnaires" at bounding box center [50, 47] width 50 height 7
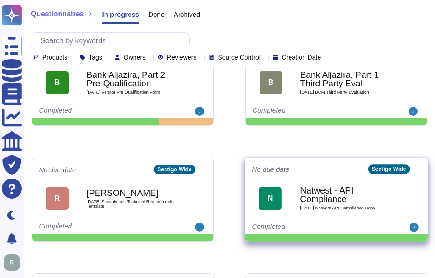
scroll to position [272, 0]
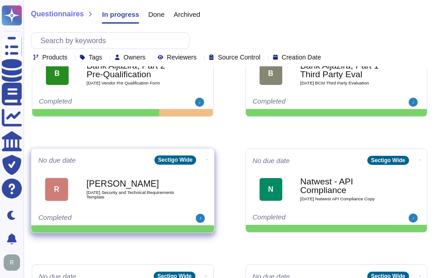
click at [112, 195] on span "[DATE] Security and Technical Requirements Template" at bounding box center [132, 194] width 92 height 9
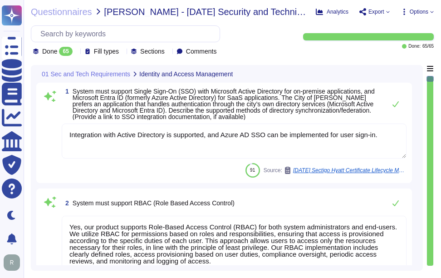
type textarea "Integration with Active Directory is supported, and Azure AD SSO can be impleme…"
type textarea "Yes, our product supports Role-Based Access Control (RBAC) for both system admi…"
type textarea "Yes, the password policy requires initial passwords to be changed upon first us…"
type textarea "Customers manage their own user provisioning/deprovisioning using whatever mode…"
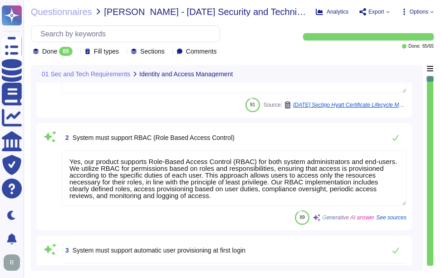
scroll to position [136, 0]
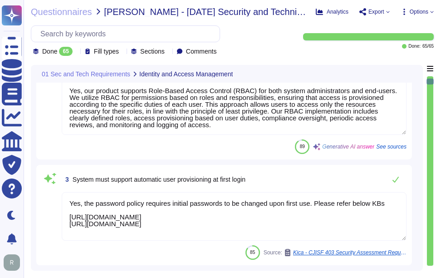
type textarea "The solution supports multi-factor authentication (MFA) for user accounts and i…"
type textarea "Our primary Service Level Agreement (SLA) targets include a 99.5% uptime for ou…"
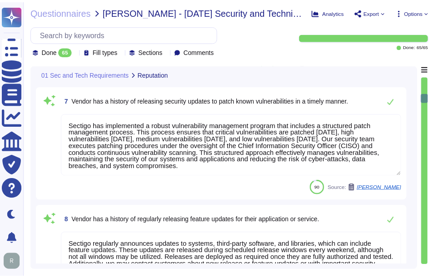
scroll to position [681, 0]
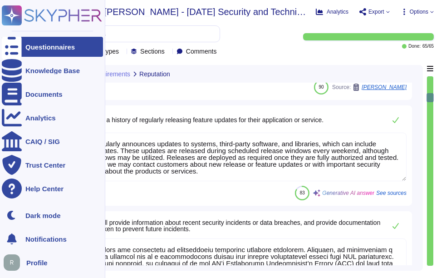
click at [61, 48] on div "Questionnaires" at bounding box center [50, 47] width 50 height 7
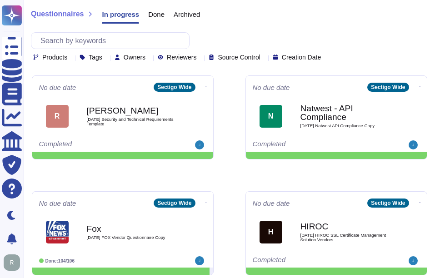
scroll to position [330, 0]
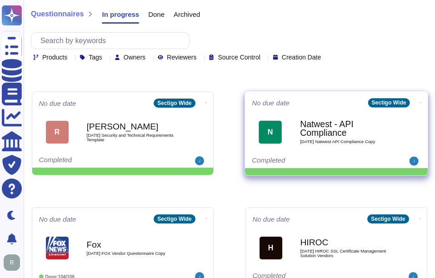
click at [350, 129] on b "Natwest - API Compliance" at bounding box center [346, 129] width 92 height 18
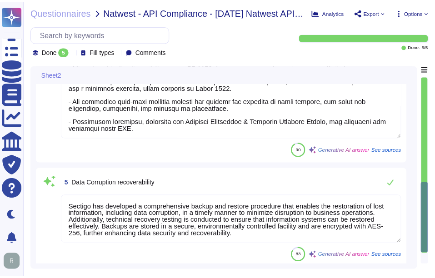
scroll to position [1, 0]
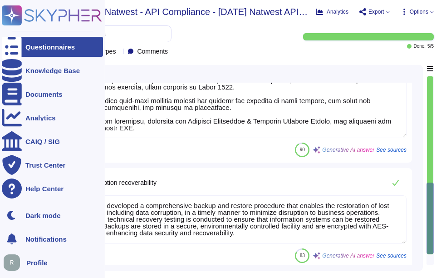
click at [42, 50] on div "Questionnaires" at bounding box center [50, 47] width 50 height 7
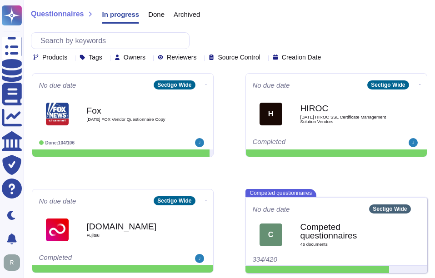
scroll to position [466, 0]
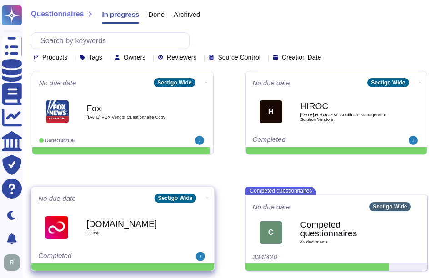
click at [110, 224] on b "[DOMAIN_NAME]" at bounding box center [132, 223] width 92 height 9
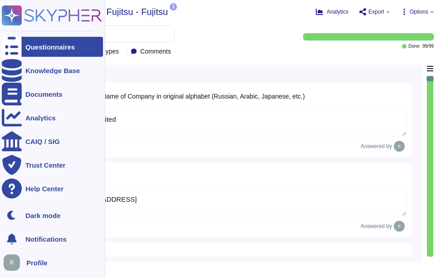
click at [28, 45] on div "Questionnaires" at bounding box center [50, 47] width 50 height 7
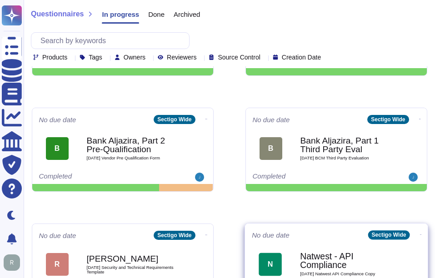
scroll to position [182, 0]
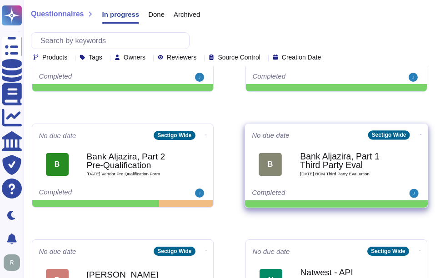
click at [328, 174] on span "[DATE] BCM Third Party Evaluation" at bounding box center [346, 174] width 92 height 5
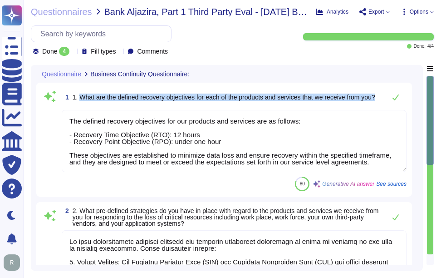
drag, startPoint x: 78, startPoint y: 98, endPoint x: 384, endPoint y: 98, distance: 306.1
click at [384, 98] on div "1 1. What are the defined recovery objectives for each of the products and serv…" at bounding box center [234, 97] width 345 height 18
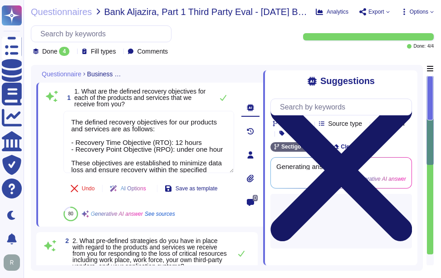
click at [406, 82] on icon at bounding box center [342, 170] width 142 height 189
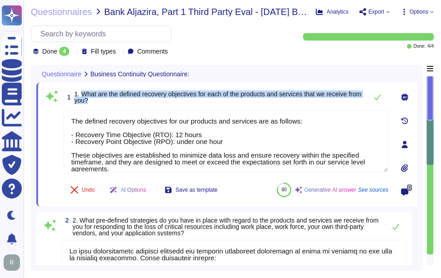
drag, startPoint x: 82, startPoint y: 92, endPoint x: 114, endPoint y: 100, distance: 33.7
click at [114, 100] on span "1. What are the defined recovery objectives for each of the products and servic…" at bounding box center [218, 97] width 289 height 13
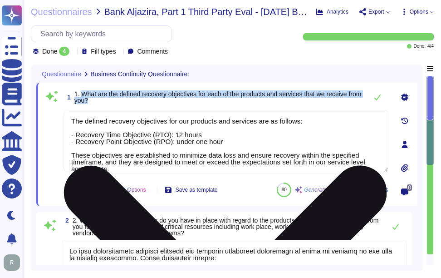
scroll to position [8, 0]
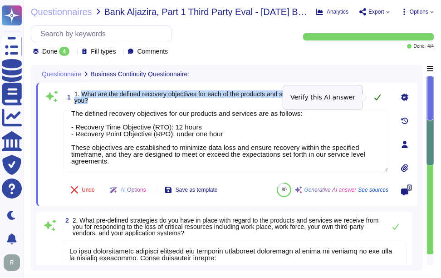
click at [382, 100] on button at bounding box center [378, 97] width 22 height 18
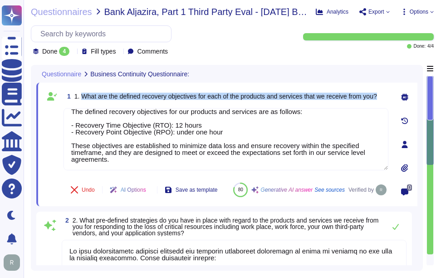
click at [377, 98] on span "1. What are the defined recovery objectives for each of the products and servic…" at bounding box center [225, 96] width 303 height 7
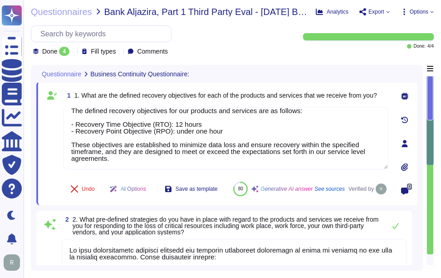
scroll to position [0, 0]
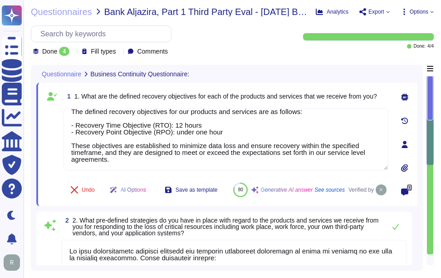
click at [320, 73] on div "Questionnaire Business Continuity Questionnaire:" at bounding box center [226, 74] width 381 height 18
click at [323, 97] on span "1. What are the defined recovery objectives for each of the products and servic…" at bounding box center [225, 96] width 303 height 7
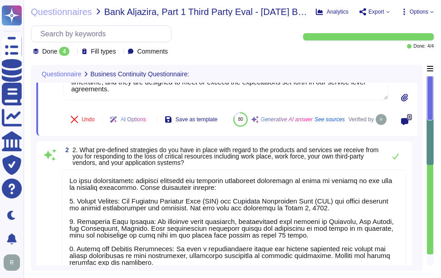
scroll to position [91, 0]
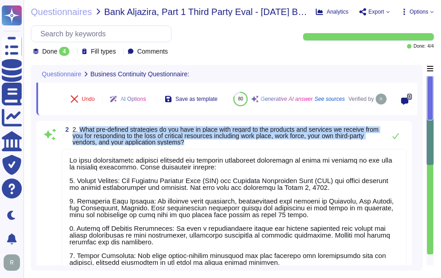
drag, startPoint x: 79, startPoint y: 146, endPoint x: 211, endPoint y: 160, distance: 132.1
click at [211, 145] on span "2. What pre-defined strategies do you have in place with regard to the products…" at bounding box center [227, 135] width 309 height 19
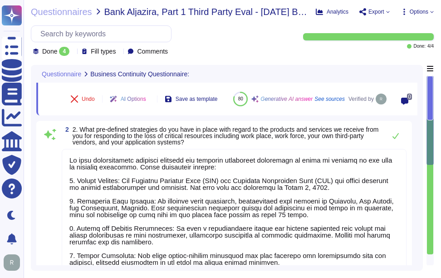
scroll to position [1, 0]
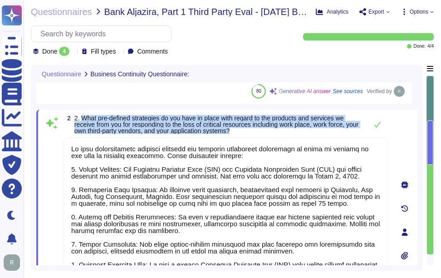
drag, startPoint x: 82, startPoint y: 116, endPoint x: 267, endPoint y: 133, distance: 186.5
click at [267, 133] on span "2. What pre-defined strategies do you have in place with regard to the products…" at bounding box center [218, 124] width 289 height 19
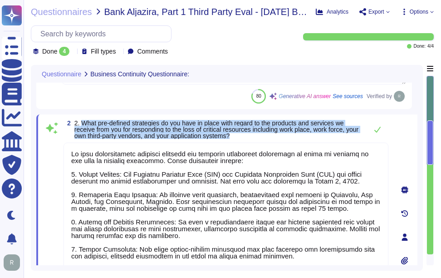
scroll to position [91, 0]
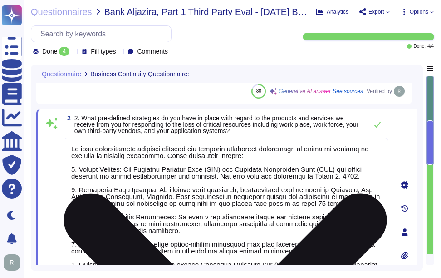
drag, startPoint x: 71, startPoint y: 148, endPoint x: 292, endPoint y: 155, distance: 220.4
click at [292, 155] on textarea at bounding box center [226, 230] width 325 height 185
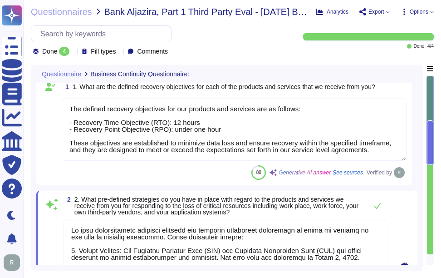
scroll to position [0, 0]
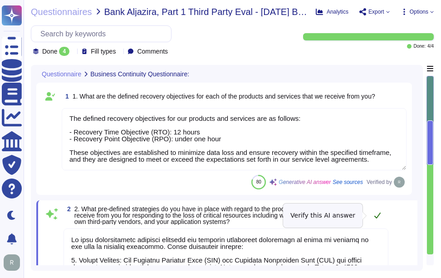
click at [376, 217] on icon at bounding box center [378, 216] width 6 height 6
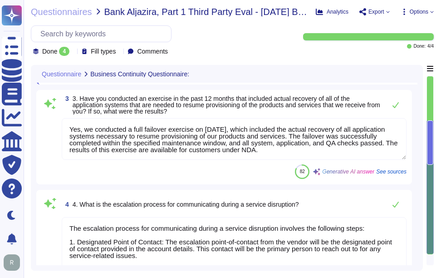
scroll to position [363, 0]
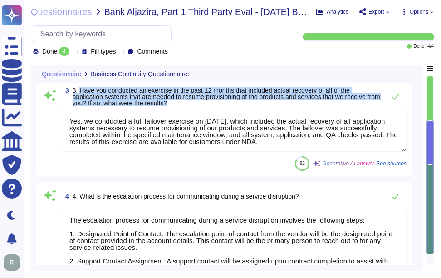
drag, startPoint x: 80, startPoint y: 112, endPoint x: 190, endPoint y: 124, distance: 111.0
click at [190, 106] on span "3. Have you conducted an exercise in the past 12 months that included actual re…" at bounding box center [227, 96] width 309 height 19
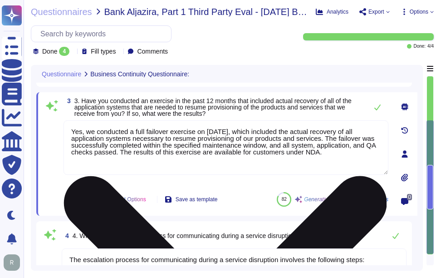
scroll to position [318, 0]
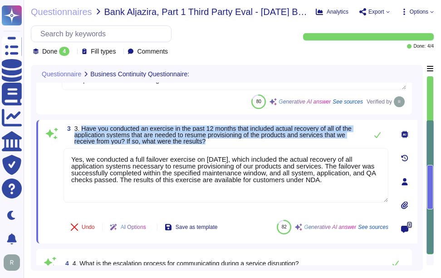
drag, startPoint x: 82, startPoint y: 127, endPoint x: 238, endPoint y: 140, distance: 156.7
click at [238, 140] on span "3. Have you conducted an exercise in the past 12 months that included actual re…" at bounding box center [218, 134] width 289 height 19
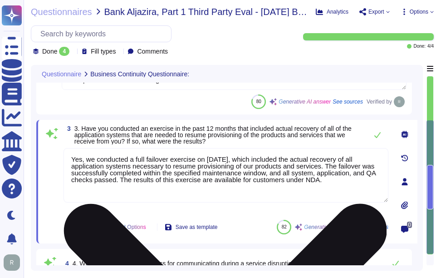
drag, startPoint x: 119, startPoint y: 179, endPoint x: 337, endPoint y: 183, distance: 218.5
click at [337, 183] on textarea "Yes, we conducted a full failover exercise on [DATE], which included the actual…" at bounding box center [226, 175] width 325 height 54
paste textarea "Our Last BC/DR exercise was on [DATE] and Failover test was conducted on [DATE]"
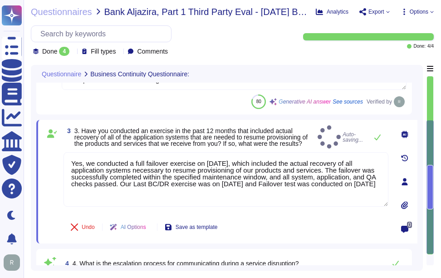
click at [261, 144] on div "3 3. Have you conducted an exercise in the past 12 months that included actual …" at bounding box center [216, 181] width 345 height 113
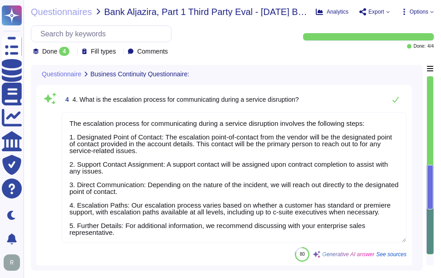
scroll to position [484, 0]
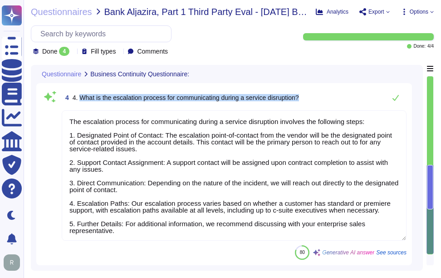
drag, startPoint x: 81, startPoint y: 98, endPoint x: 317, endPoint y: 99, distance: 236.6
click at [317, 99] on div "4 4. What is the escalation process for communicating during a service disrupti…" at bounding box center [234, 98] width 345 height 18
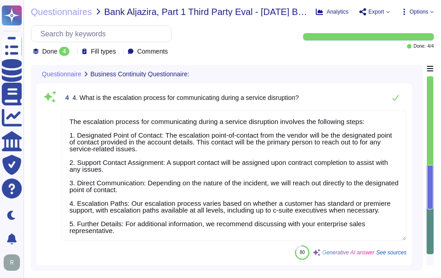
scroll to position [472, 0]
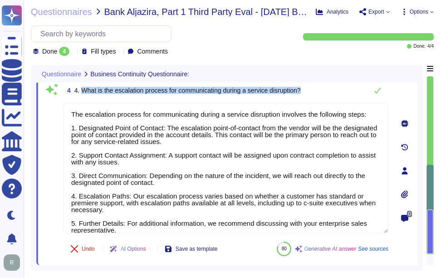
drag, startPoint x: 83, startPoint y: 89, endPoint x: 321, endPoint y: 93, distance: 238.0
click at [321, 93] on div "4 4. What is the escalation process for communicating during a service disrupti…" at bounding box center [226, 90] width 325 height 18
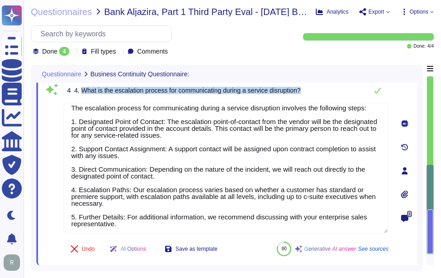
scroll to position [8, 0]
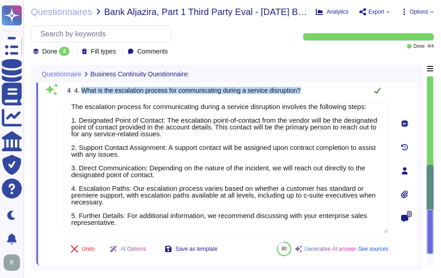
click at [377, 90] on icon at bounding box center [377, 90] width 7 height 7
click at [380, 89] on icon at bounding box center [378, 91] width 6 height 6
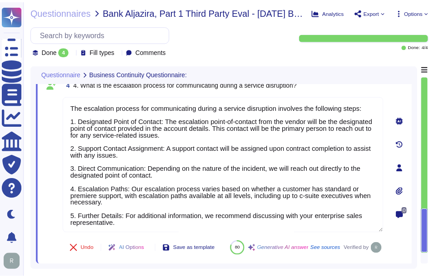
scroll to position [499, 0]
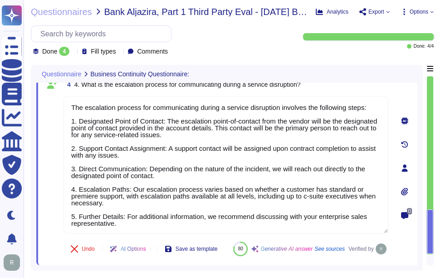
click at [73, 52] on icon at bounding box center [73, 52] width 0 height 0
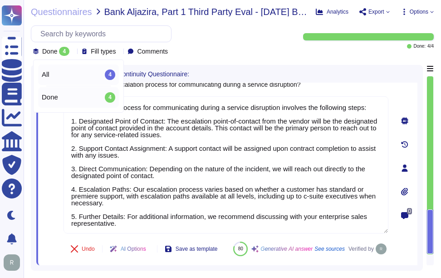
click at [77, 70] on div "All 4" at bounding box center [79, 74] width 74 height 10
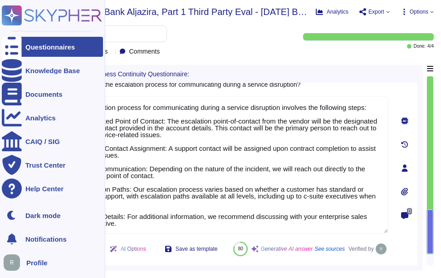
click at [13, 43] on icon at bounding box center [12, 47] width 20 height 27
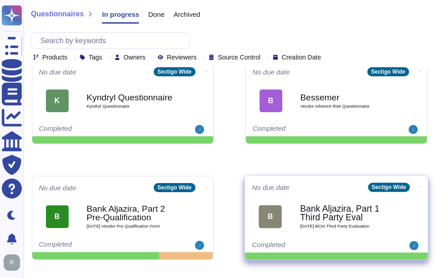
scroll to position [91, 0]
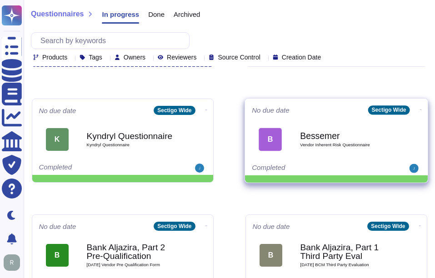
click at [338, 133] on b "Bessemer" at bounding box center [346, 135] width 92 height 9
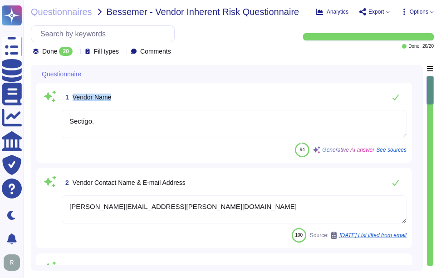
drag, startPoint x: 73, startPoint y: 96, endPoint x: 157, endPoint y: 100, distance: 84.1
click at [157, 100] on div "1 Vendor Name" at bounding box center [234, 97] width 345 height 18
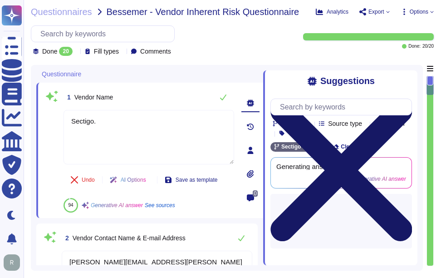
click at [407, 99] on icon at bounding box center [342, 170] width 142 height 142
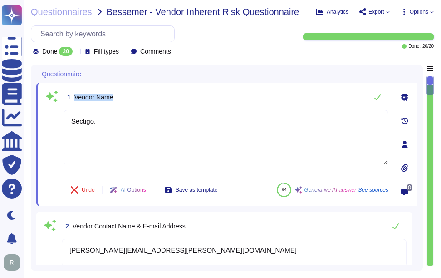
drag, startPoint x: 74, startPoint y: 95, endPoint x: 201, endPoint y: 101, distance: 126.8
click at [201, 101] on div "1 Vendor Name" at bounding box center [226, 97] width 325 height 18
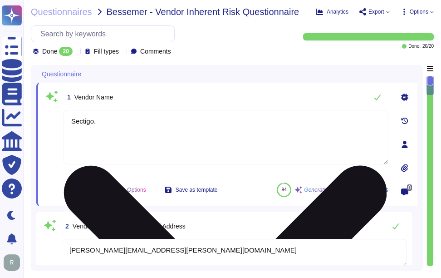
click at [119, 113] on textarea "Sectigo." at bounding box center [226, 137] width 325 height 54
paste textarea "Limited. [STREET_ADDRESS]"
drag, startPoint x: 124, startPoint y: 122, endPoint x: 323, endPoint y: 123, distance: 199.8
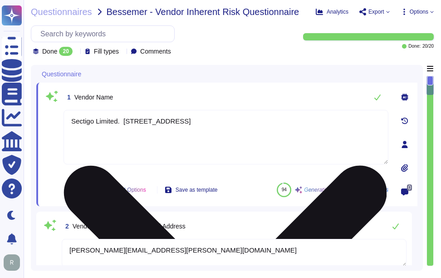
click at [324, 124] on textarea "Sectigo Limited. [STREET_ADDRESS]" at bounding box center [226, 137] width 325 height 54
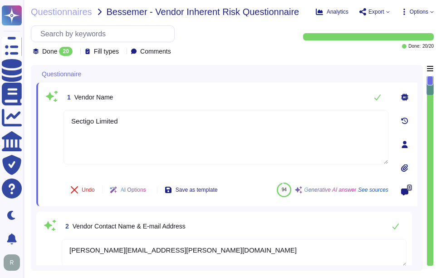
click at [315, 92] on div "1 Vendor Name" at bounding box center [226, 97] width 325 height 18
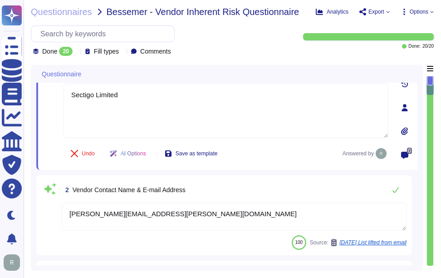
scroll to position [45, 0]
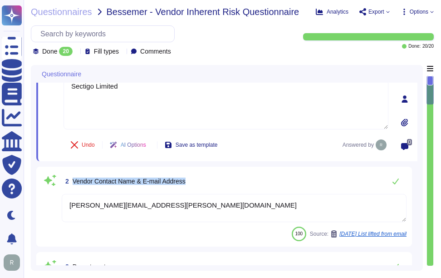
drag, startPoint x: 73, startPoint y: 181, endPoint x: 213, endPoint y: 185, distance: 139.9
click at [213, 185] on div "2 Vendor Contact Name & E-mail Address" at bounding box center [234, 181] width 345 height 18
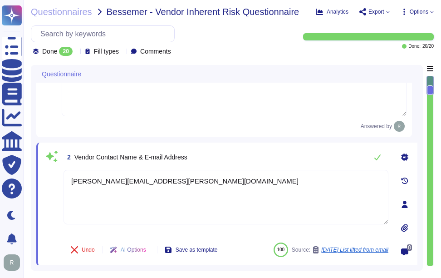
drag, startPoint x: 180, startPoint y: 189, endPoint x: 60, endPoint y: 183, distance: 119.6
click at [60, 183] on div "2 Vendor Contact Name & E-mail Address [PERSON_NAME][EMAIL_ADDRESS][PERSON_NAME…" at bounding box center [216, 204] width 345 height 113
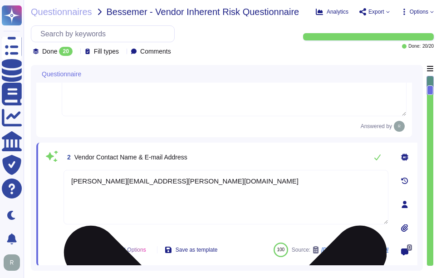
paste textarea "Your Enterprise Sales Representative can provide this information."
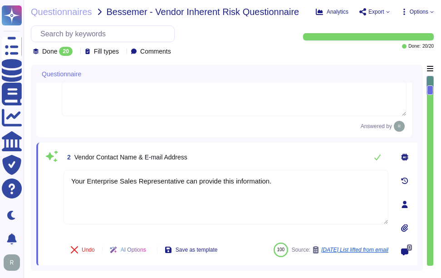
click at [208, 158] on div "2 Vendor Contact Name & E-mail Address" at bounding box center [226, 157] width 325 height 18
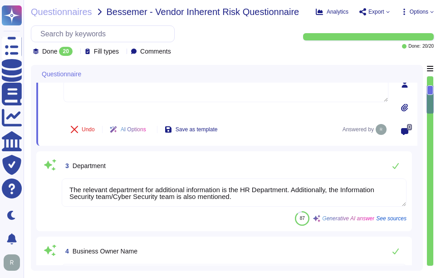
scroll to position [182, 0]
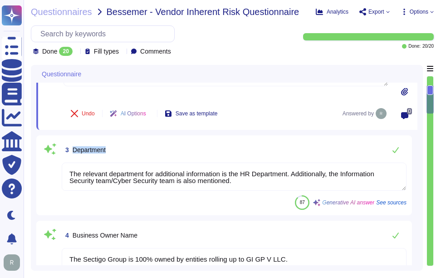
drag, startPoint x: 73, startPoint y: 148, endPoint x: 138, endPoint y: 149, distance: 65.0
click at [138, 149] on div "3 Department" at bounding box center [234, 150] width 345 height 18
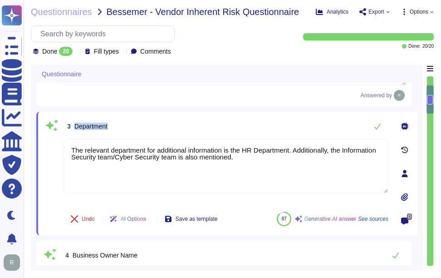
drag, startPoint x: 75, startPoint y: 128, endPoint x: 135, endPoint y: 128, distance: 59.9
click at [135, 128] on div "3 Department" at bounding box center [226, 126] width 325 height 18
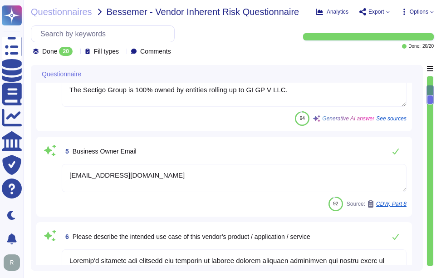
scroll to position [124, 0]
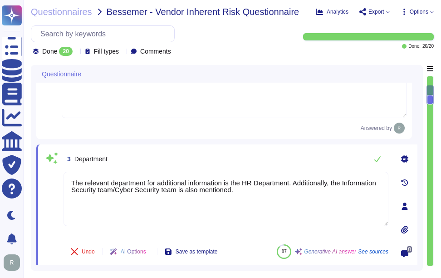
click at [95, 162] on span "Department" at bounding box center [90, 158] width 33 height 7
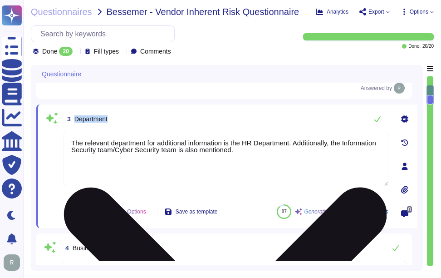
scroll to position [169, 0]
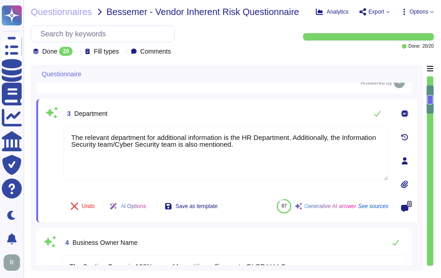
drag, startPoint x: 248, startPoint y: 147, endPoint x: 65, endPoint y: 129, distance: 184.3
click at [65, 129] on div "3 Department The relevant department for additional information is the HR Depar…" at bounding box center [216, 160] width 345 height 113
paste textarea "Support department is responsible for client support on certificates and instal…"
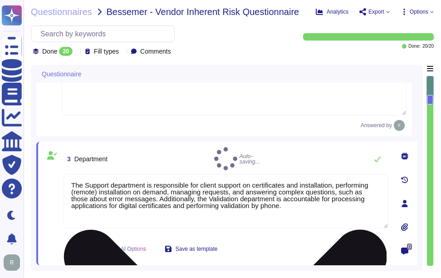
scroll to position [136, 0]
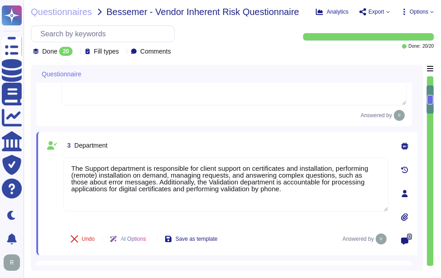
click at [242, 147] on div "3 Department" at bounding box center [226, 145] width 325 height 16
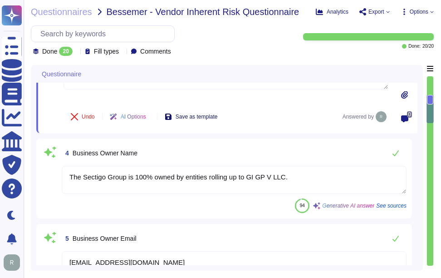
scroll to position [272, 0]
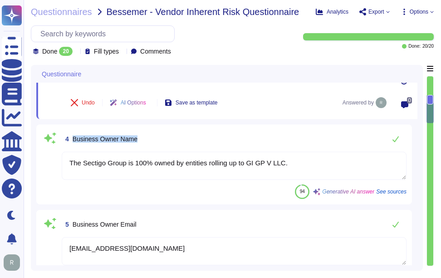
drag, startPoint x: 72, startPoint y: 141, endPoint x: 179, endPoint y: 142, distance: 107.2
click at [179, 142] on div "4 Business Owner Name" at bounding box center [234, 139] width 345 height 18
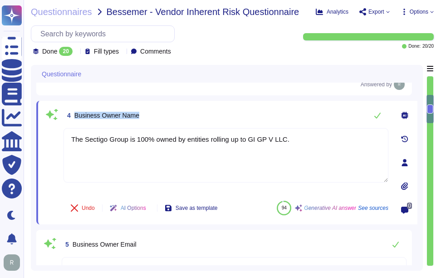
drag, startPoint x: 73, startPoint y: 118, endPoint x: 174, endPoint y: 117, distance: 100.8
click at [174, 117] on div "4 Business Owner Name" at bounding box center [226, 115] width 325 height 18
click at [129, 119] on span "Business Owner Name" at bounding box center [106, 115] width 65 height 7
drag, startPoint x: 101, startPoint y: 119, endPoint x: 171, endPoint y: 119, distance: 70.4
click at [171, 119] on div "4 Business Owner Name" at bounding box center [226, 115] width 325 height 18
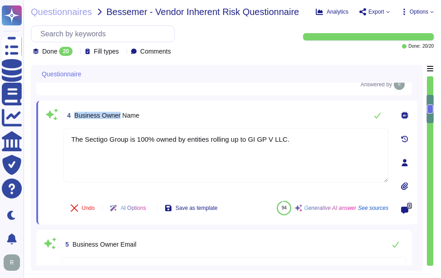
drag, startPoint x: 75, startPoint y: 120, endPoint x: 120, endPoint y: 125, distance: 44.8
click at [120, 124] on span "4 Business Owner Name" at bounding box center [102, 115] width 76 height 16
drag, startPoint x: 290, startPoint y: 142, endPoint x: 50, endPoint y: 145, distance: 240.3
click at [50, 145] on div "4 Business Owner Name The Sectigo Group is 100% owned by entities rolling up to…" at bounding box center [216, 162] width 345 height 113
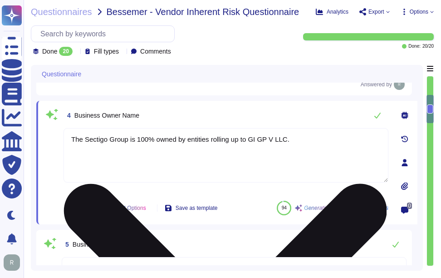
click at [320, 139] on textarea "The Sectigo Group is 100% owned by entities rolling up to GI GP V LLC." at bounding box center [226, 155] width 325 height 54
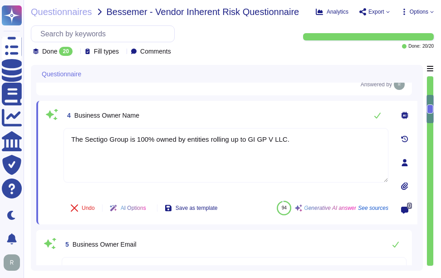
click at [309, 119] on div "4 Business Owner Name" at bounding box center [226, 115] width 325 height 18
click at [246, 115] on div "4 Business Owner Name" at bounding box center [226, 115] width 325 height 18
click at [380, 119] on icon at bounding box center [377, 115] width 7 height 7
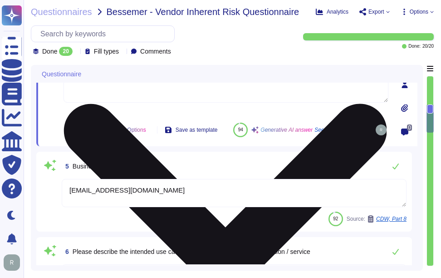
scroll to position [363, 0]
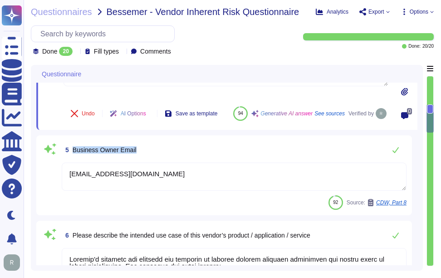
drag, startPoint x: 72, startPoint y: 160, endPoint x: 144, endPoint y: 163, distance: 71.8
click at [144, 159] on div "5 Business Owner Email" at bounding box center [234, 150] width 345 height 18
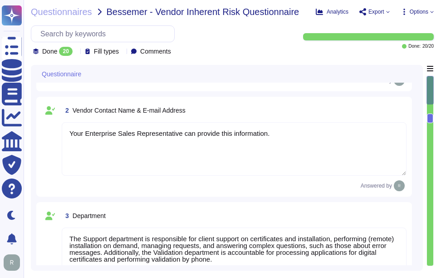
scroll to position [45, 0]
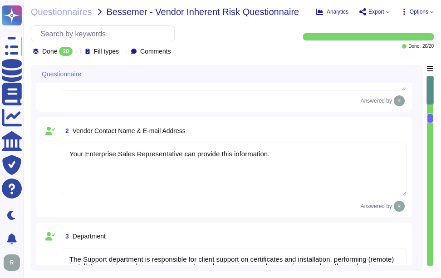
drag, startPoint x: 282, startPoint y: 153, endPoint x: 44, endPoint y: 154, distance: 238.0
click at [44, 154] on div "2 Vendor Contact Name & E-mail Address Your Enterprise Sales Representative can…" at bounding box center [224, 167] width 365 height 89
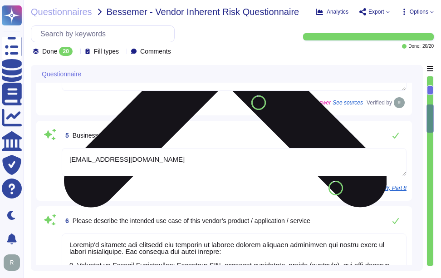
scroll to position [363, 0]
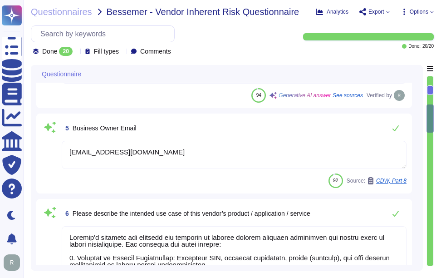
drag, startPoint x: 169, startPoint y: 149, endPoint x: 74, endPoint y: 145, distance: 94.6
click at [69, 147] on textarea "[EMAIL_ADDRESS][DOMAIN_NAME]" at bounding box center [234, 155] width 345 height 28
paste textarea "Your Enterprise Sales Representative can provide this information."
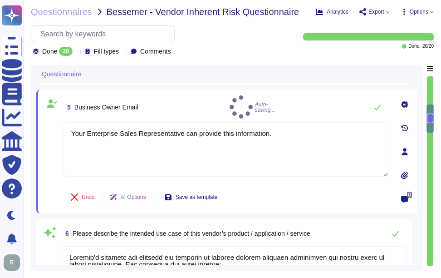
click at [203, 103] on div "5 Business Owner Email Auto-saving..." at bounding box center [226, 106] width 325 height 23
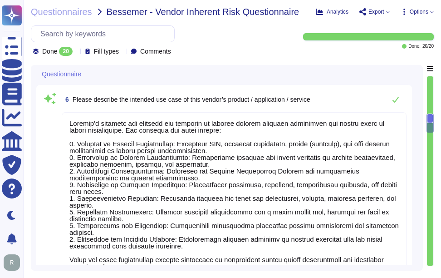
scroll to position [500, 0]
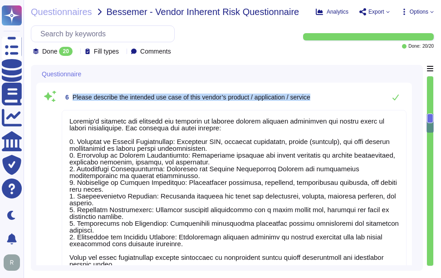
drag, startPoint x: 73, startPoint y: 101, endPoint x: 320, endPoint y: 99, distance: 247.1
click at [320, 99] on div "6 Please describe the intended use case of this vendor’s product / application …" at bounding box center [234, 97] width 345 height 18
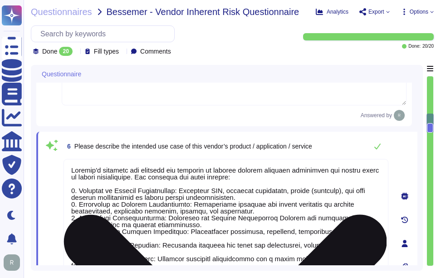
scroll to position [397, 0]
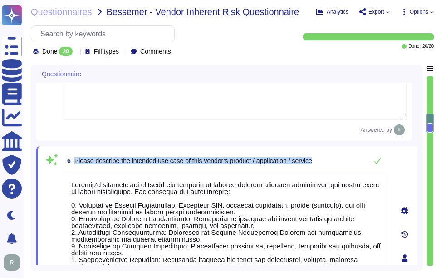
drag, startPoint x: 75, startPoint y: 163, endPoint x: 323, endPoint y: 168, distance: 248.0
click at [323, 168] on div "6 Please describe the intended use case of this vendor’s product / application …" at bounding box center [226, 161] width 325 height 18
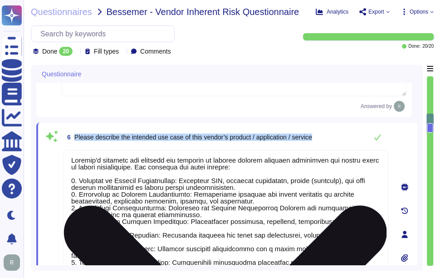
scroll to position [442, 0]
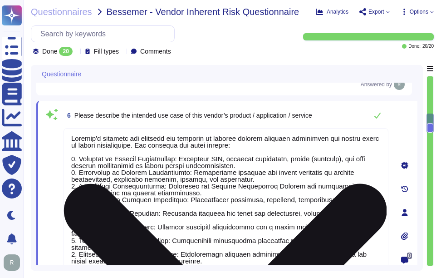
click at [189, 197] on textarea at bounding box center [226, 210] width 325 height 164
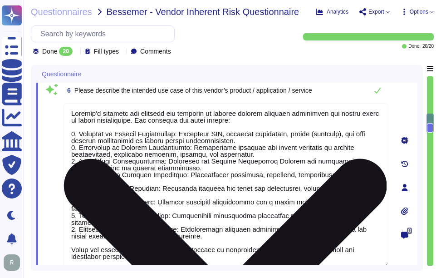
scroll to position [0, 0]
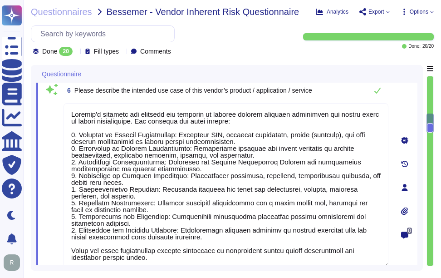
click at [331, 97] on div "6 Please describe the intended use case of this vendor’s product / application …" at bounding box center [226, 90] width 325 height 18
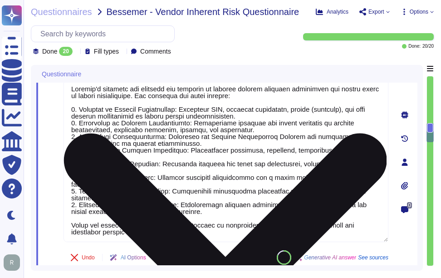
scroll to position [467, 0]
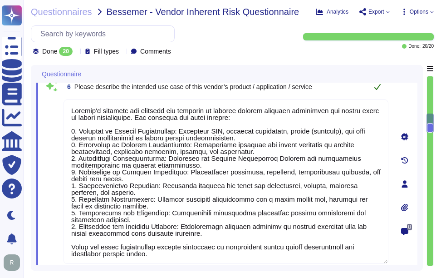
click at [377, 89] on icon at bounding box center [377, 86] width 7 height 7
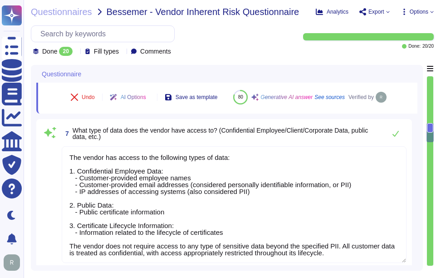
scroll to position [649, 0]
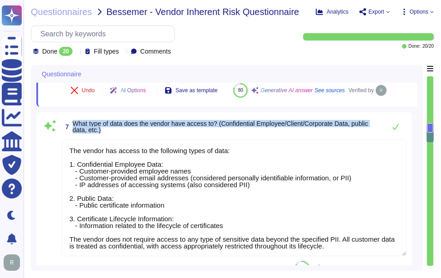
drag, startPoint x: 73, startPoint y: 144, endPoint x: 126, endPoint y: 154, distance: 53.9
click at [126, 133] on span "What type of data does the vendor have access to? (Confidential Employee/Client…" at bounding box center [227, 126] width 309 height 13
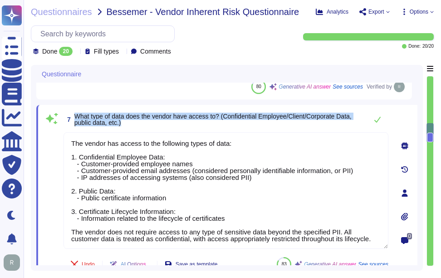
drag, startPoint x: 74, startPoint y: 116, endPoint x: 332, endPoint y: 128, distance: 258.7
click at [332, 128] on span "7 What type of data does the vendor have access to? (Confidential Employee/Clie…" at bounding box center [214, 119] width 300 height 16
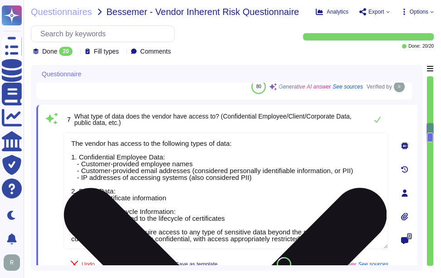
click at [233, 197] on textarea "The vendor has access to the following types of data: 1. Confidential Employee …" at bounding box center [226, 190] width 325 height 117
paste textarea
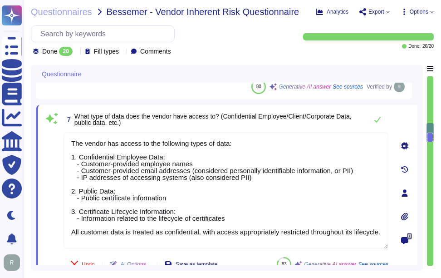
drag, startPoint x: 116, startPoint y: 145, endPoint x: 37, endPoint y: 143, distance: 79.5
click at [37, 143] on div "7 What type of data does the vendor have access to? (Confidential Employee/Clie…" at bounding box center [226, 193] width 381 height 176
click at [161, 129] on div "7 What type of data does the vendor have access to? (Confidential Employee/Clie…" at bounding box center [226, 119] width 325 height 18
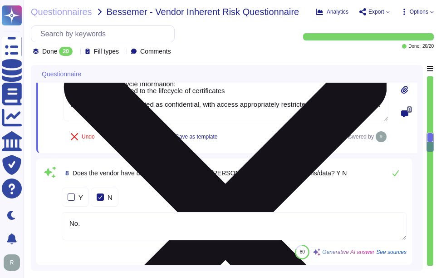
scroll to position [785, 0]
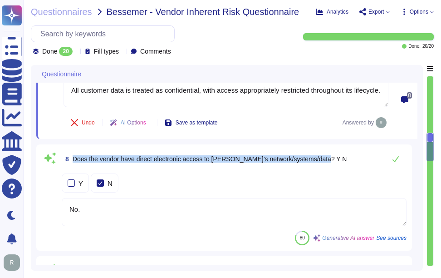
drag, startPoint x: 71, startPoint y: 158, endPoint x: 336, endPoint y: 161, distance: 264.8
click at [336, 161] on div "8 Does the vendor have direct electronic access to Bessemer’s network/systems/d…" at bounding box center [234, 159] width 345 height 18
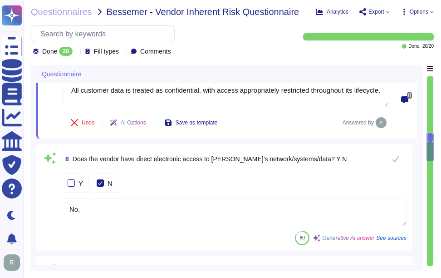
scroll to position [0, 0]
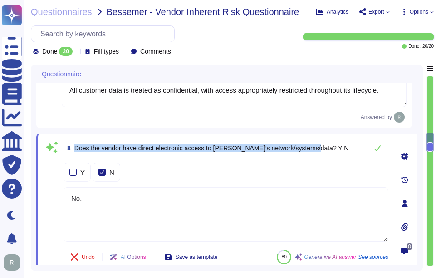
drag, startPoint x: 74, startPoint y: 147, endPoint x: 315, endPoint y: 149, distance: 241.6
click at [315, 149] on span "8 Does the vendor have direct electronic access to Bessemer’s network/systems/d…" at bounding box center [206, 148] width 285 height 16
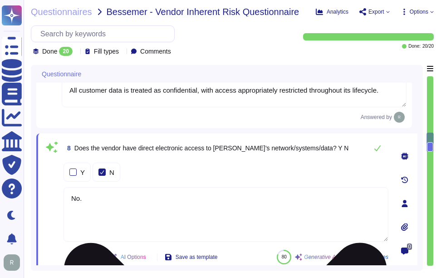
click at [201, 210] on textarea "No." at bounding box center [226, 214] width 325 height 54
paste textarea "Services will be accessed through the internet. This includes our SaaS applicat…"
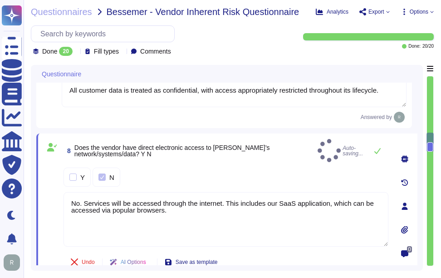
click at [260, 170] on div "Y N" at bounding box center [226, 177] width 325 height 19
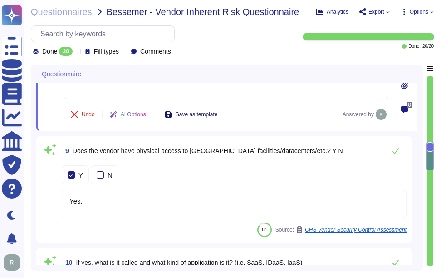
scroll to position [921, 0]
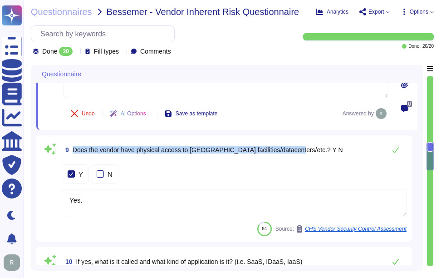
drag, startPoint x: 74, startPoint y: 149, endPoint x: 295, endPoint y: 149, distance: 221.2
click at [295, 149] on span "Does the vendor have physical access to [GEOGRAPHIC_DATA] facilities/datacenter…" at bounding box center [208, 149] width 271 height 7
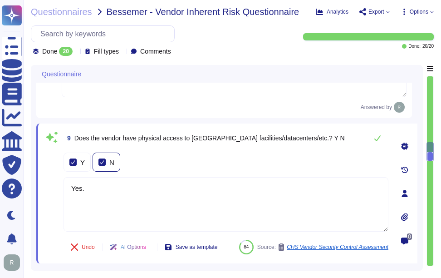
click at [100, 162] on div at bounding box center [102, 161] width 7 height 7
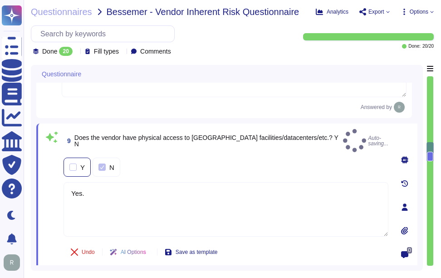
click at [74, 163] on div at bounding box center [72, 166] width 7 height 7
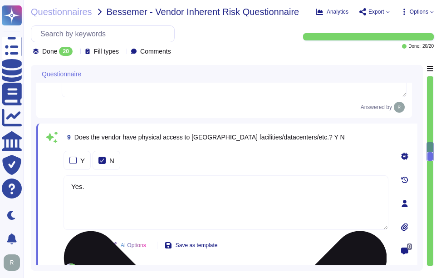
drag, startPoint x: 104, startPoint y: 188, endPoint x: 71, endPoint y: 183, distance: 33.7
click at [71, 183] on textarea "Yes." at bounding box center [226, 202] width 325 height 54
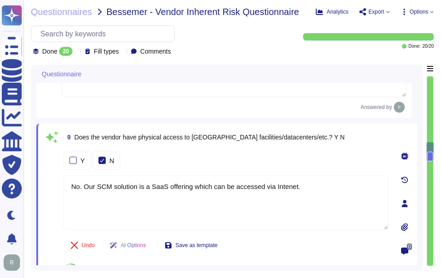
click at [281, 158] on div "Y N" at bounding box center [226, 160] width 325 height 19
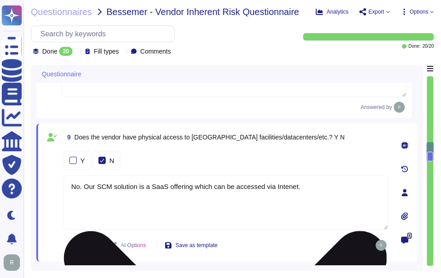
drag, startPoint x: 282, startPoint y: 186, endPoint x: 279, endPoint y: 199, distance: 13.7
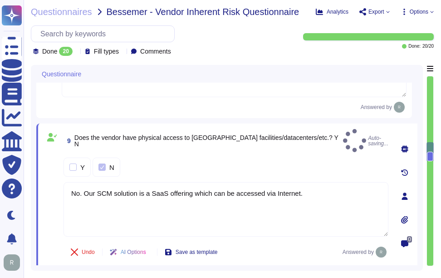
click at [298, 158] on div "Y N" at bounding box center [226, 167] width 325 height 19
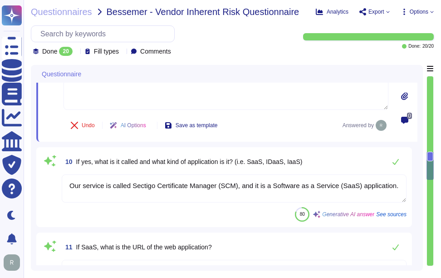
scroll to position [1058, 0]
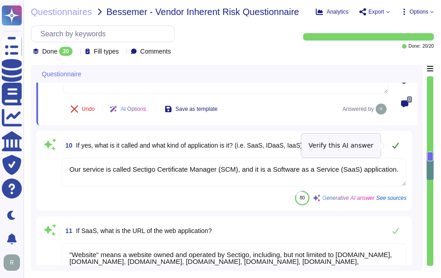
click at [397, 145] on icon at bounding box center [396, 146] width 6 height 6
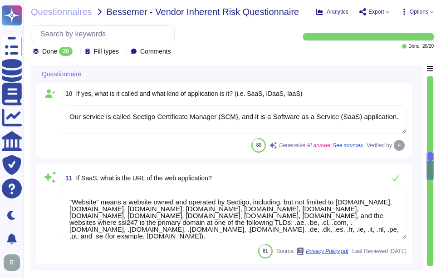
scroll to position [1, 0]
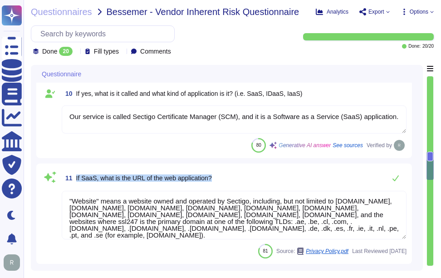
drag, startPoint x: 74, startPoint y: 176, endPoint x: 222, endPoint y: 174, distance: 147.2
click at [222, 174] on div "11 If SaaS, what is the URL of the web application?" at bounding box center [234, 178] width 345 height 18
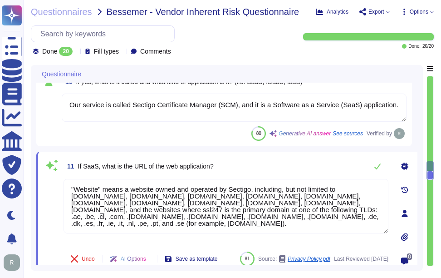
scroll to position [0, 0]
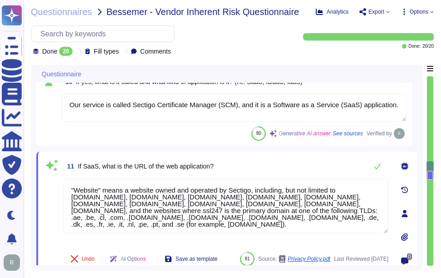
click at [269, 165] on div "11 If SaaS, what is the URL of the web application?" at bounding box center [226, 166] width 325 height 18
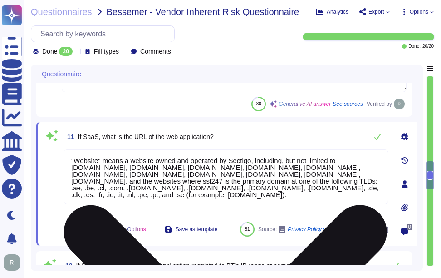
scroll to position [1149, 0]
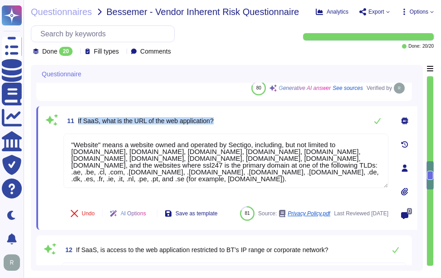
drag, startPoint x: 76, startPoint y: 119, endPoint x: 229, endPoint y: 119, distance: 153.0
click at [229, 119] on div "11 If SaaS, what is the URL of the web application?" at bounding box center [226, 121] width 325 height 18
drag, startPoint x: 234, startPoint y: 172, endPoint x: 61, endPoint y: 132, distance: 177.2
click at [61, 132] on div "11 If SaaS, what is the URL of the web application? "Website" means a website o…" at bounding box center [216, 168] width 345 height 113
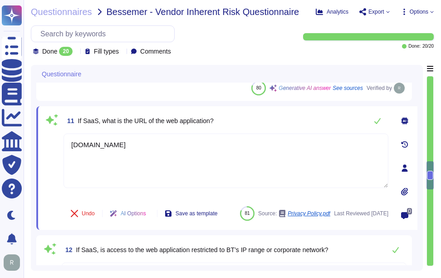
click at [267, 123] on div "11 If SaaS, what is the URL of the web application?" at bounding box center [226, 121] width 325 height 18
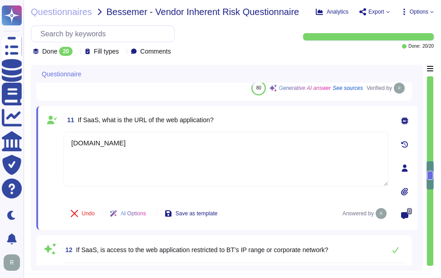
click at [267, 120] on div "11 If SaaS, what is the URL of the web application?" at bounding box center [226, 120] width 325 height 16
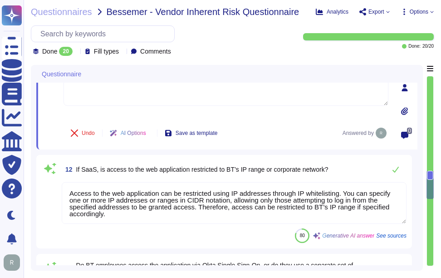
scroll to position [1239, 0]
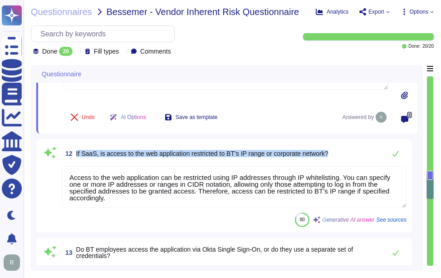
drag, startPoint x: 76, startPoint y: 153, endPoint x: 347, endPoint y: 156, distance: 271.1
click at [347, 156] on div "12 If SaaS, is access to the web application restricted to BT’s IP range or cor…" at bounding box center [234, 153] width 345 height 18
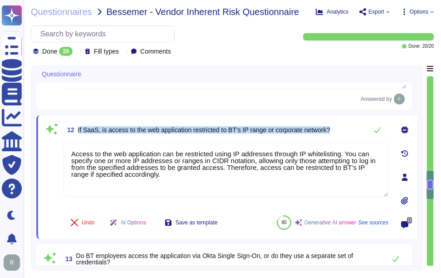
drag, startPoint x: 78, startPoint y: 129, endPoint x: 334, endPoint y: 134, distance: 256.2
click at [334, 134] on div "12 If SaaS, is access to the web application restricted to BT’s IP range or cor…" at bounding box center [226, 130] width 325 height 18
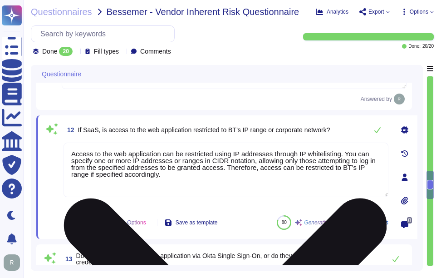
click at [227, 179] on textarea "Access to the web application can be restricted using IP addresses through IP w…" at bounding box center [226, 170] width 325 height 54
paste textarea "to BT’s IP range if specified accordingly through IP whitelisting. You can spec…"
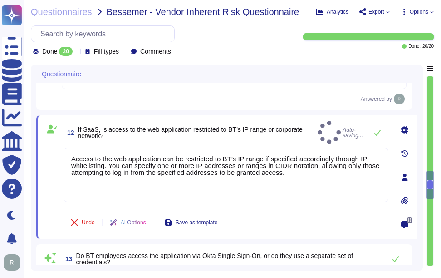
click at [240, 138] on div "12 If SaaS, is access to the web application restricted to BT’s IP range or cor…" at bounding box center [226, 132] width 325 height 23
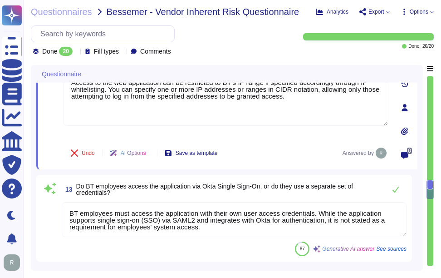
scroll to position [1330, 0]
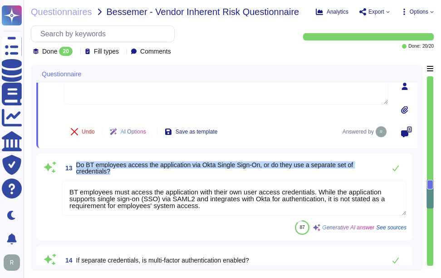
drag, startPoint x: 74, startPoint y: 163, endPoint x: 138, endPoint y: 170, distance: 63.4
click at [138, 170] on span "13 Do BT employees access the application via Okta Single Sign-On, or do they u…" at bounding box center [222, 168] width 320 height 16
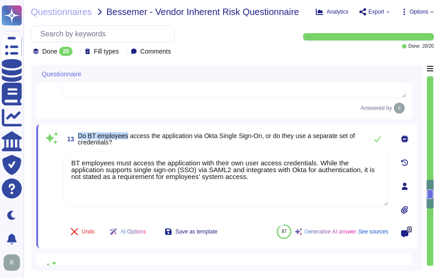
drag, startPoint x: 78, startPoint y: 133, endPoint x: 127, endPoint y: 139, distance: 49.5
click at [127, 139] on span "Do BT employees access the application via Okta Single Sign-On, or do they use …" at bounding box center [216, 139] width 277 height 14
drag, startPoint x: 127, startPoint y: 139, endPoint x: 99, endPoint y: 145, distance: 28.7
click at [99, 145] on span "Do BT employees access the application via Okta Single Sign-On, or do they use …" at bounding box center [216, 139] width 277 height 14
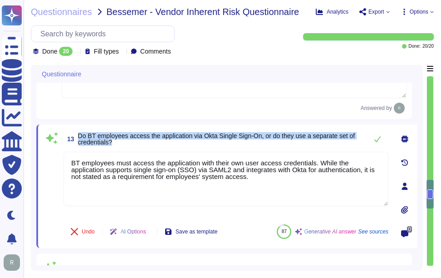
drag, startPoint x: 77, startPoint y: 134, endPoint x: 129, endPoint y: 142, distance: 52.3
click at [129, 142] on span "13 Do BT employees access the application via Okta Single Sign-On, or do they u…" at bounding box center [214, 139] width 300 height 16
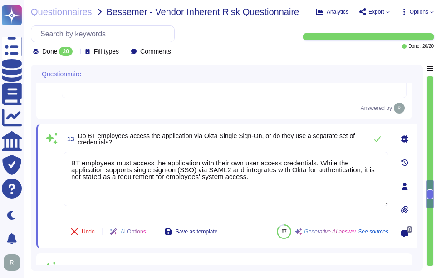
drag, startPoint x: 129, startPoint y: 142, endPoint x: 79, endPoint y: 52, distance: 102.9
click at [76, 52] on icon at bounding box center [76, 52] width 0 height 0
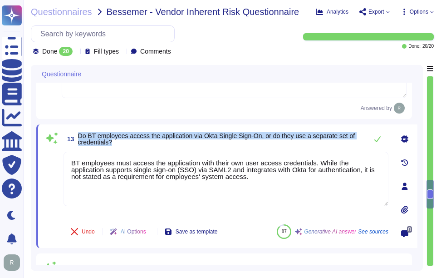
drag, startPoint x: 78, startPoint y: 133, endPoint x: 121, endPoint y: 141, distance: 43.6
click at [121, 141] on span "Do BT employees access the application via Okta Single Sign-On, or do they use …" at bounding box center [220, 139] width 285 height 13
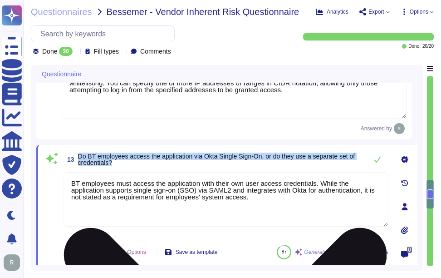
scroll to position [1305, 0]
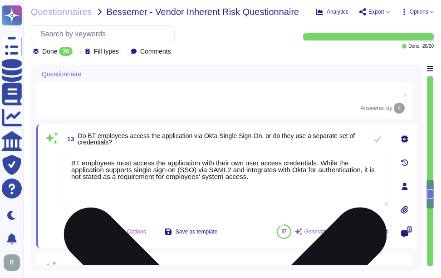
click at [243, 184] on textarea "BT employees must access the application with their own user access credentials…" at bounding box center [226, 179] width 325 height 54
click at [240, 152] on textarea "BT employees must access the application with their own user access credentials…" at bounding box center [226, 179] width 325 height 54
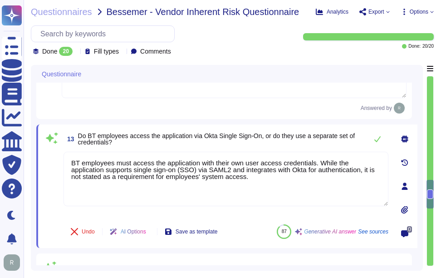
click at [294, 145] on span "Do BT employees access the application via Okta Single Sign-On, or do they use …" at bounding box center [220, 139] width 285 height 13
click at [378, 138] on icon at bounding box center [377, 138] width 7 height 7
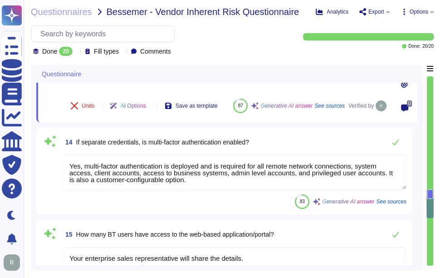
scroll to position [1441, 0]
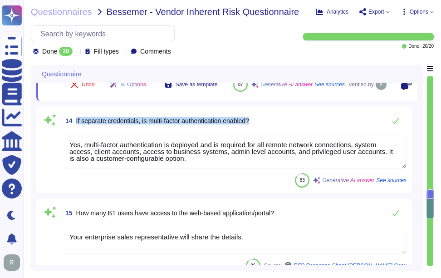
drag, startPoint x: 74, startPoint y: 129, endPoint x: 265, endPoint y: 133, distance: 190.8
click at [265, 130] on div "14 If separate credentials, is multi-factor authentication enabled?" at bounding box center [234, 121] width 345 height 18
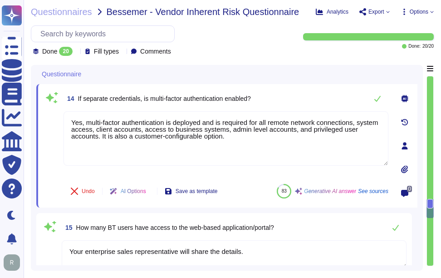
scroll to position [1370, 0]
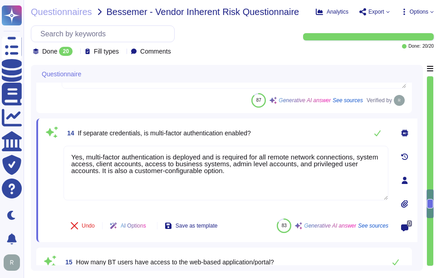
click at [161, 129] on span "If separate credentials, is multi-factor authentication enabled?" at bounding box center [164, 132] width 173 height 7
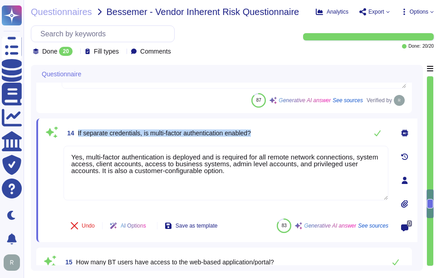
drag, startPoint x: 81, startPoint y: 130, endPoint x: 260, endPoint y: 133, distance: 179.0
click at [260, 133] on div "14 If separate credentials, is multi-factor authentication enabled?" at bounding box center [226, 133] width 325 height 18
click at [157, 133] on span "If separate credentials, is multi-factor authentication enabled?" at bounding box center [164, 132] width 173 height 7
drag, startPoint x: 144, startPoint y: 132, endPoint x: 287, endPoint y: 132, distance: 142.6
click at [287, 132] on div "14 If separate credentials, is multi-factor authentication enabled?" at bounding box center [226, 133] width 325 height 18
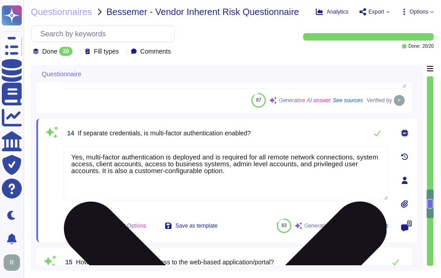
click at [228, 171] on textarea "Yes, multi-factor authentication is deployed and is required for all remote net…" at bounding box center [226, 173] width 325 height 54
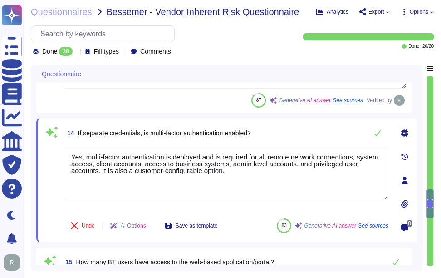
paste textarea "(MFA) is a customer-configurable option for access to the SCM platform"
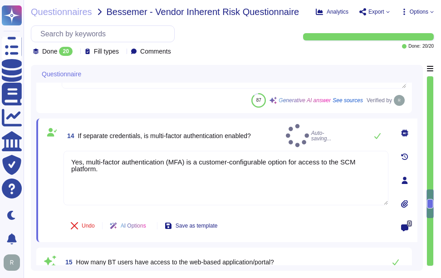
click at [315, 133] on div "14 If separate credentials, is multi-factor authentication enabled? Auto-saving…" at bounding box center [226, 135] width 325 height 23
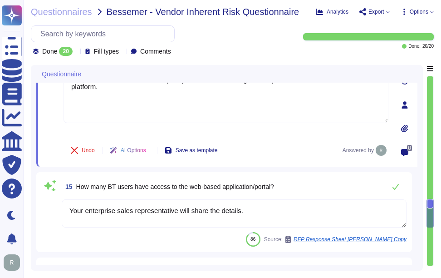
scroll to position [1461, 0]
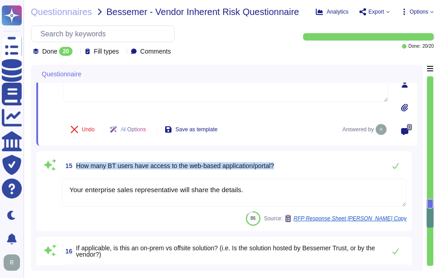
drag, startPoint x: 76, startPoint y: 164, endPoint x: 282, endPoint y: 168, distance: 205.8
click at [282, 168] on div "15 How many BT users have access to the web-based application/portal?" at bounding box center [234, 166] width 345 height 18
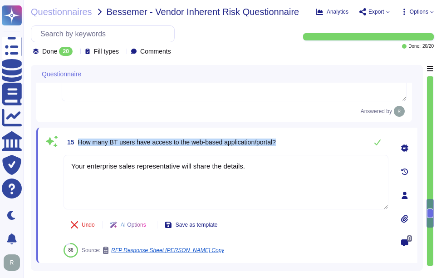
drag, startPoint x: 78, startPoint y: 143, endPoint x: 283, endPoint y: 146, distance: 204.8
click at [283, 146] on div "15 How many BT users have access to the web-based application/portal?" at bounding box center [226, 142] width 325 height 18
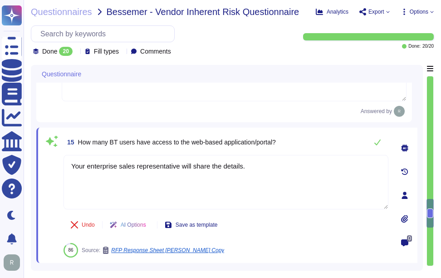
drag, startPoint x: 282, startPoint y: 167, endPoint x: 57, endPoint y: 162, distance: 225.8
click at [57, 162] on div "15 How many BT users have access to the web-based application/portal? Your ente…" at bounding box center [216, 195] width 345 height 124
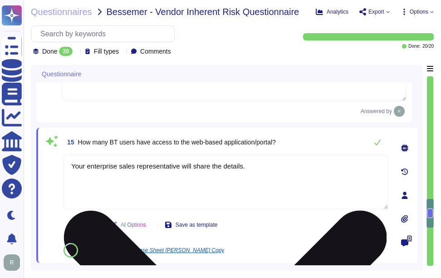
paste textarea "[URL][DOMAIN_NAME]"
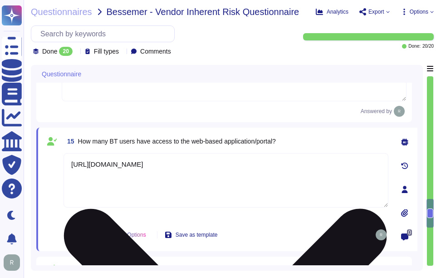
click at [71, 164] on textarea "[URL][DOMAIN_NAME]" at bounding box center [226, 180] width 325 height 54
paste textarea "customers manage their own user provisioning for SCM using whatever model they …"
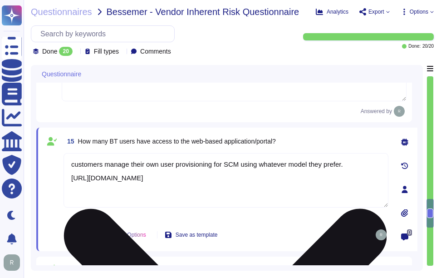
click at [74, 165] on textarea "customers manage their own user provisioning for SCM using whatever model they …" at bounding box center [226, 180] width 325 height 54
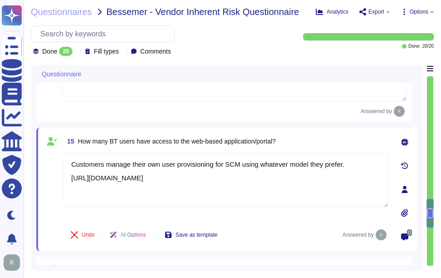
click at [268, 128] on div "15 How many BT users have access to the web-based application/portal? Customers…" at bounding box center [226, 190] width 381 height 124
click at [264, 142] on span "How many BT users have access to the web-based application/portal?" at bounding box center [177, 141] width 198 height 7
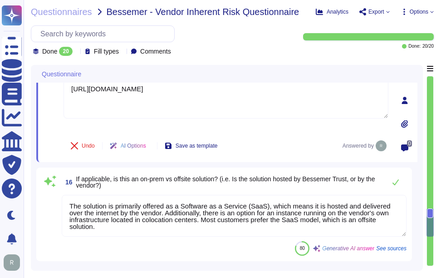
scroll to position [1552, 0]
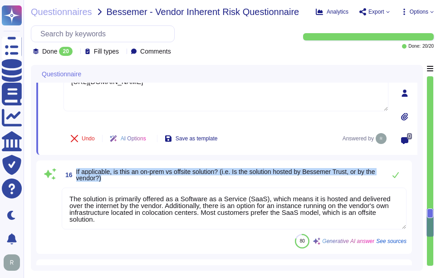
drag, startPoint x: 76, startPoint y: 170, endPoint x: 137, endPoint y: 177, distance: 60.8
click at [137, 177] on span "If applicable, is this an on-prem vs offsite solution? (i.e. Is the solution ho…" at bounding box center [228, 174] width 305 height 13
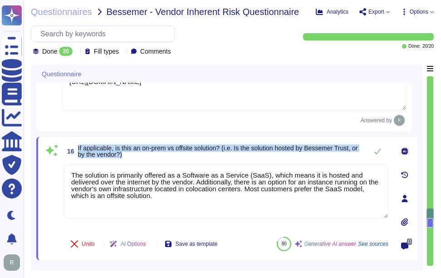
drag, startPoint x: 77, startPoint y: 147, endPoint x: 150, endPoint y: 159, distance: 73.7
click at [150, 159] on div "16 If applicable, is this an on-prem vs offsite solution? (i.e. Is the solution…" at bounding box center [226, 151] width 325 height 18
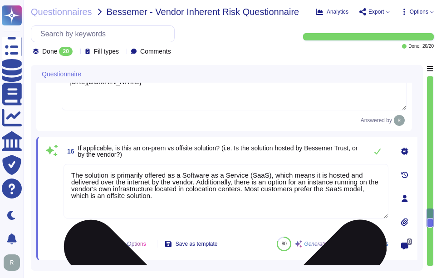
drag, startPoint x: 240, startPoint y: 198, endPoint x: 248, endPoint y: 198, distance: 7.7
click at [240, 198] on textarea "The solution is primarily offered as a Software as a Service (SaaS), which mean…" at bounding box center [226, 191] width 325 height 54
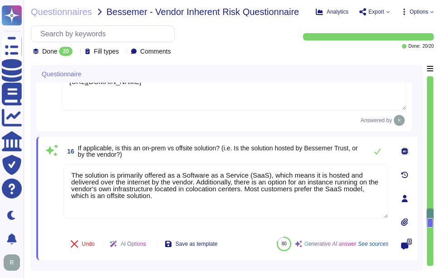
paste textarea "is an offsite solution"
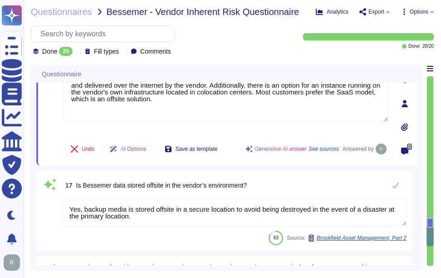
scroll to position [1688, 0]
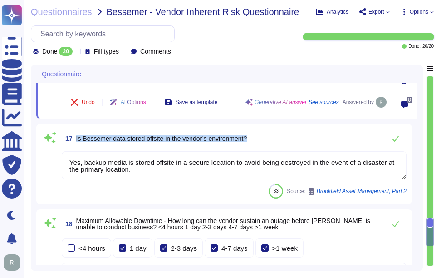
drag, startPoint x: 75, startPoint y: 136, endPoint x: 284, endPoint y: 134, distance: 208.5
click at [284, 134] on div "17 Is Bessemer data stored offsite in the vendor’s environment?" at bounding box center [234, 138] width 345 height 18
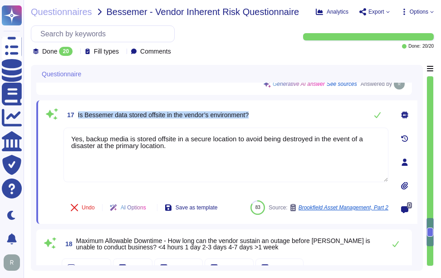
drag, startPoint x: 79, startPoint y: 114, endPoint x: 284, endPoint y: 122, distance: 205.4
click at [284, 122] on div "17 Is Bessemer data stored offsite in the vendor’s environment?" at bounding box center [226, 115] width 325 height 18
click at [375, 115] on icon at bounding box center [377, 114] width 7 height 7
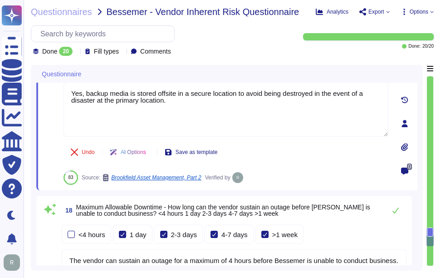
scroll to position [1779, 0]
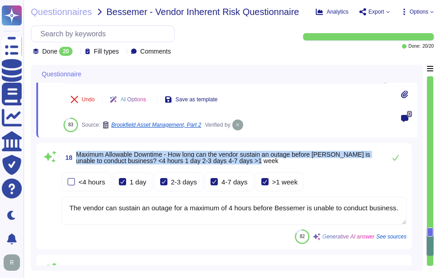
drag, startPoint x: 77, startPoint y: 152, endPoint x: 273, endPoint y: 161, distance: 196.4
click at [273, 161] on span "Maximum Allowable Downtime - How long can the vendor sustain an outage before […" at bounding box center [228, 157] width 305 height 13
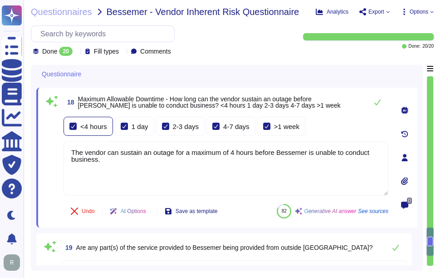
click at [73, 129] on div at bounding box center [72, 126] width 7 height 7
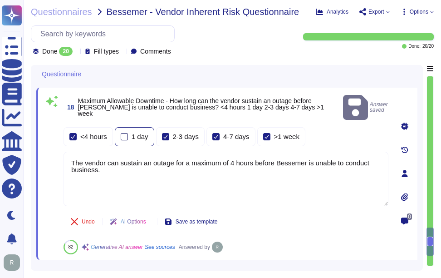
click at [125, 133] on div at bounding box center [124, 136] width 7 height 7
click at [160, 127] on div "2-3 days" at bounding box center [180, 136] width 49 height 19
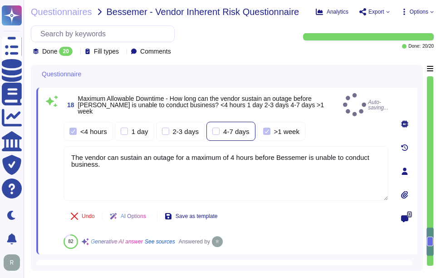
click at [216, 128] on div at bounding box center [216, 131] width 7 height 7
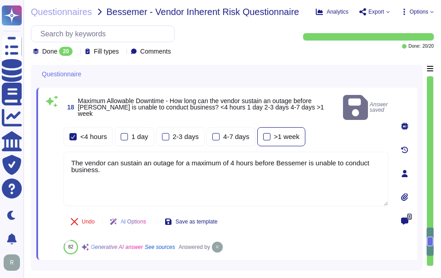
click at [268, 133] on div at bounding box center [266, 136] width 7 height 7
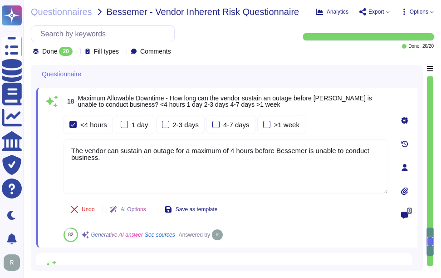
drag, startPoint x: 104, startPoint y: 151, endPoint x: 59, endPoint y: 147, distance: 45.1
click at [59, 147] on div "18 Maximum Allowable Downtime - How long can the vendor sustain an outage befor…" at bounding box center [216, 167] width 345 height 149
click at [349, 130] on div "<4 hours 1 day 2-3 days 4-7 days >1 week" at bounding box center [226, 124] width 325 height 19
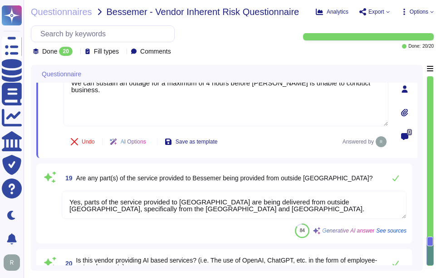
scroll to position [1870, 0]
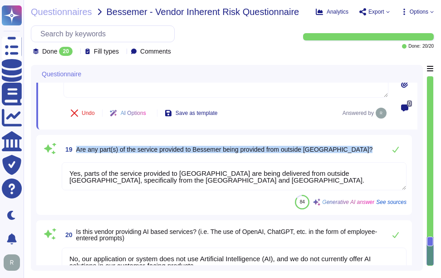
drag, startPoint x: 76, startPoint y: 149, endPoint x: 363, endPoint y: 160, distance: 287.7
click at [363, 160] on div "19 Are any part(s) of the service provided to Bessemer being provided from outs…" at bounding box center [224, 174] width 365 height 69
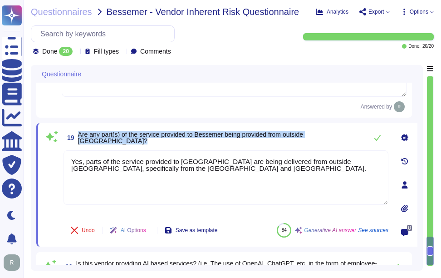
drag, startPoint x: 78, startPoint y: 134, endPoint x: 113, endPoint y: 139, distance: 35.3
click at [113, 139] on span "19 Are any part(s) of the service provided to Bessemer being provided from outs…" at bounding box center [214, 137] width 300 height 16
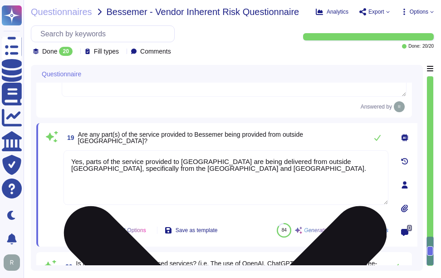
click at [251, 172] on textarea "Yes, parts of the service provided to [GEOGRAPHIC_DATA] are being delivered fro…" at bounding box center [226, 177] width 325 height 54
paste textarea "the delivery of the products and services involves services that are performed …"
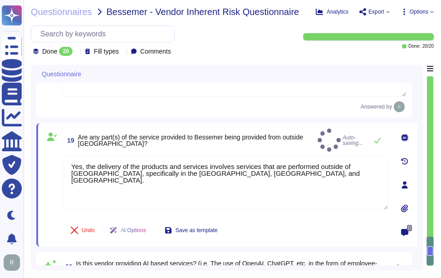
click at [262, 148] on div "19 Are any part(s) of the service provided to Bessemer being provided from outs…" at bounding box center [216, 185] width 345 height 113
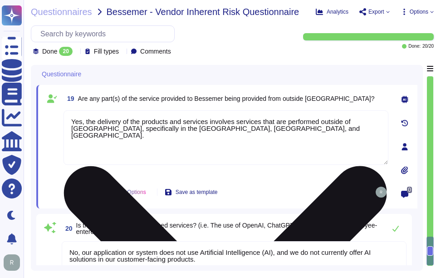
scroll to position [1931, 0]
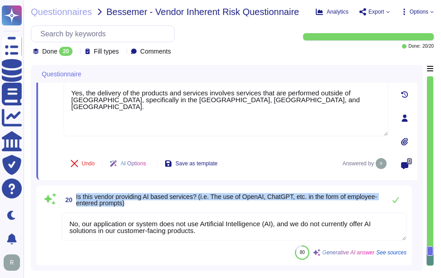
drag, startPoint x: 76, startPoint y: 195, endPoint x: 141, endPoint y: 215, distance: 68.3
click at [141, 215] on div "20 Is this vendor providing AI based services? (i.e. The use of OpenAI, ChatGPT…" at bounding box center [224, 225] width 365 height 69
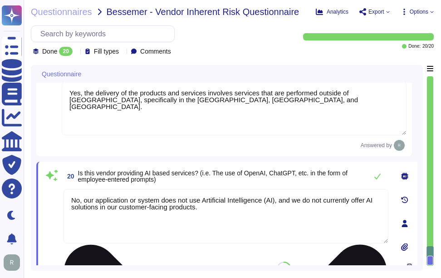
click at [255, 213] on textarea "No, our application or system does not use Artificial Intelligence (AI), and we…" at bounding box center [226, 216] width 325 height 54
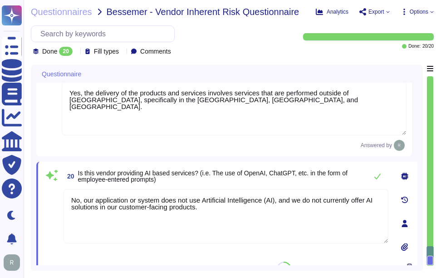
click at [267, 187] on div "20 Is this vendor providing AI based services? (i.e. The use of OpenAI, ChatGPT…" at bounding box center [216, 223] width 345 height 113
click at [378, 175] on icon at bounding box center [377, 176] width 7 height 7
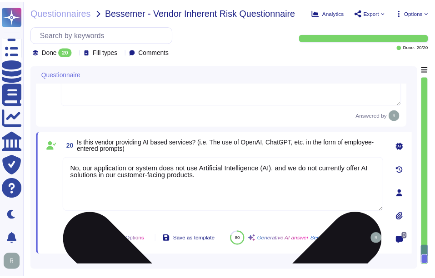
scroll to position [1813, 0]
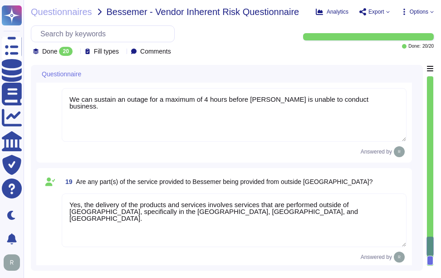
click at [76, 52] on icon at bounding box center [76, 52] width 0 height 0
click at [79, 73] on div "All 20" at bounding box center [79, 74] width 74 height 10
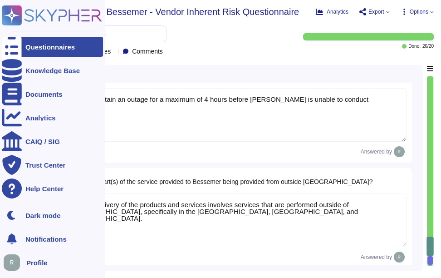
click at [28, 49] on div "Questionnaires" at bounding box center [50, 47] width 50 height 7
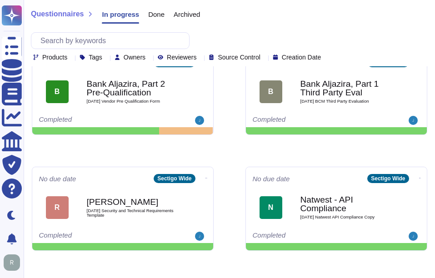
scroll to position [330, 0]
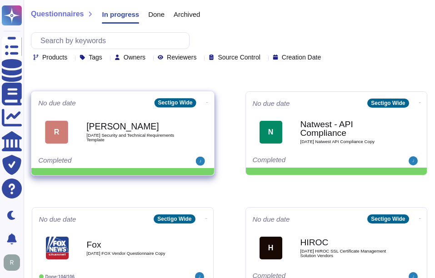
click at [114, 143] on div "[PERSON_NAME] [DATE] Security and Technical Requirements Template" at bounding box center [132, 132] width 92 height 37
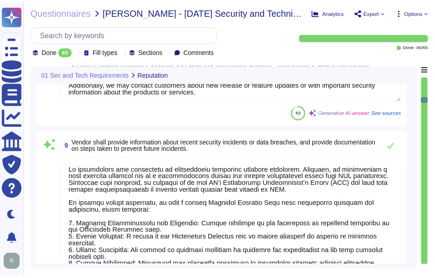
scroll to position [863, 0]
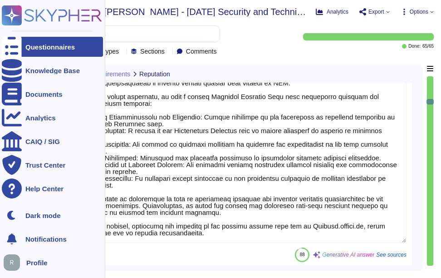
click at [19, 43] on div at bounding box center [12, 47] width 20 height 20
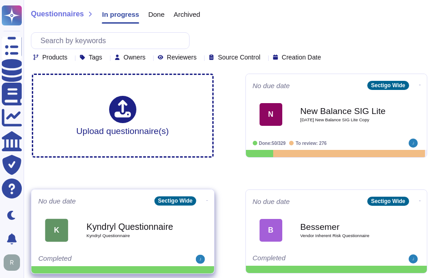
click at [120, 226] on b "Kyndryl Questionnaire" at bounding box center [132, 226] width 92 height 9
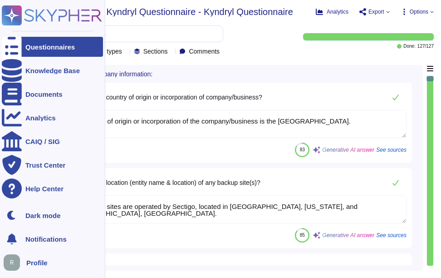
click at [16, 47] on icon at bounding box center [12, 47] width 20 height 27
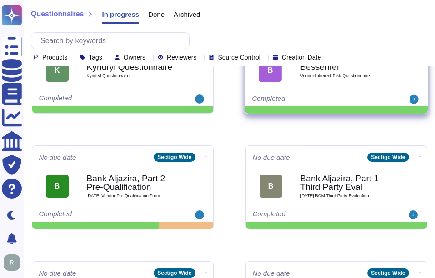
scroll to position [182, 0]
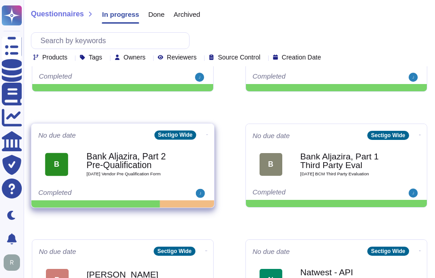
click at [114, 156] on b "Bank Aljazira, Part 2 Pre-Qualification" at bounding box center [132, 161] width 92 height 18
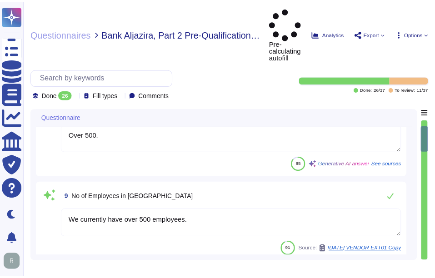
scroll to position [363, 0]
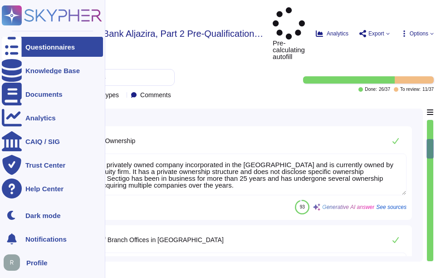
click at [29, 46] on div "Questionnaires" at bounding box center [50, 47] width 50 height 7
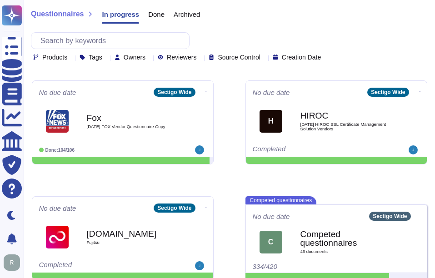
scroll to position [466, 0]
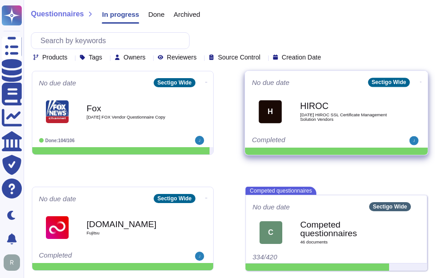
click at [362, 124] on div "HIROC [DATE] HIROC SSL Certificate Management Solution Vendors" at bounding box center [346, 111] width 92 height 37
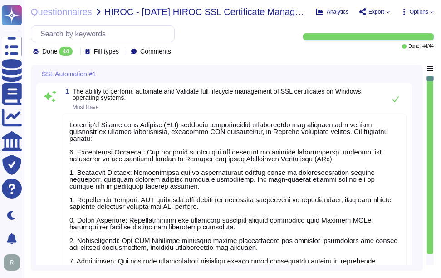
drag, startPoint x: 429, startPoint y: 77, endPoint x: 432, endPoint y: 176, distance: 98.6
click at [432, 176] on div at bounding box center [430, 170] width 7 height 189
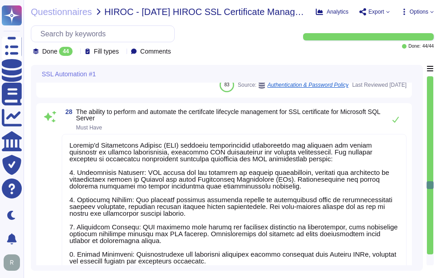
scroll to position [4487, 0]
